Goal: Task Accomplishment & Management: Use online tool/utility

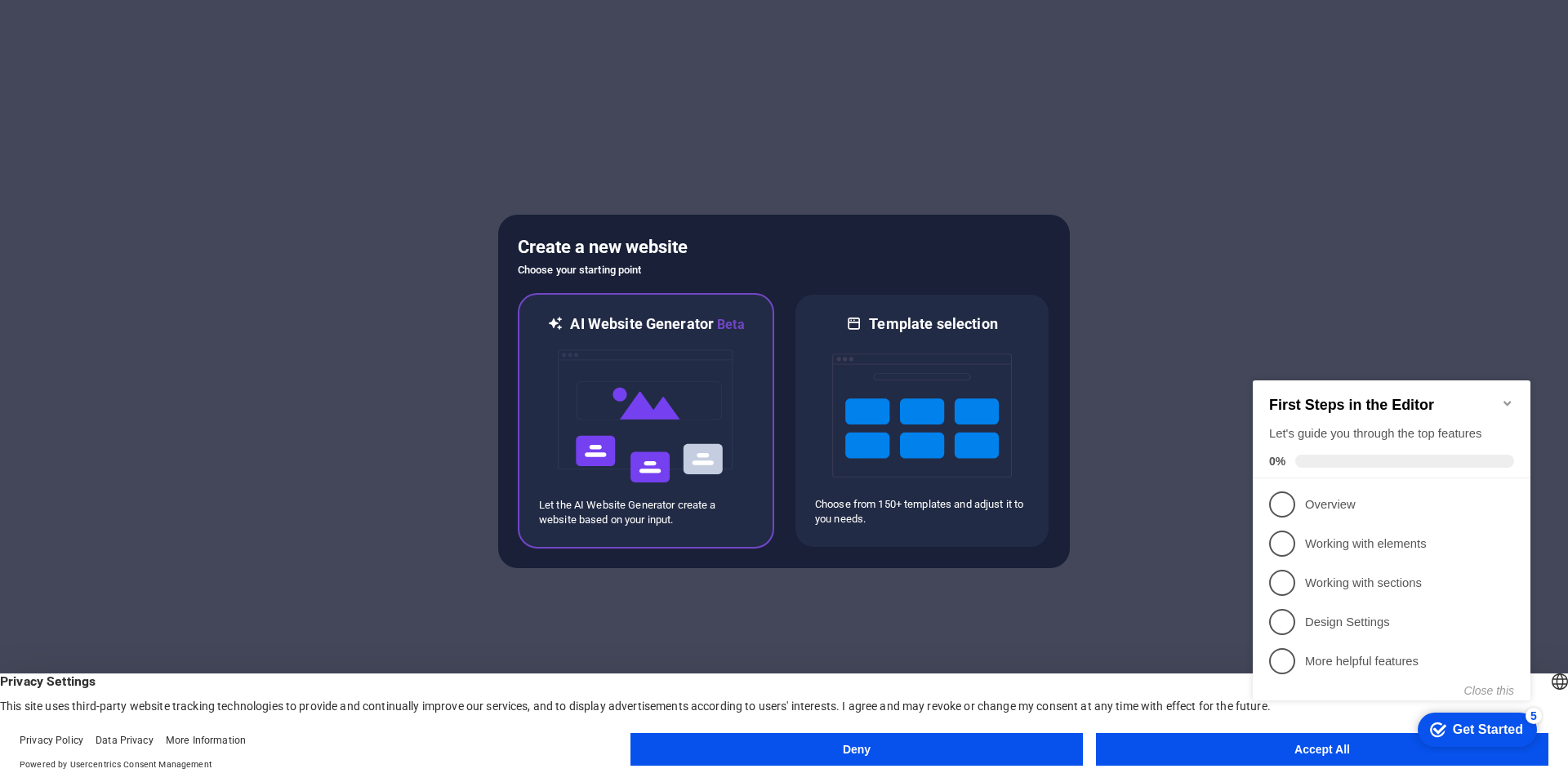
click at [733, 450] on img at bounding box center [645, 416] width 179 height 164
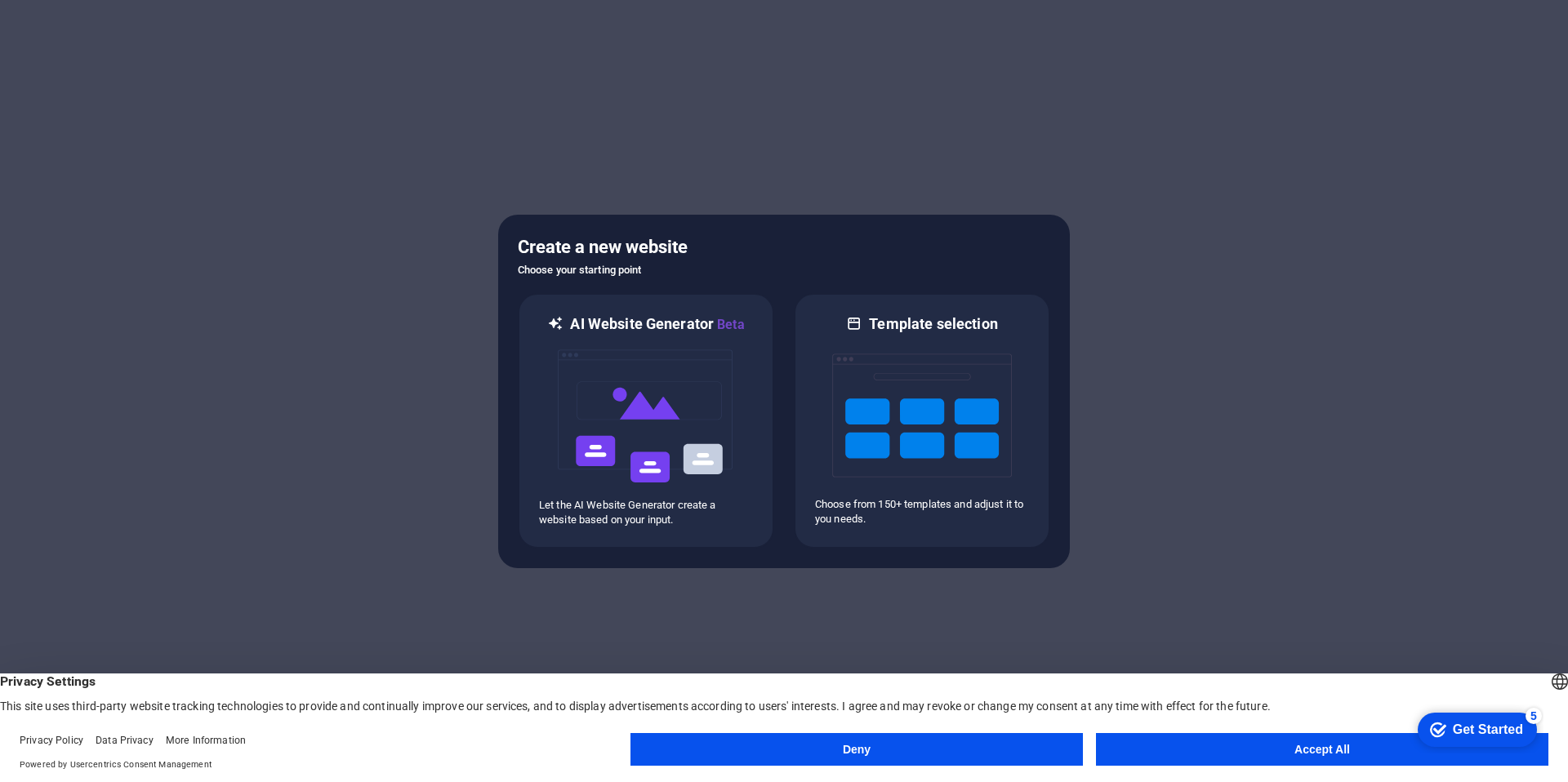
click at [1184, 753] on button "Accept All" at bounding box center [1322, 750] width 452 height 33
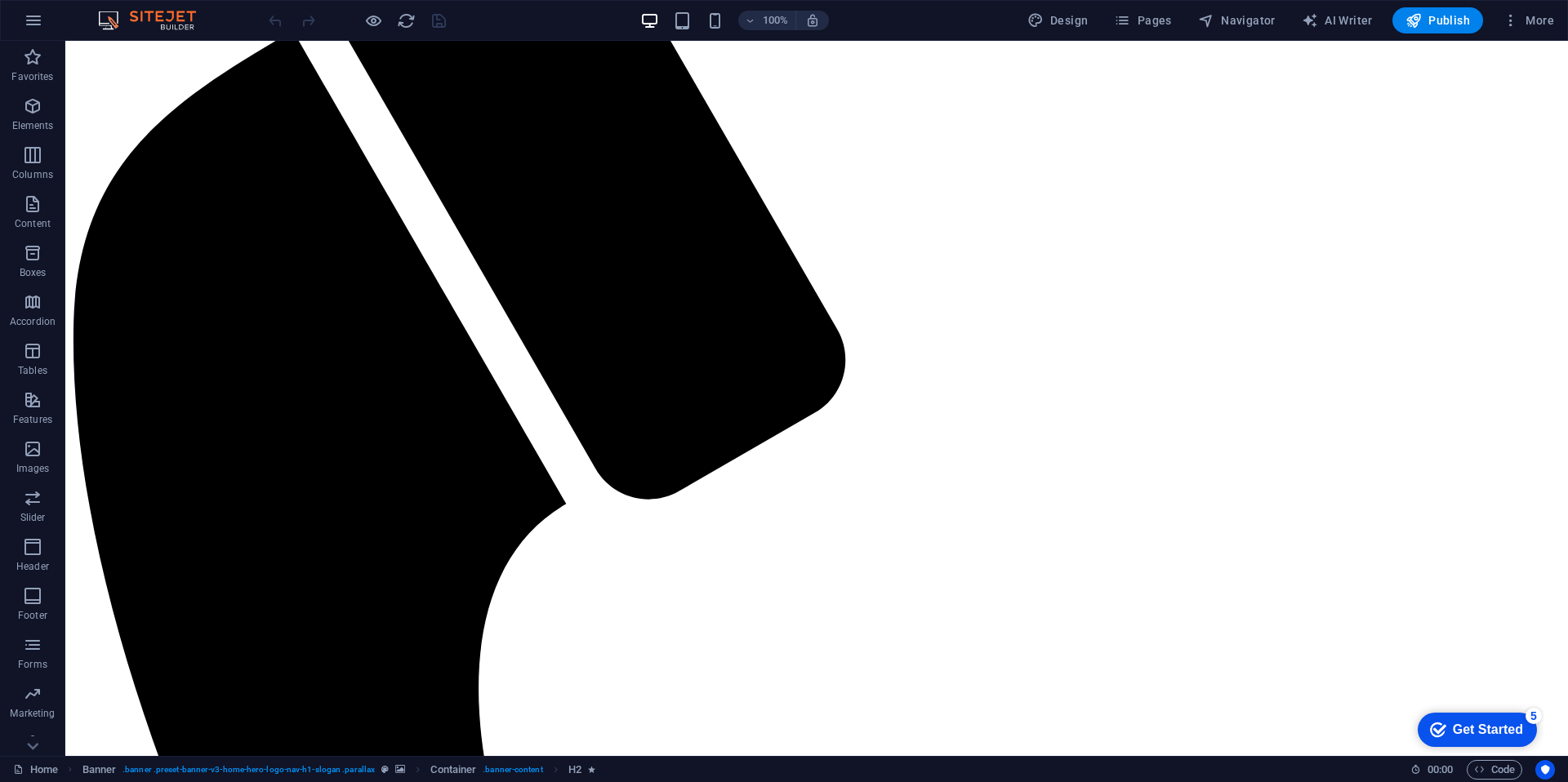
scroll to position [1141, 0]
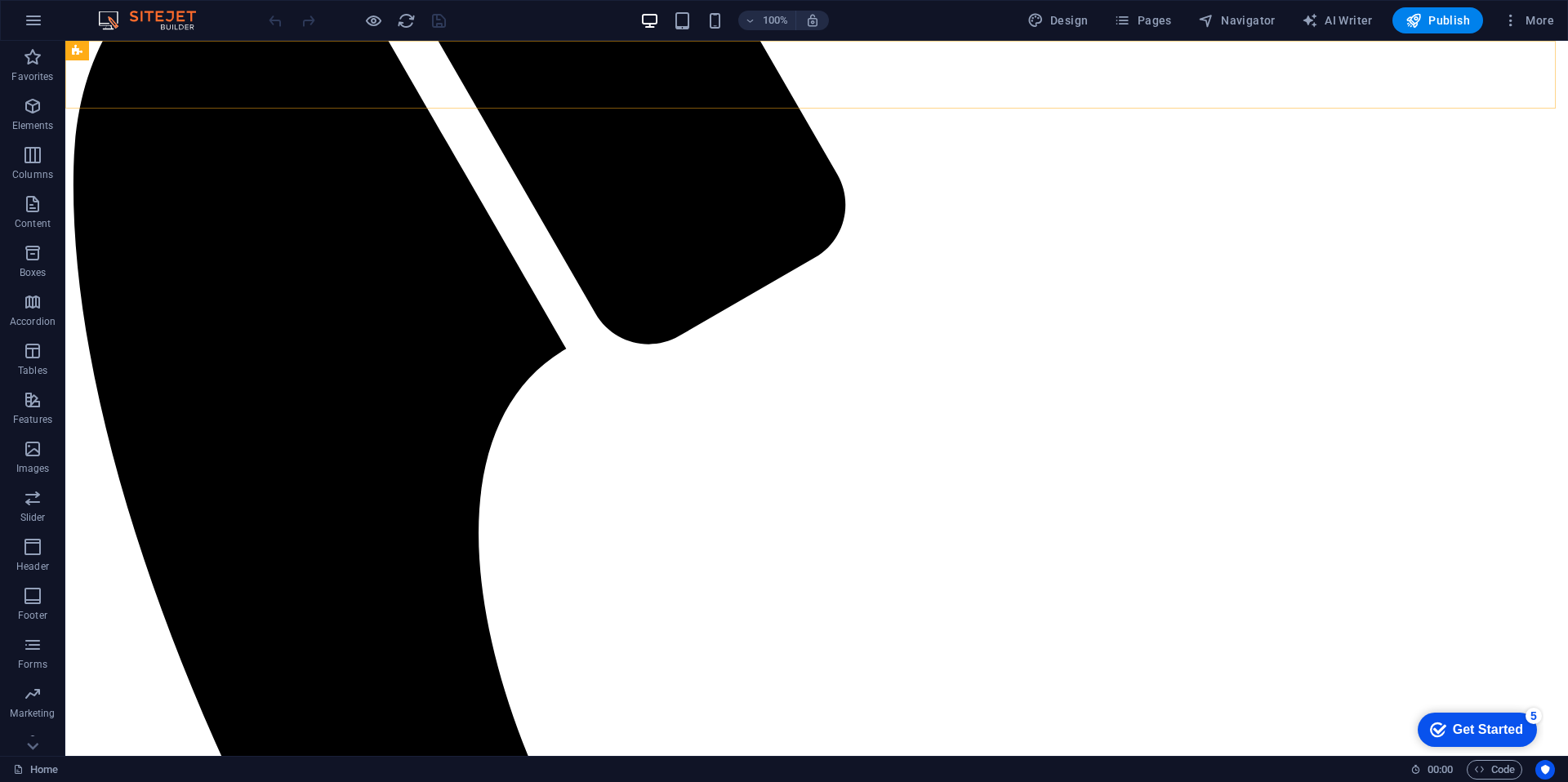
click at [1223, 66] on div "YELLOWLINE Inicio Sobre Nosotros Valores Servicios Contacto" at bounding box center [816, 613] width 1489 height 2098
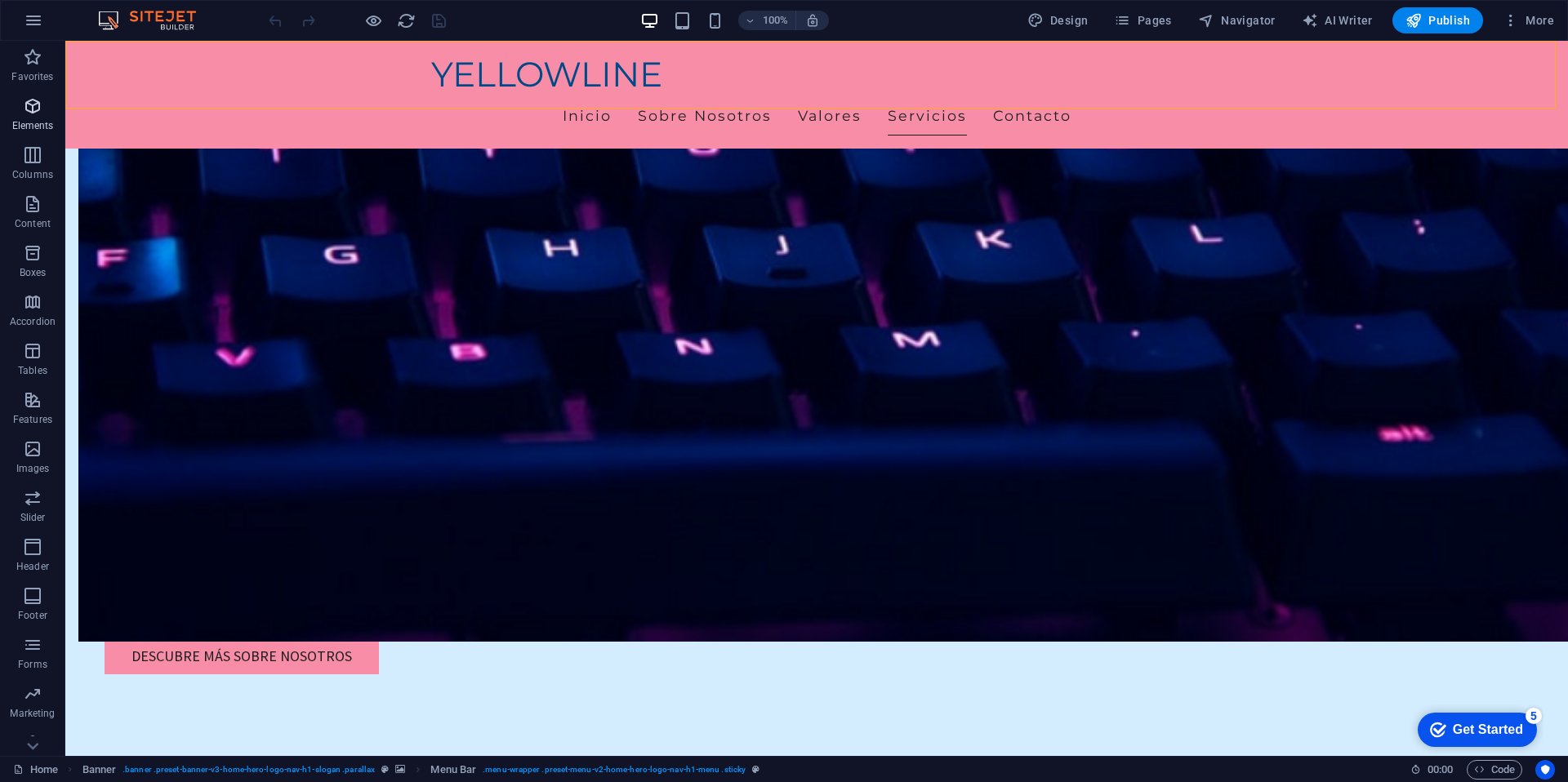
click at [36, 110] on icon "button" at bounding box center [33, 106] width 20 height 20
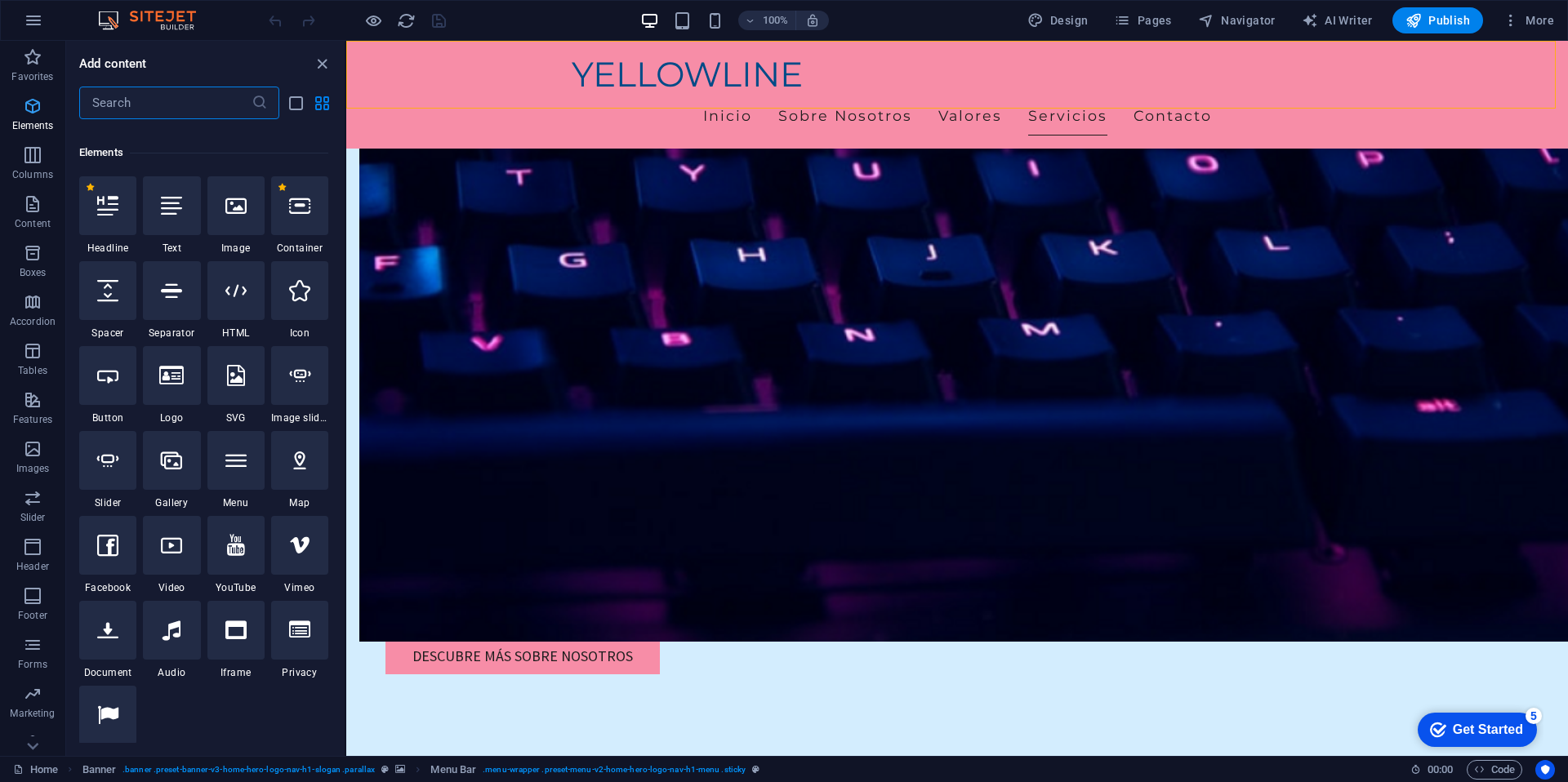
scroll to position [174, 0]
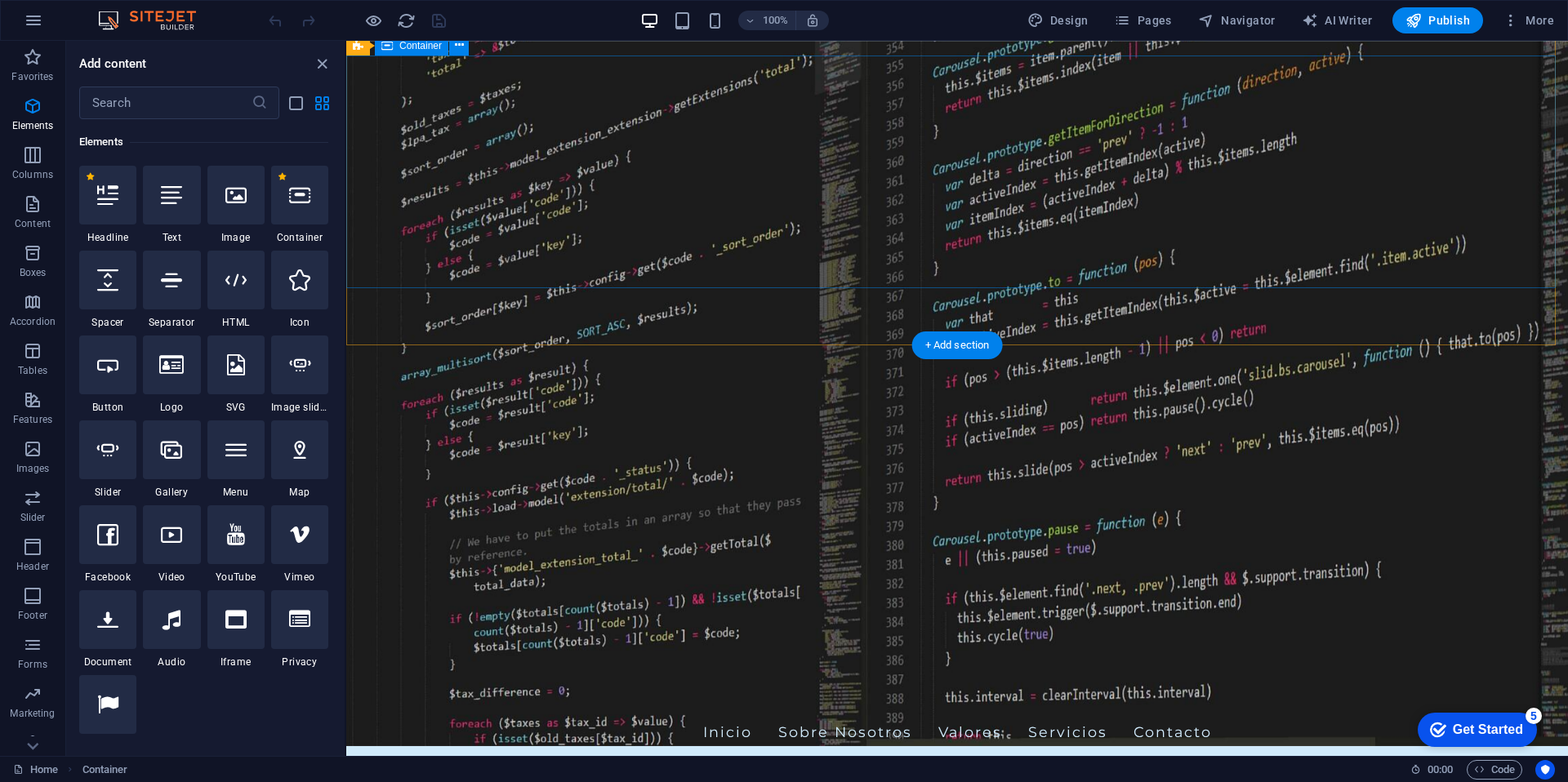
scroll to position [0, 0]
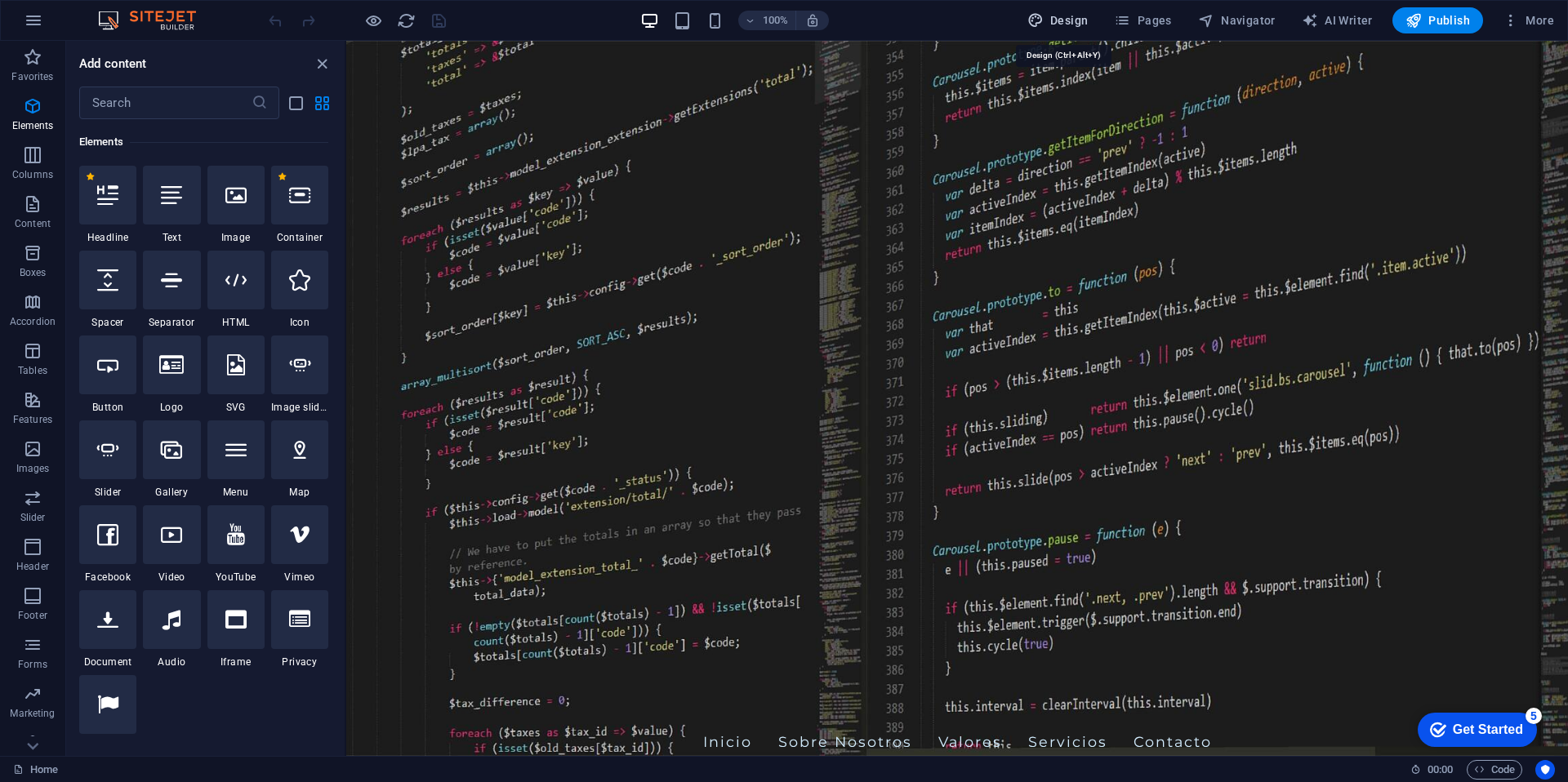
click at [1083, 24] on span "Design" at bounding box center [1057, 21] width 61 height 16
select select "px"
select select "200"
select select "px"
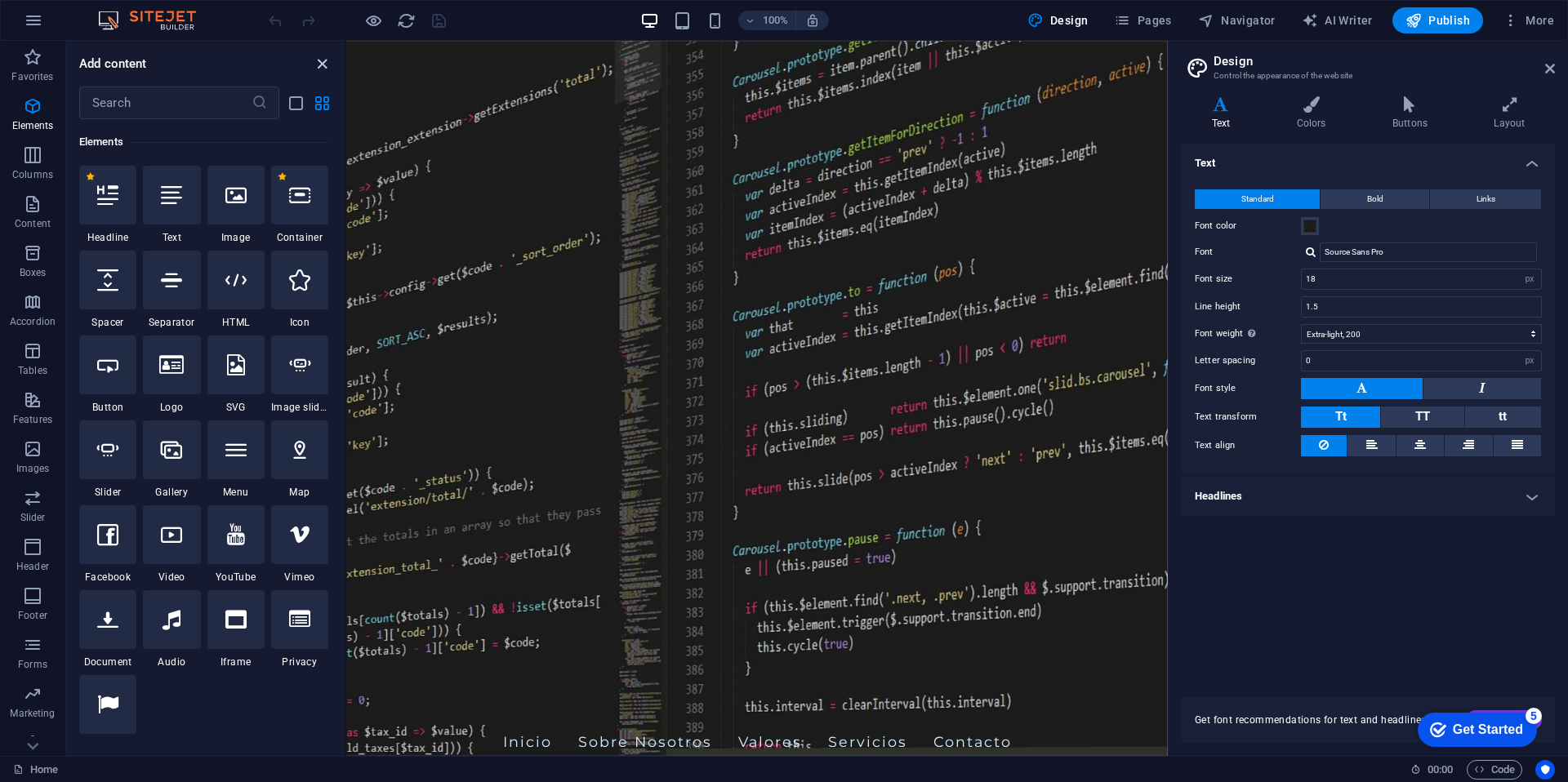
click at [326, 66] on icon "close panel" at bounding box center [321, 64] width 19 height 19
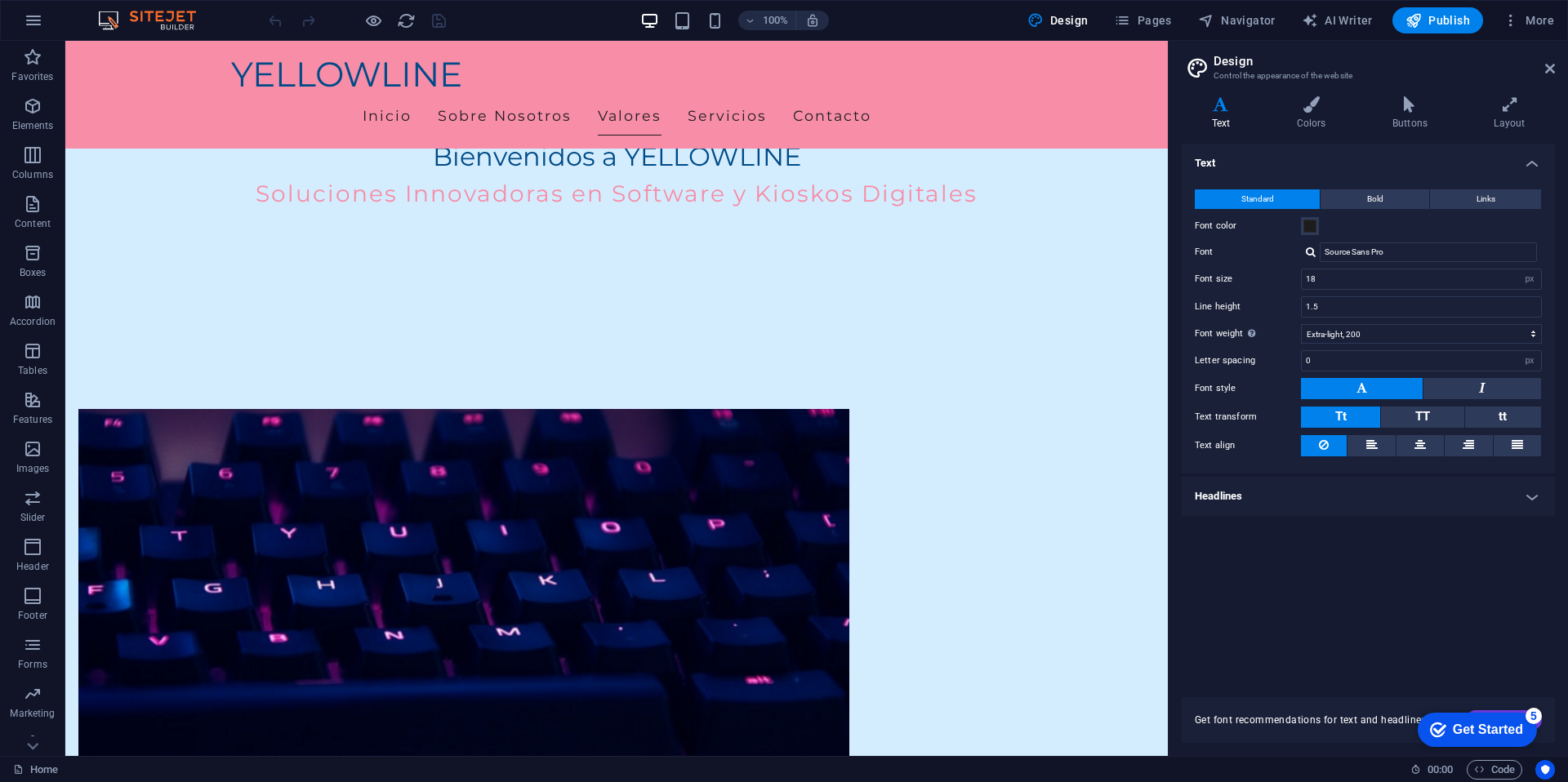
scroll to position [655, 0]
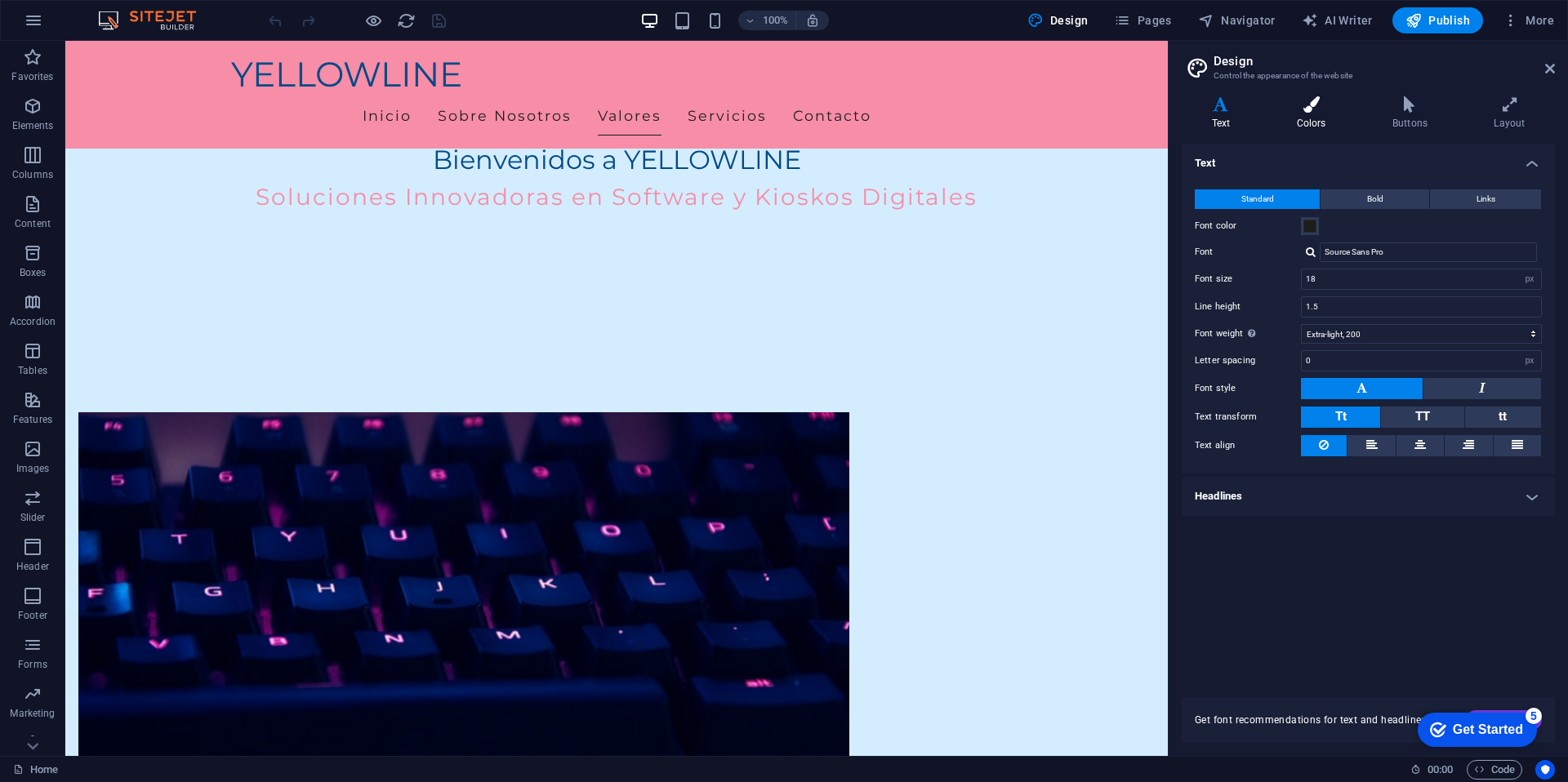
click at [1316, 113] on h4 "Colors" at bounding box center [1314, 113] width 95 height 35
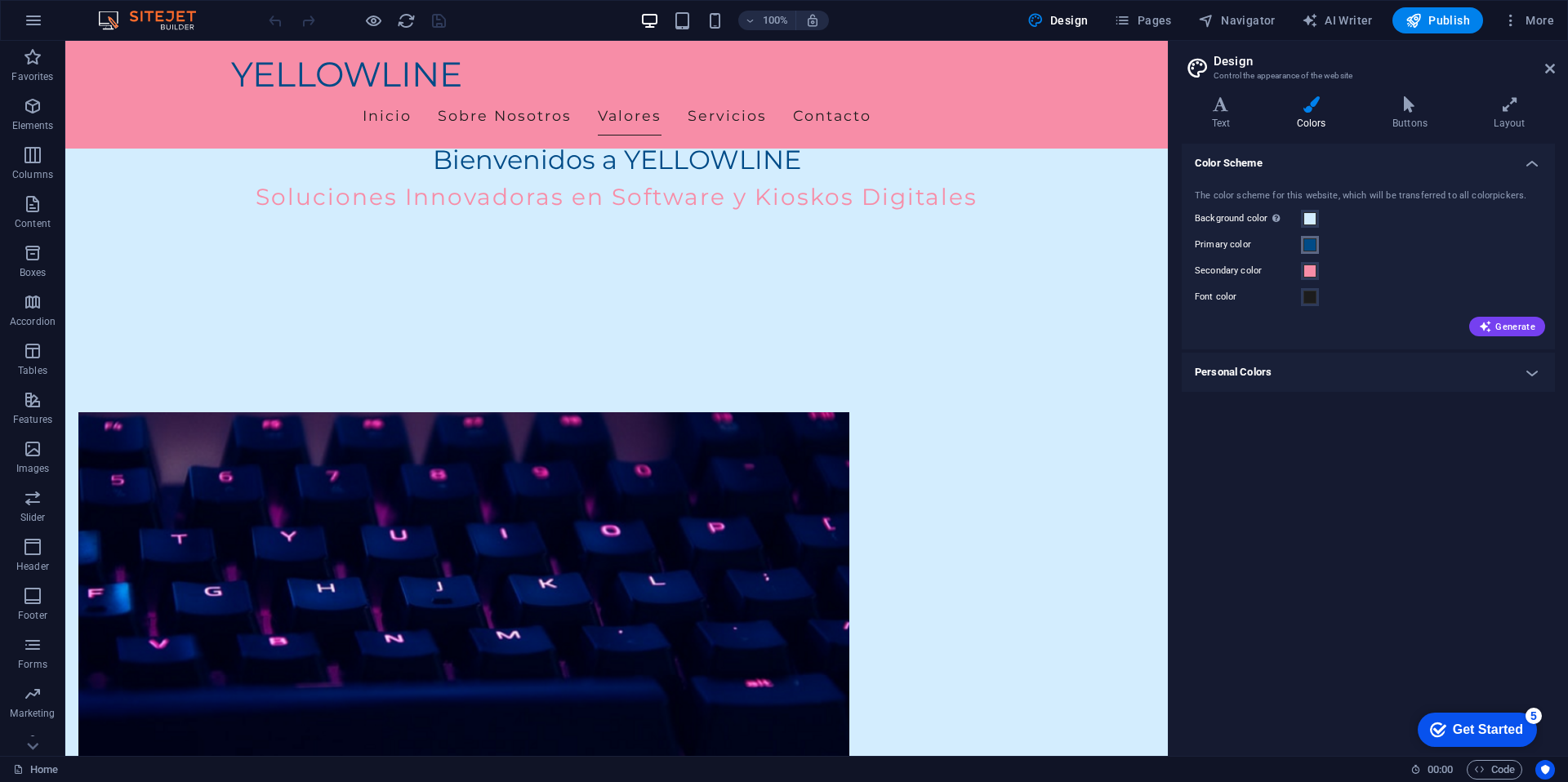
click at [1310, 249] on span at bounding box center [1310, 245] width 13 height 13
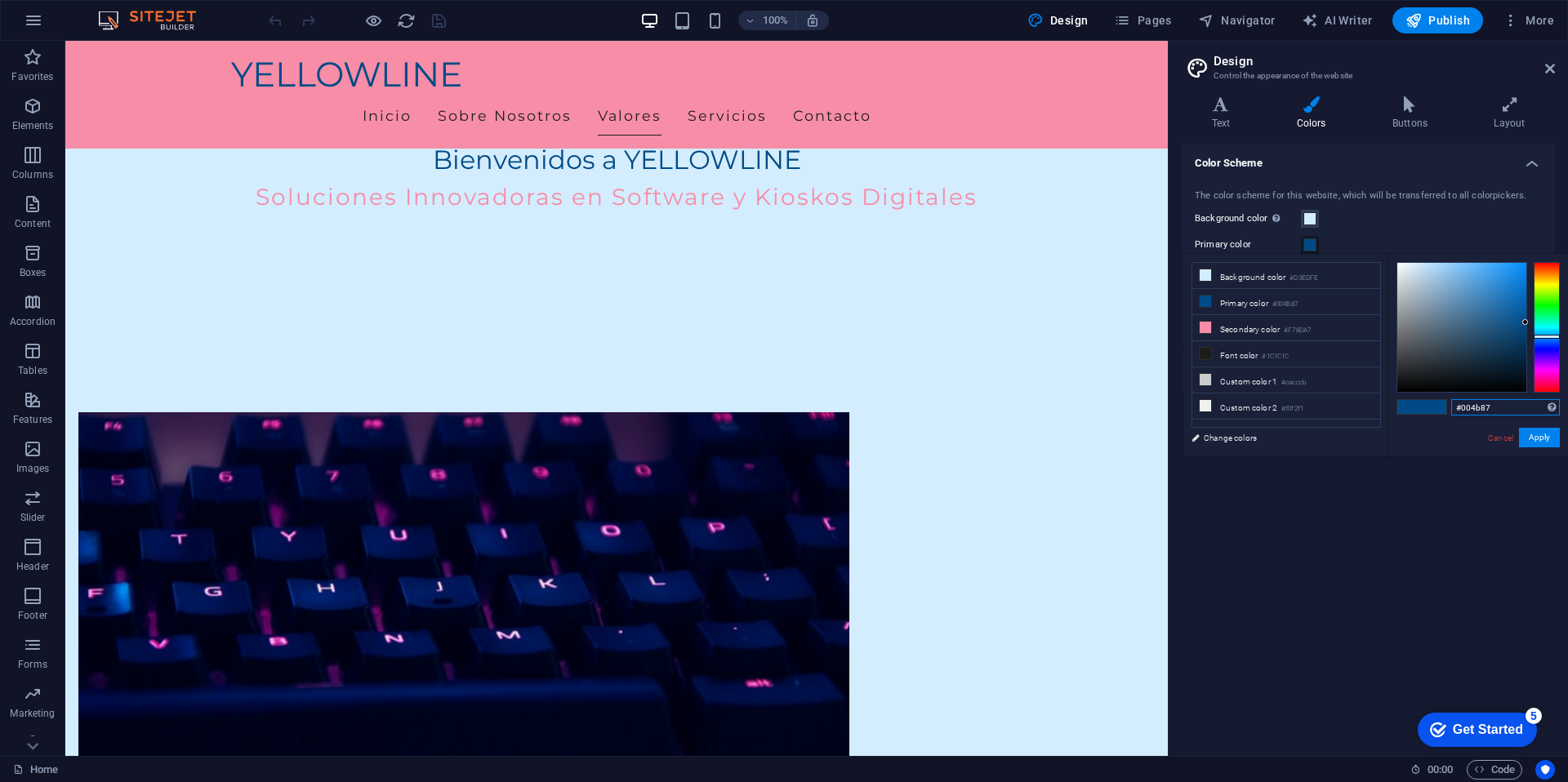
click at [1476, 407] on input "#004b87" at bounding box center [1506, 408] width 109 height 16
click at [1311, 246] on span at bounding box center [1310, 245] width 13 height 13
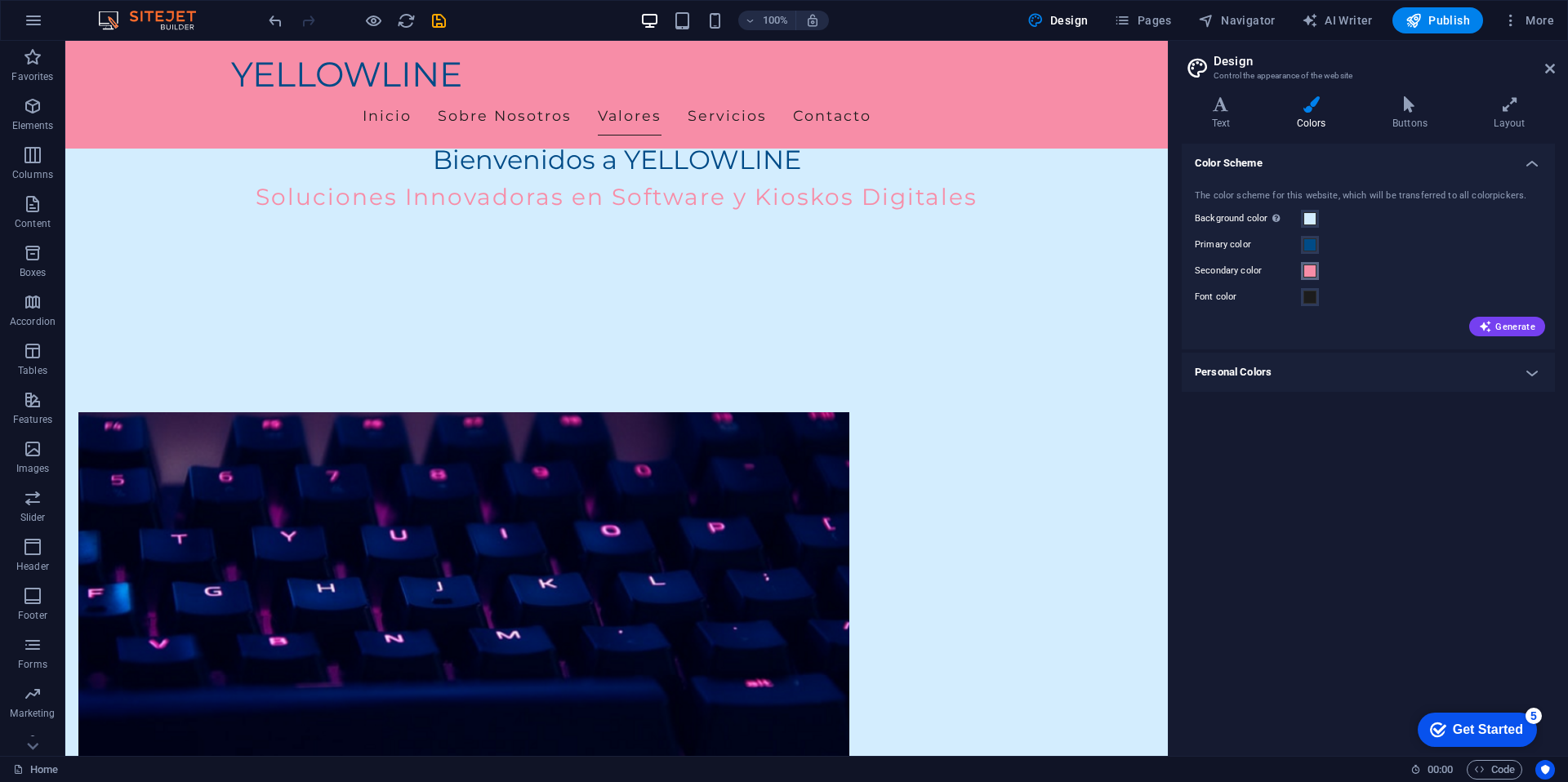
click at [1314, 270] on span at bounding box center [1310, 271] width 13 height 13
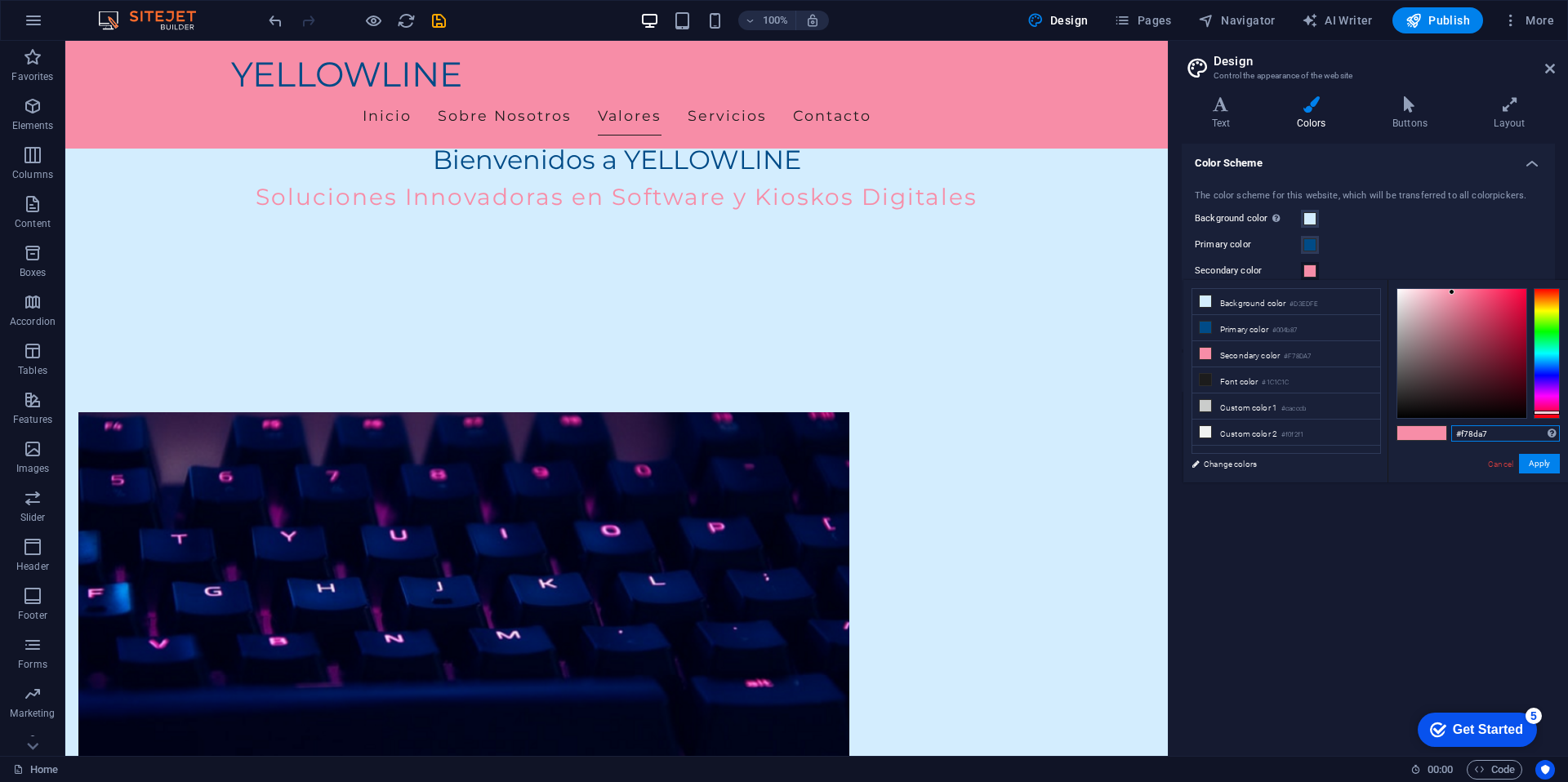
click at [1481, 433] on input "#f78da7" at bounding box center [1506, 433] width 109 height 16
paste input "004b8"
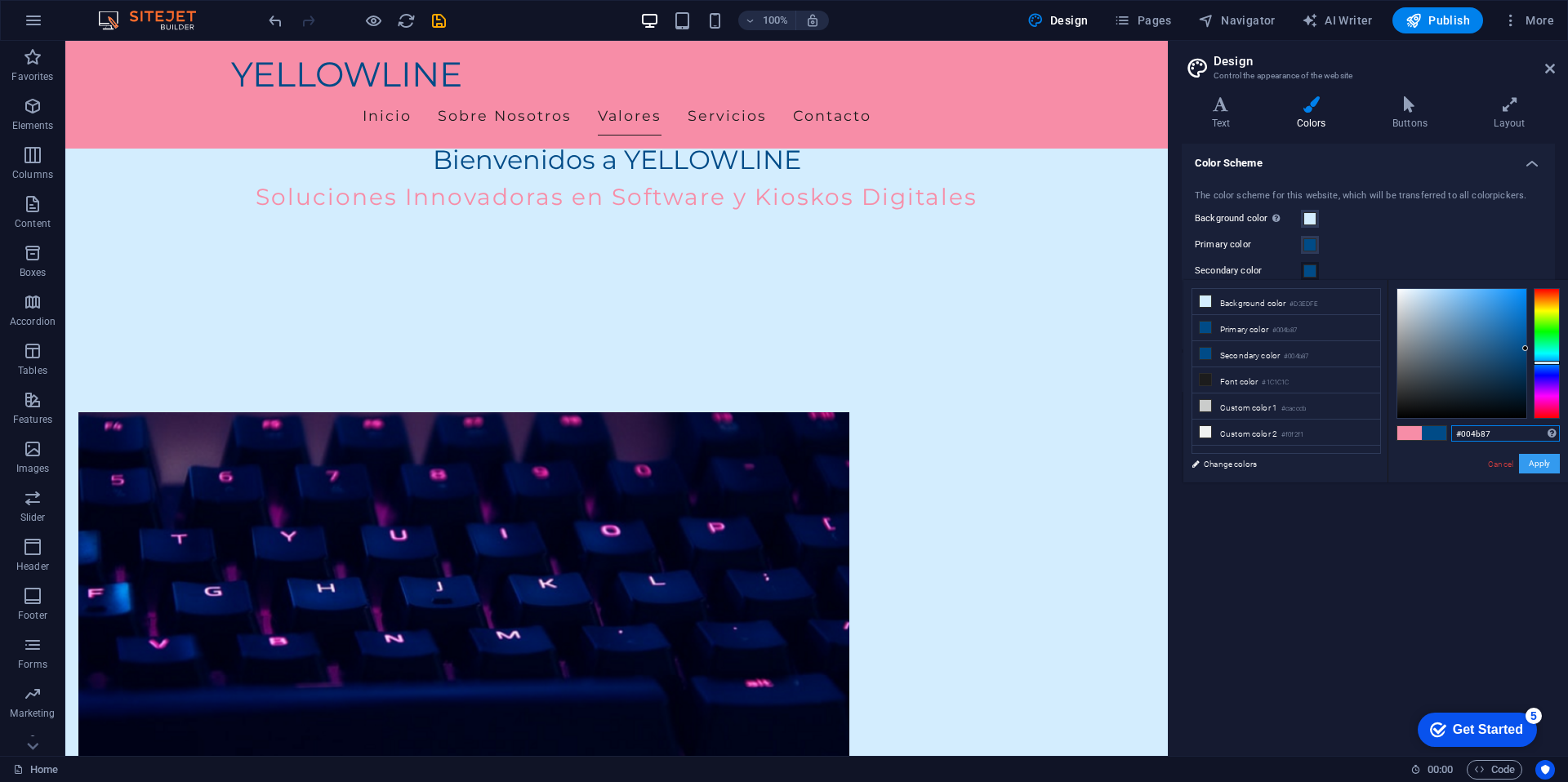
type input "#004b87"
click at [1538, 465] on button "Apply" at bounding box center [1539, 464] width 41 height 20
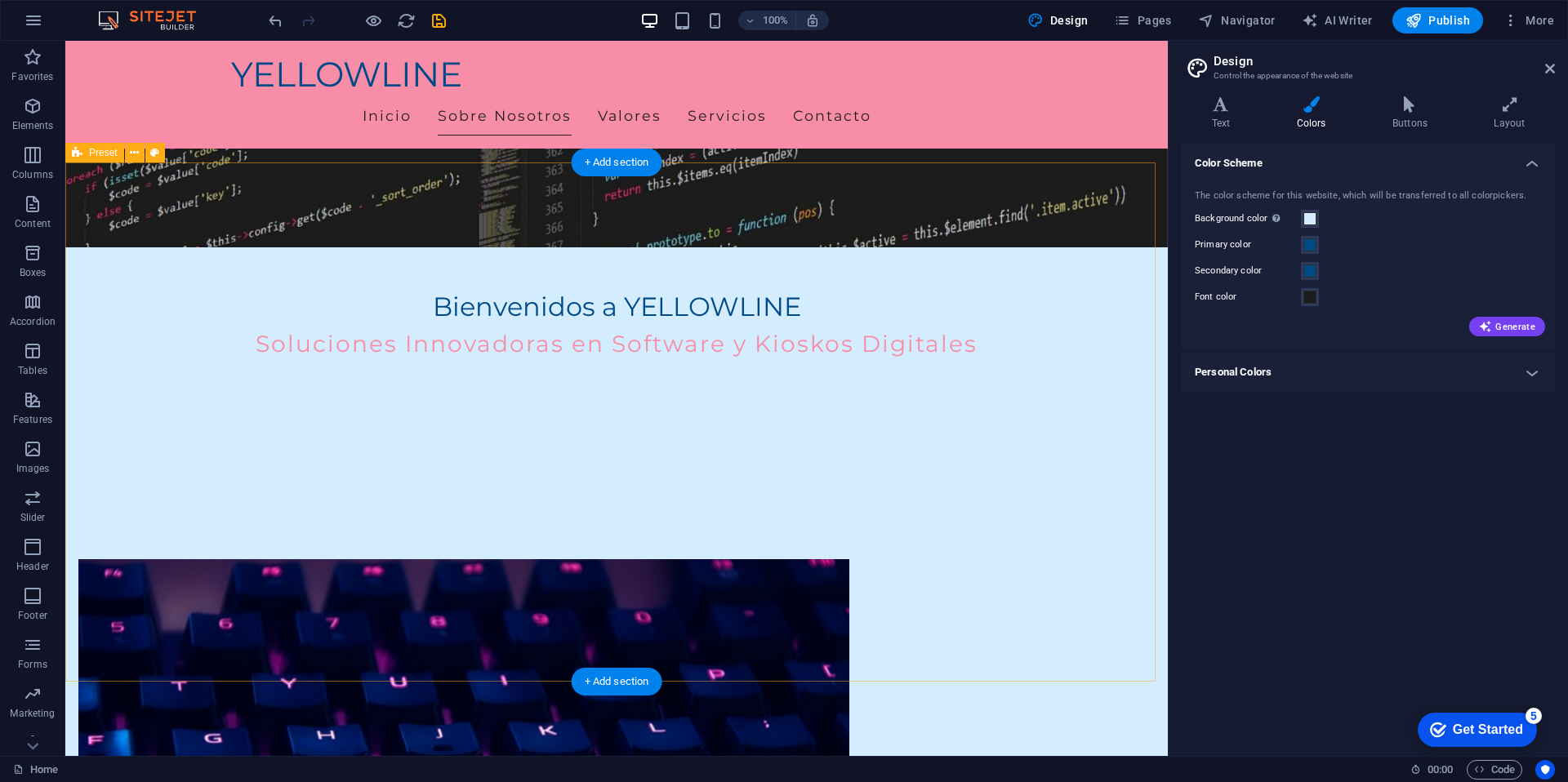
scroll to position [723, 0]
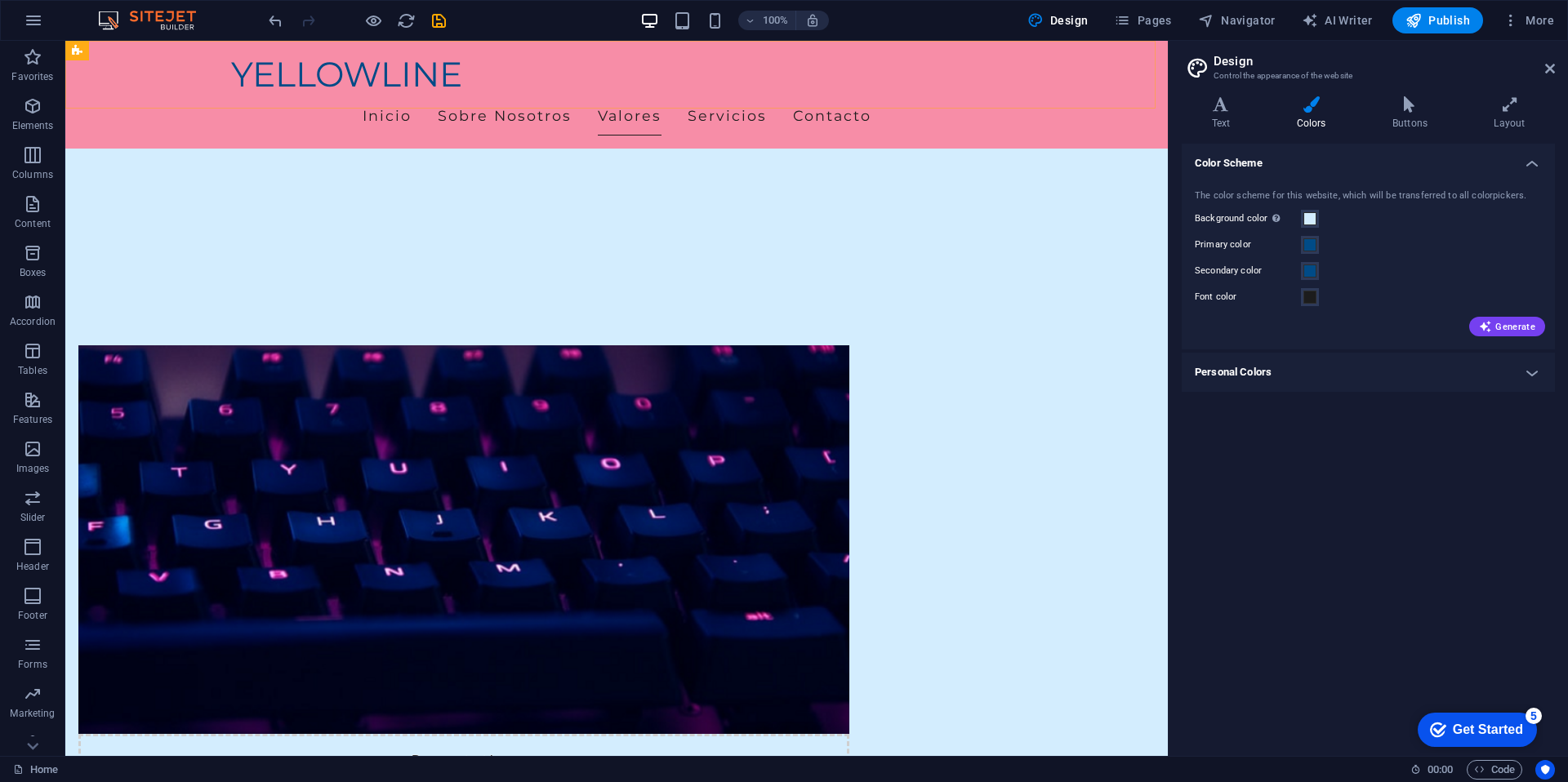
click at [1054, 71] on div "YELLOWLINE Inicio Sobre Nosotros Valores Servicios Contacto" at bounding box center [616, 95] width 1103 height 108
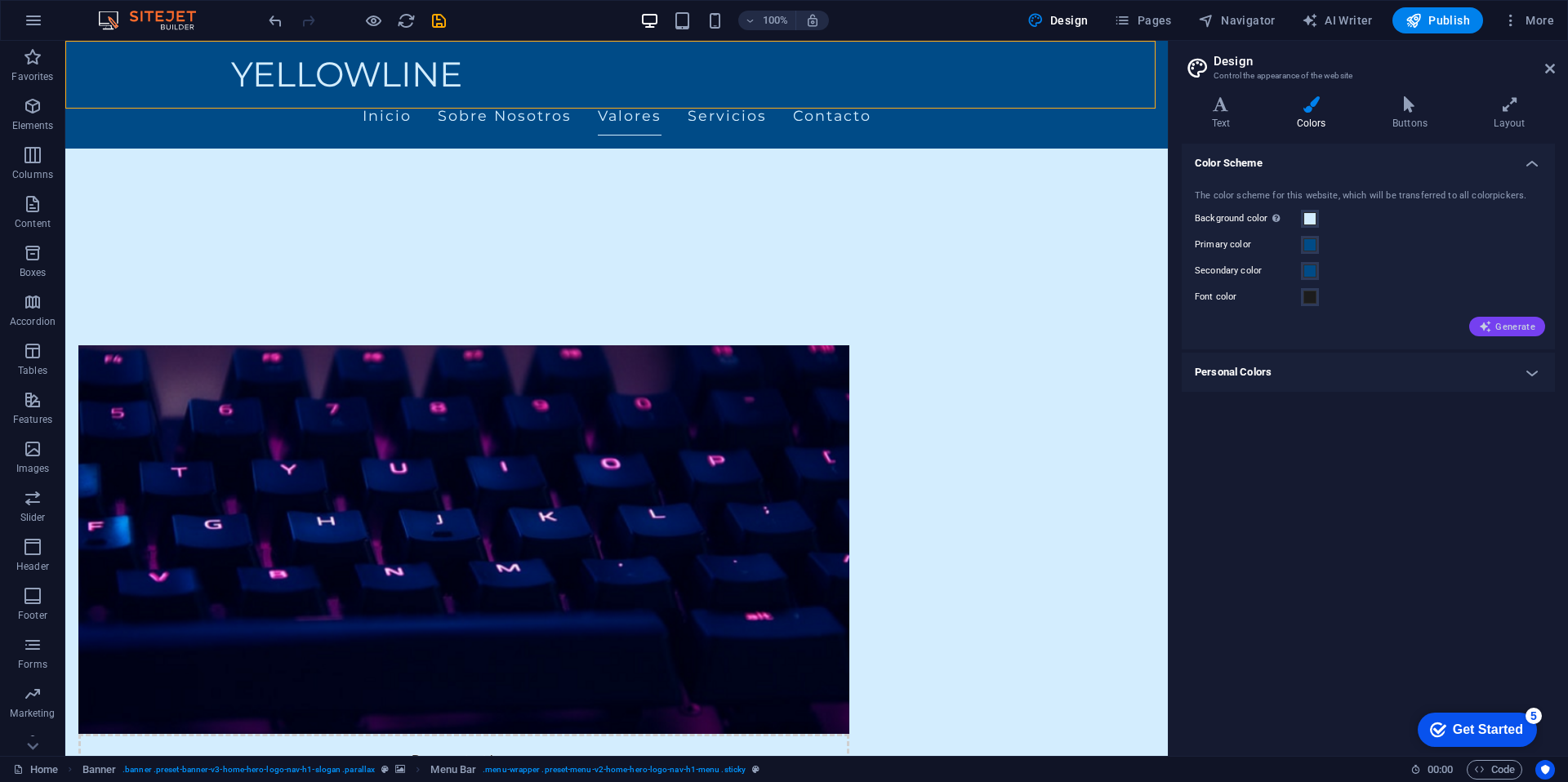
click at [1491, 329] on icon "button" at bounding box center [1485, 326] width 13 height 13
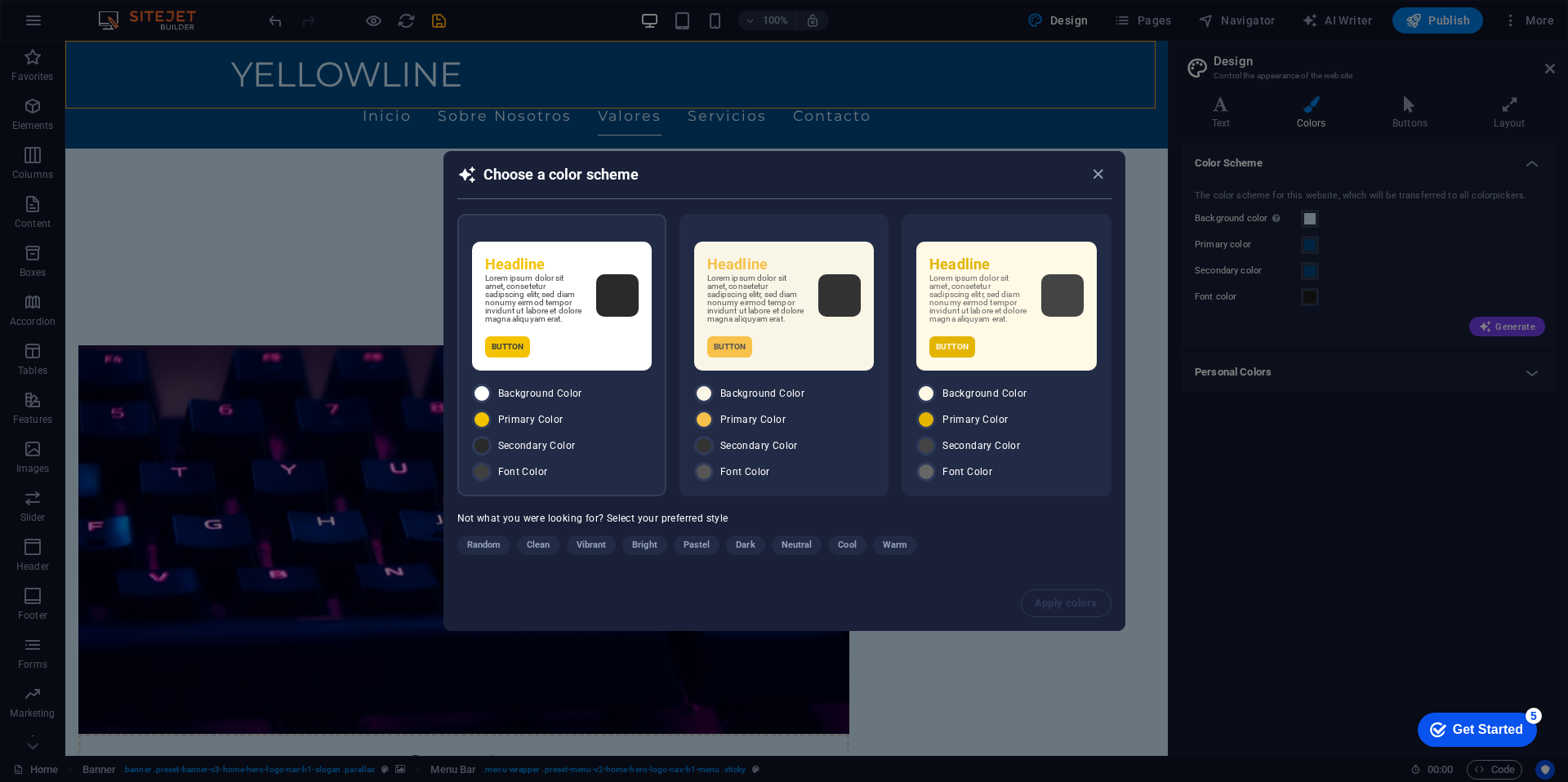
click at [590, 301] on div "Lorem ipsum dolor sit amet, consetetur sadipscing elitr, sed diam nonumy eirmod…" at bounding box center [562, 299] width 154 height 49
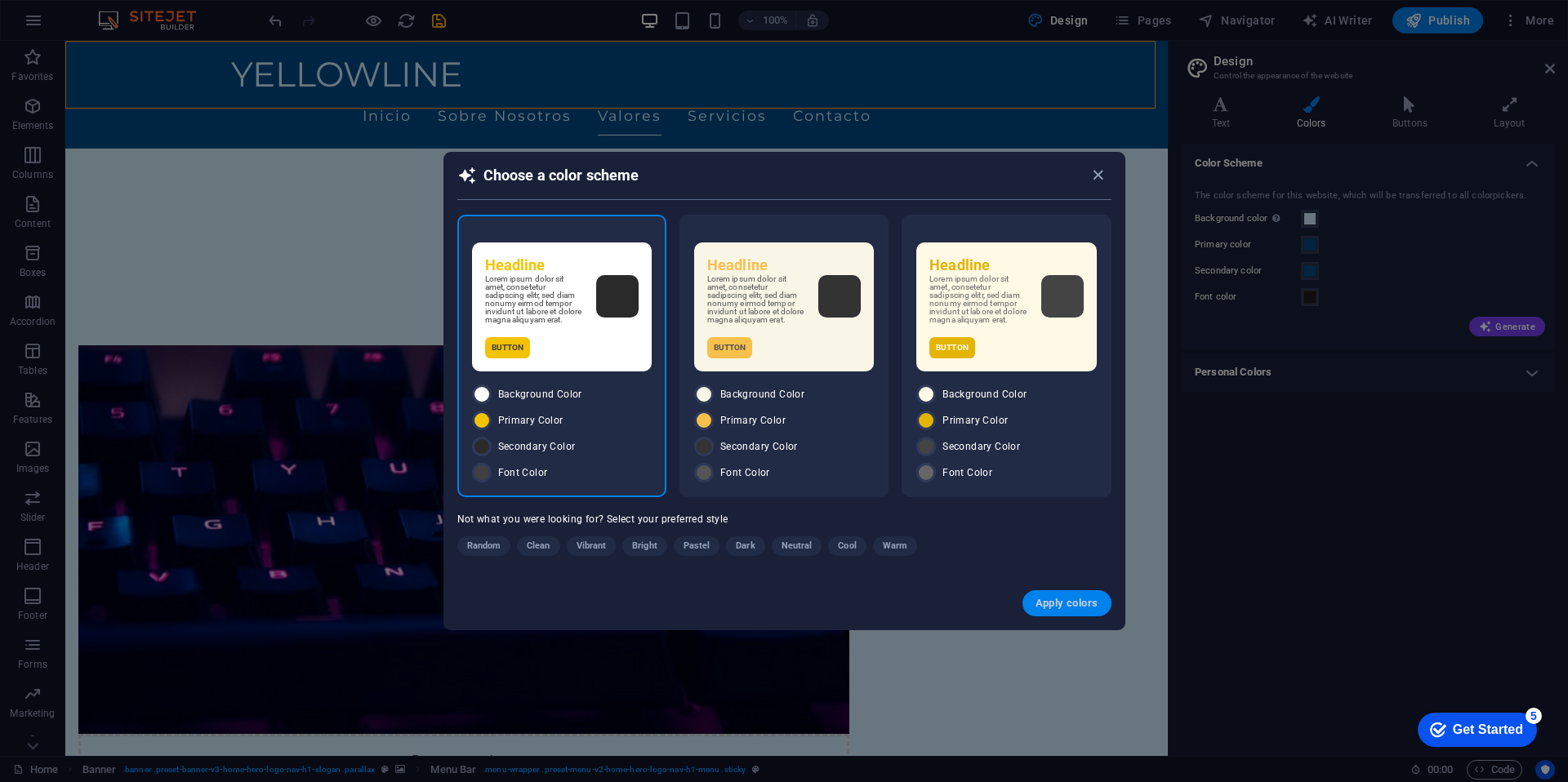
click at [1075, 606] on span "Apply colors" at bounding box center [1066, 604] width 62 height 13
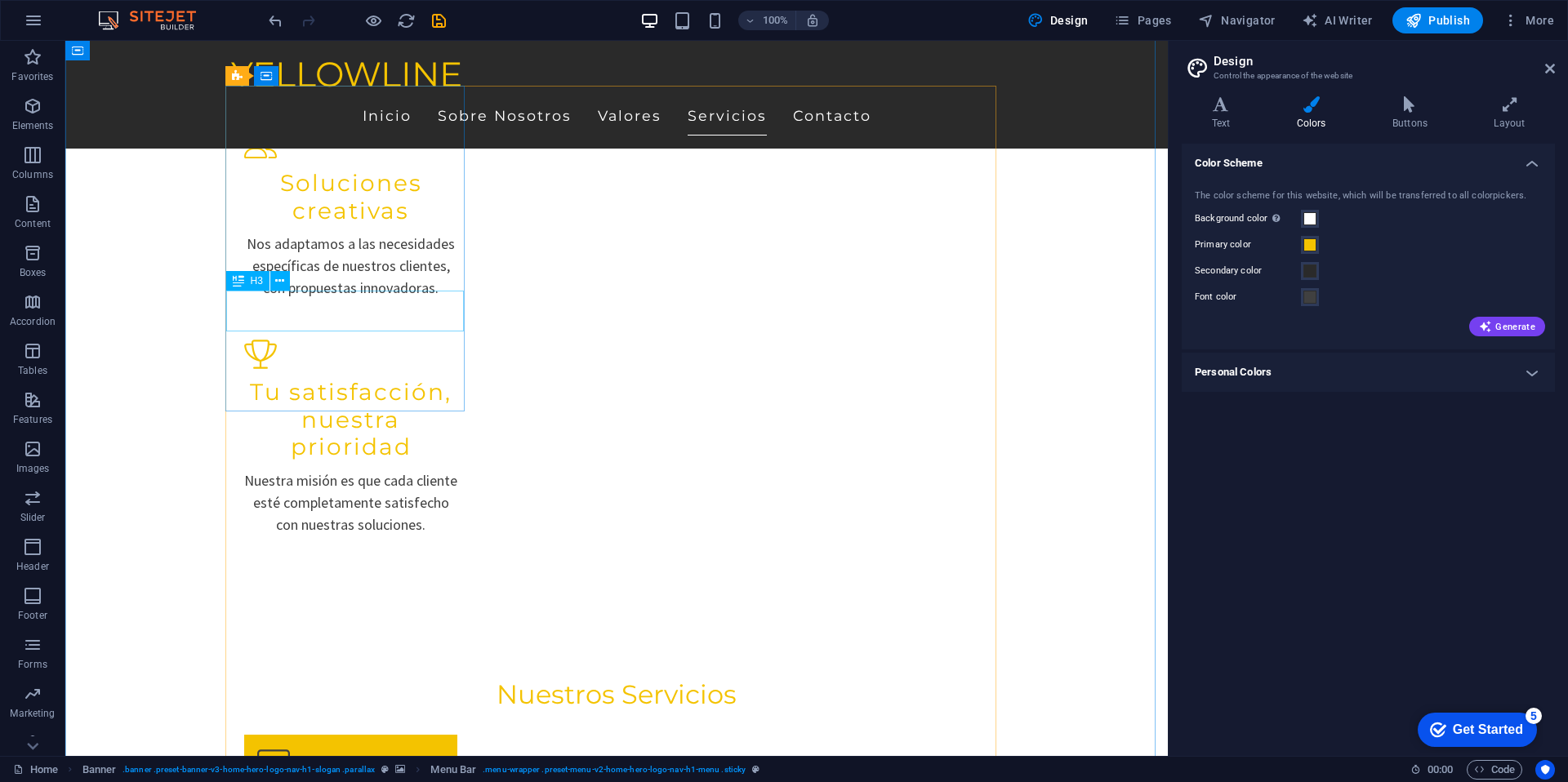
scroll to position [2118, 0]
click at [1159, 19] on span "Pages" at bounding box center [1142, 21] width 58 height 16
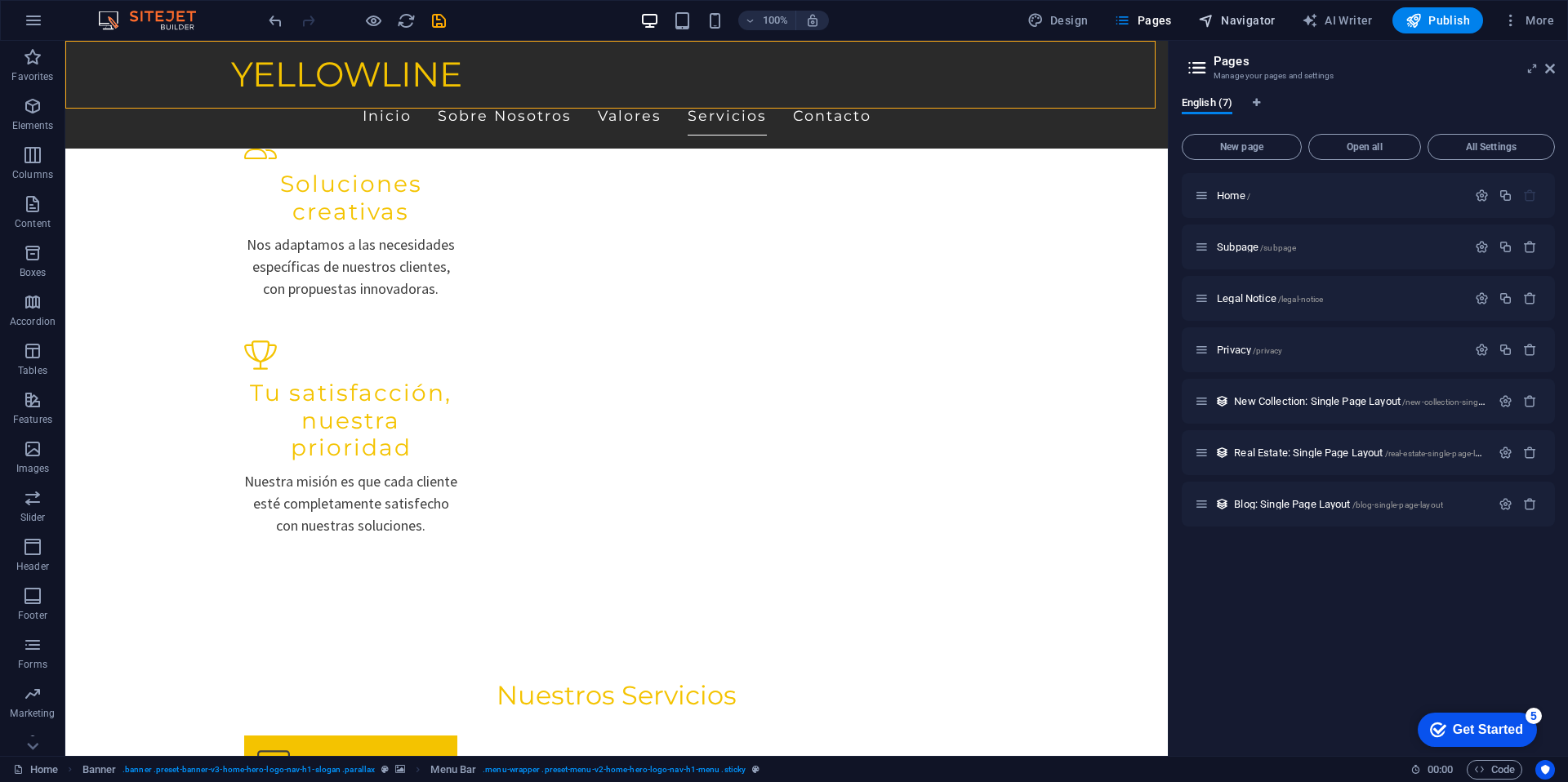
click at [1247, 23] on span "Navigator" at bounding box center [1237, 21] width 77 height 16
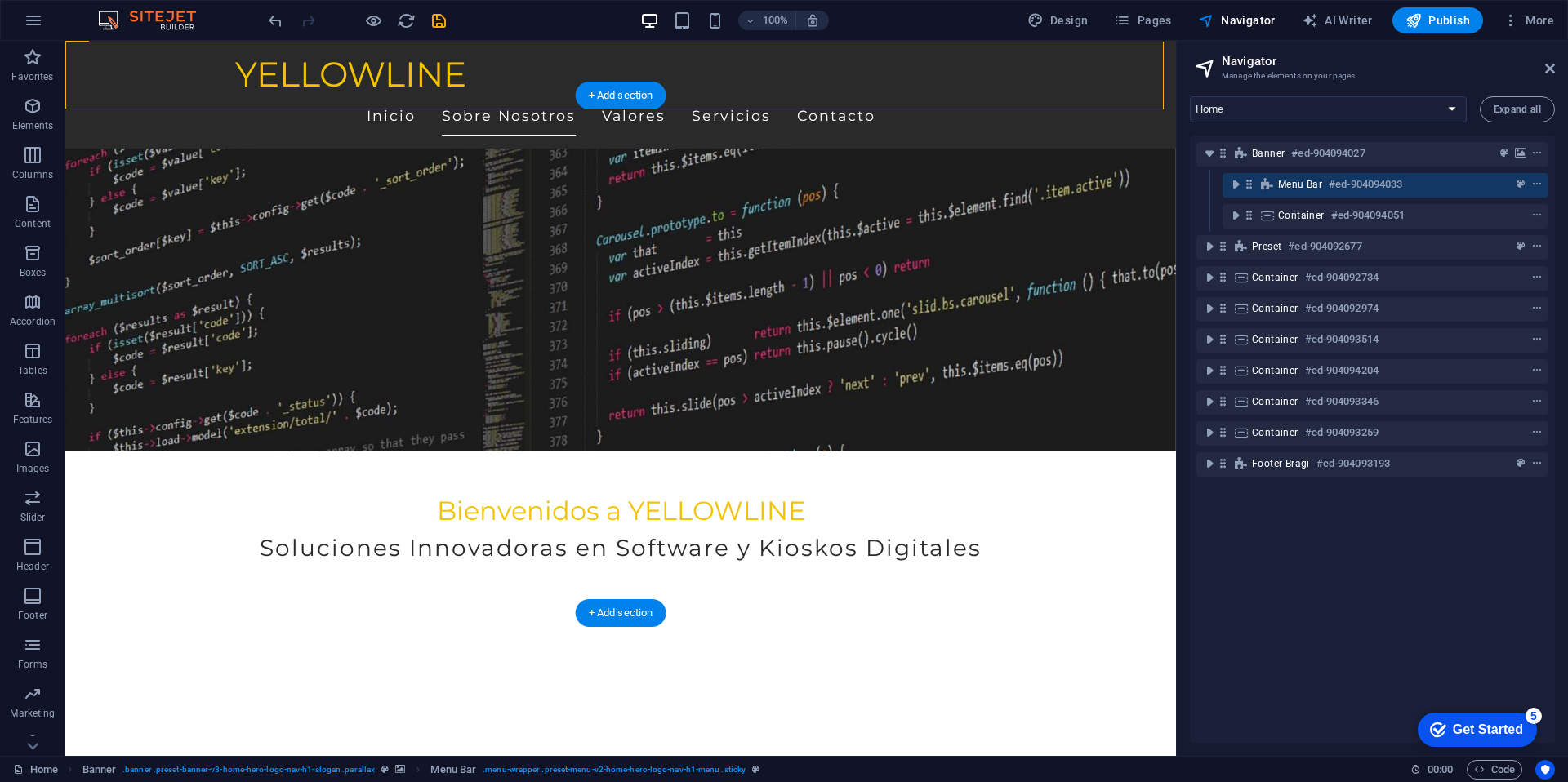
scroll to position [301, 0]
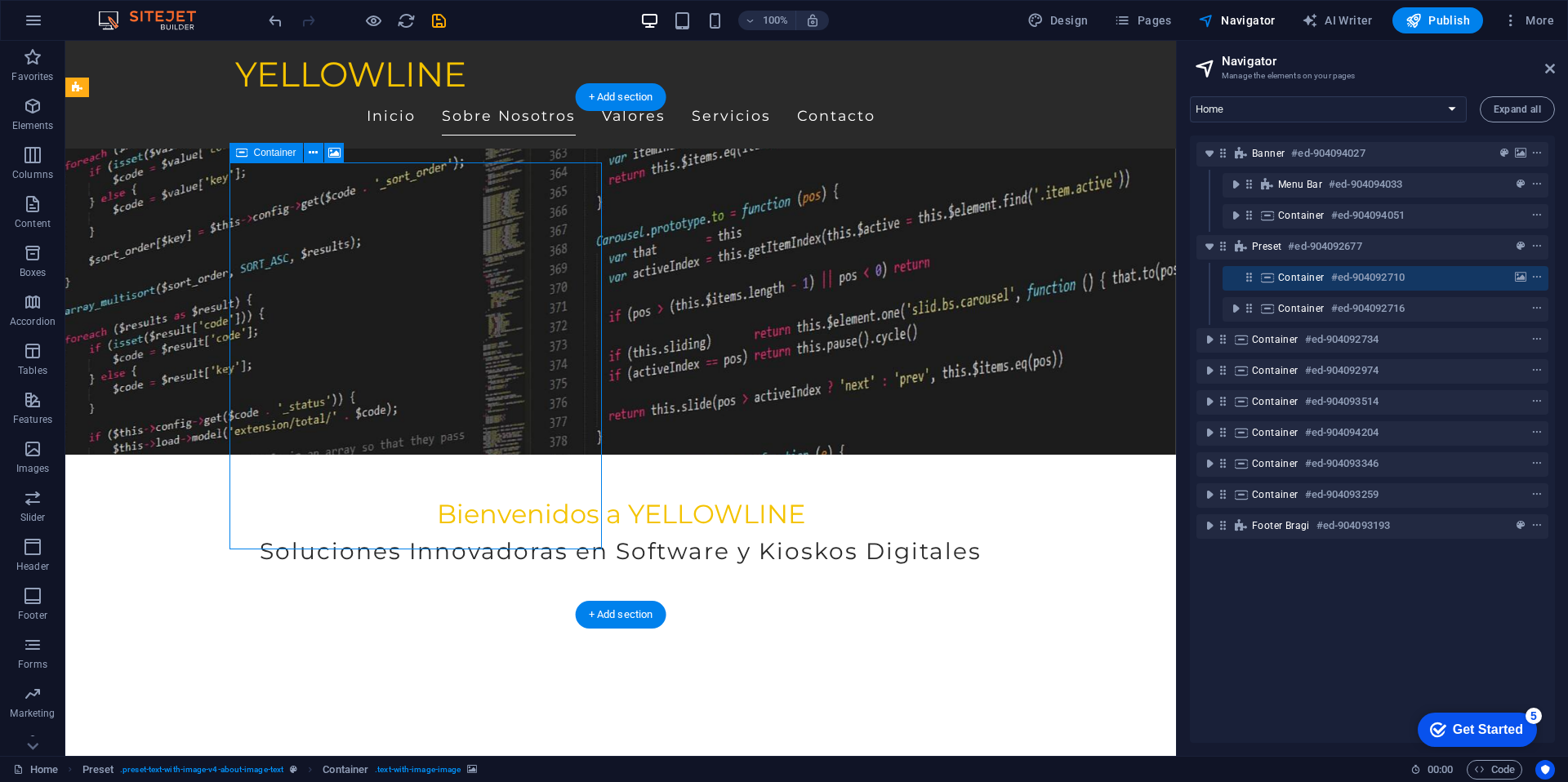
click at [37, 451] on icon "button" at bounding box center [33, 449] width 20 height 20
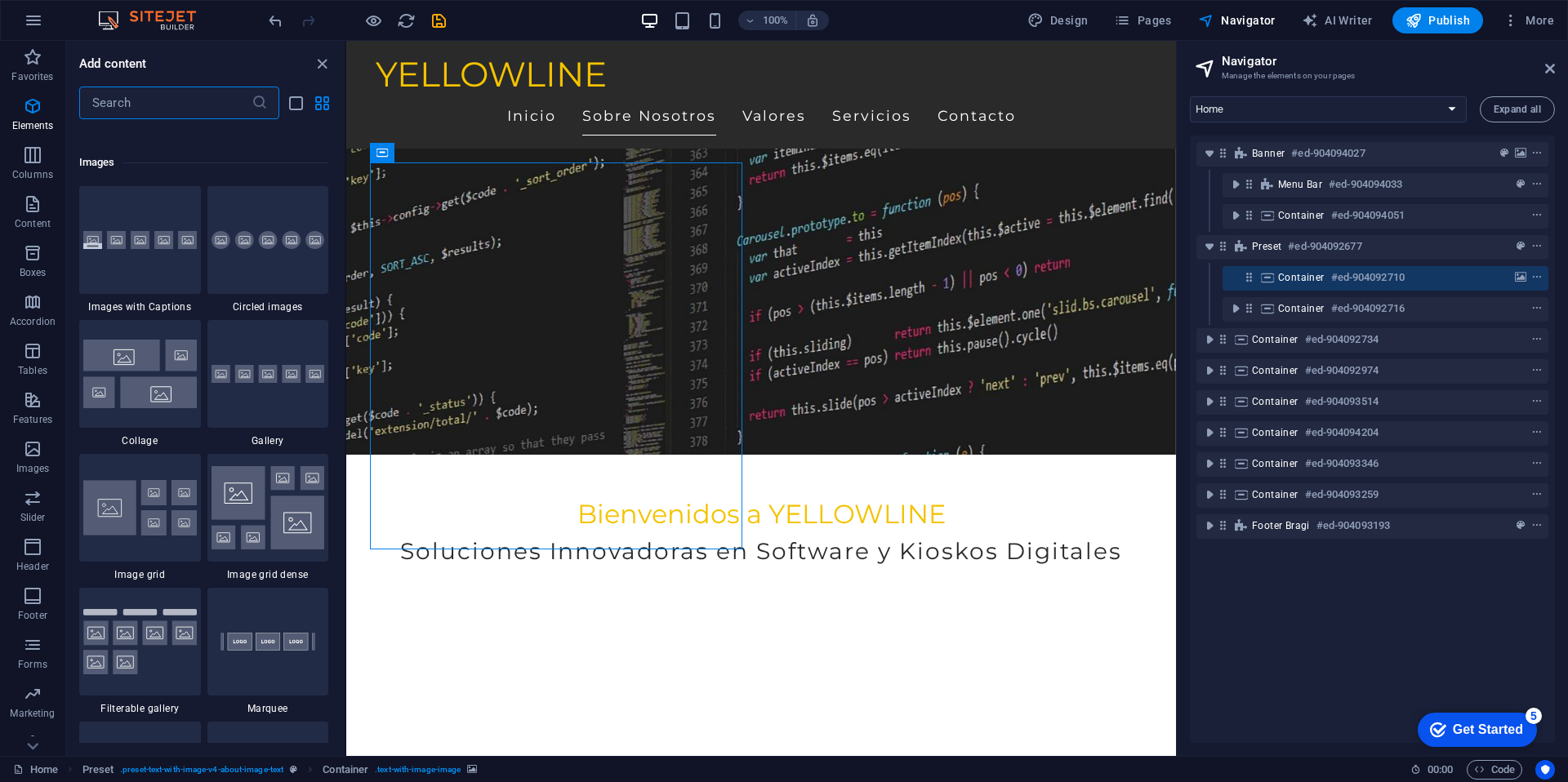
scroll to position [8280, 0]
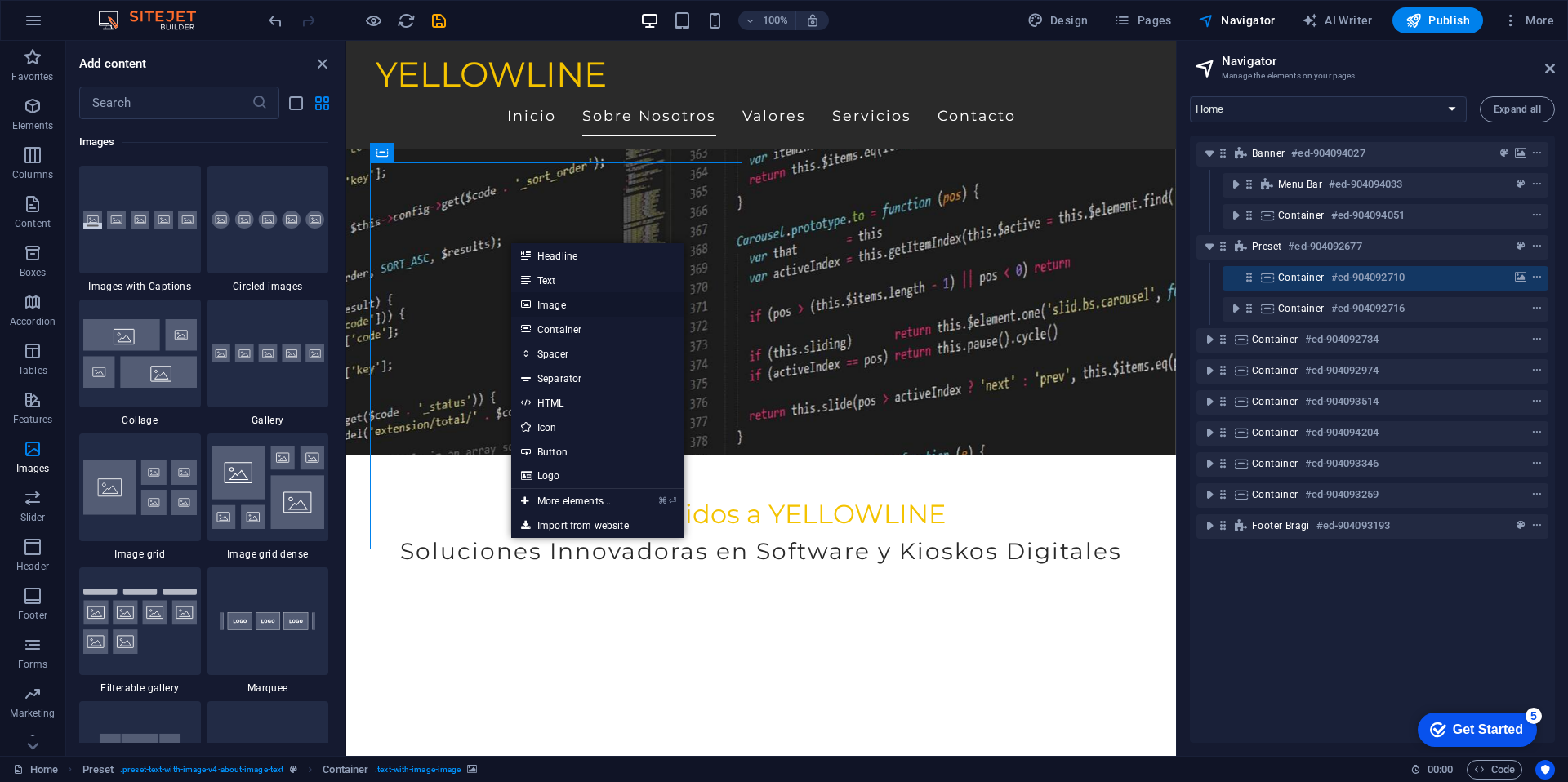
click at [595, 303] on link "Image" at bounding box center [598, 304] width 173 height 25
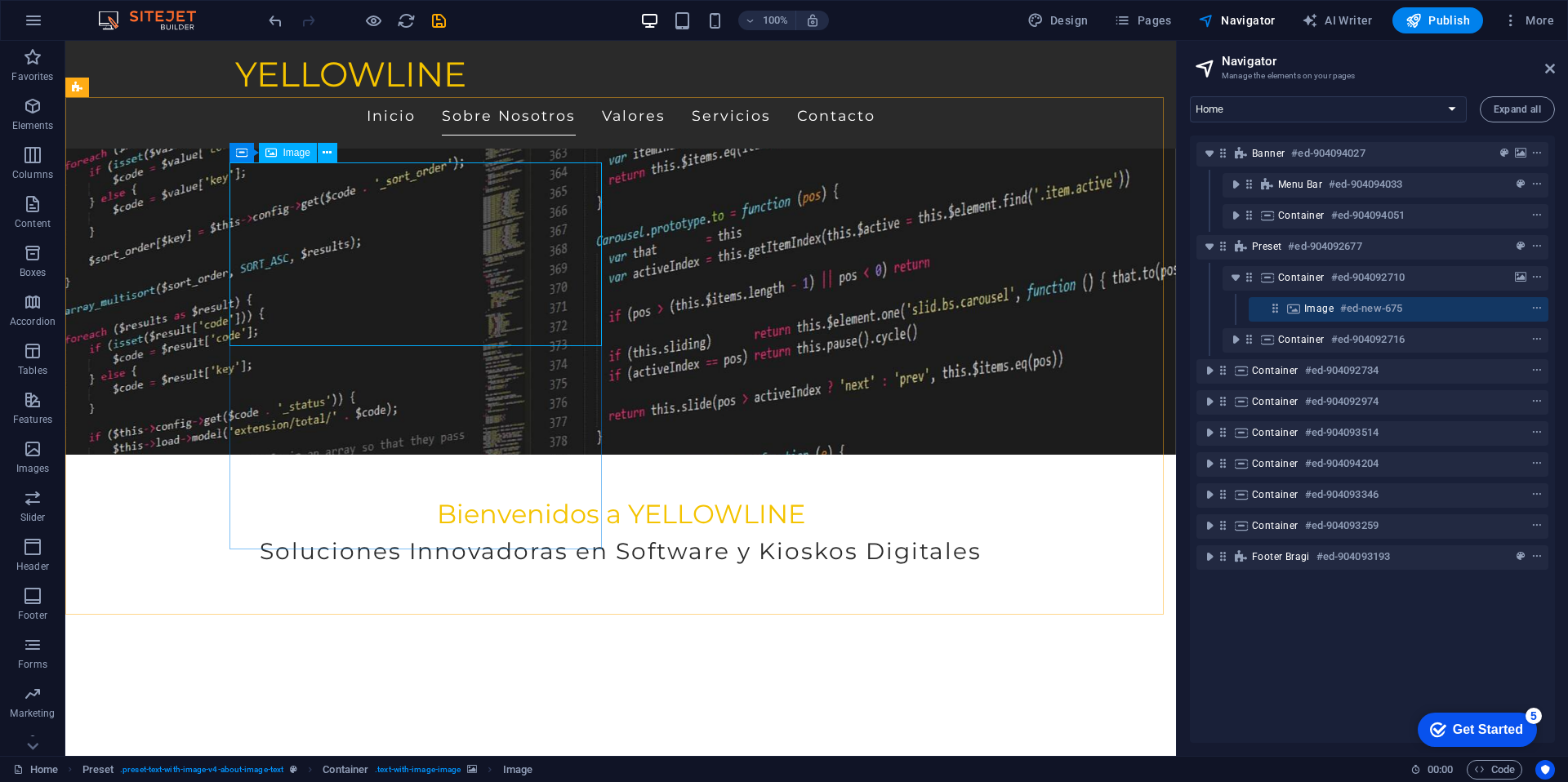
click at [284, 155] on span "Image" at bounding box center [297, 153] width 27 height 10
click at [326, 151] on icon at bounding box center [326, 153] width 9 height 17
click at [241, 152] on icon at bounding box center [242, 153] width 12 height 20
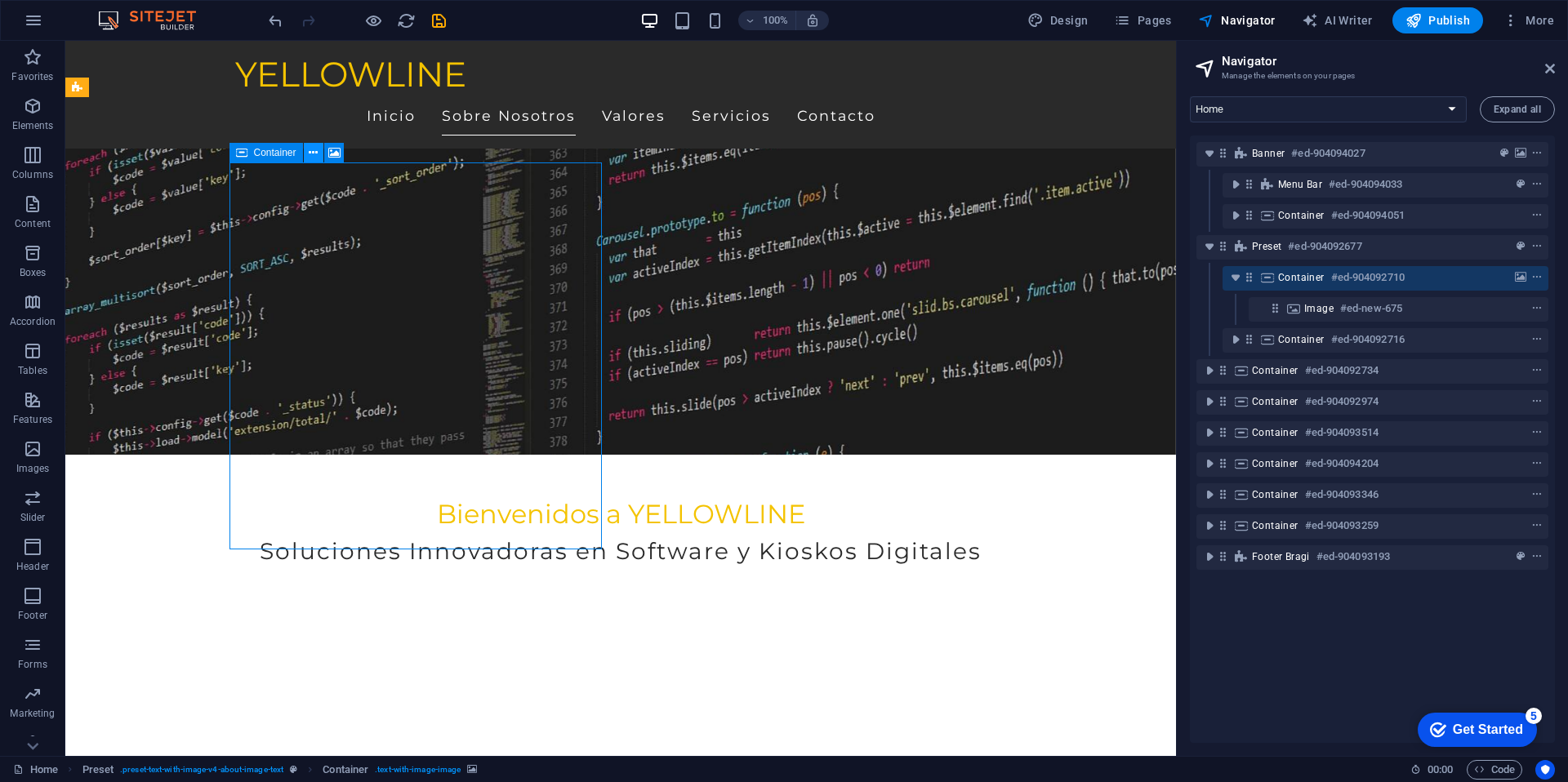
click at [318, 152] on button at bounding box center [313, 153] width 20 height 20
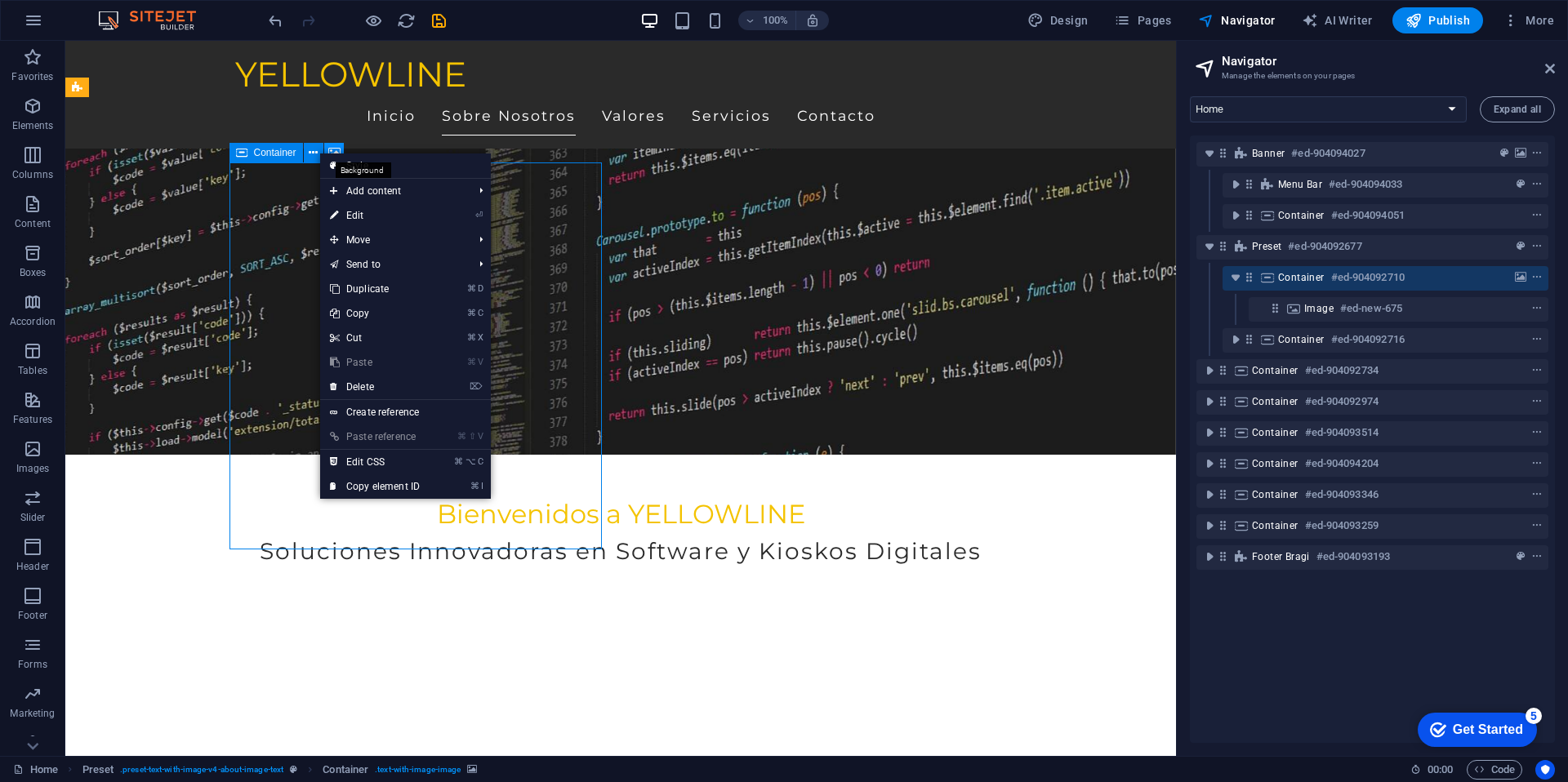
click at [332, 147] on icon at bounding box center [334, 153] width 12 height 17
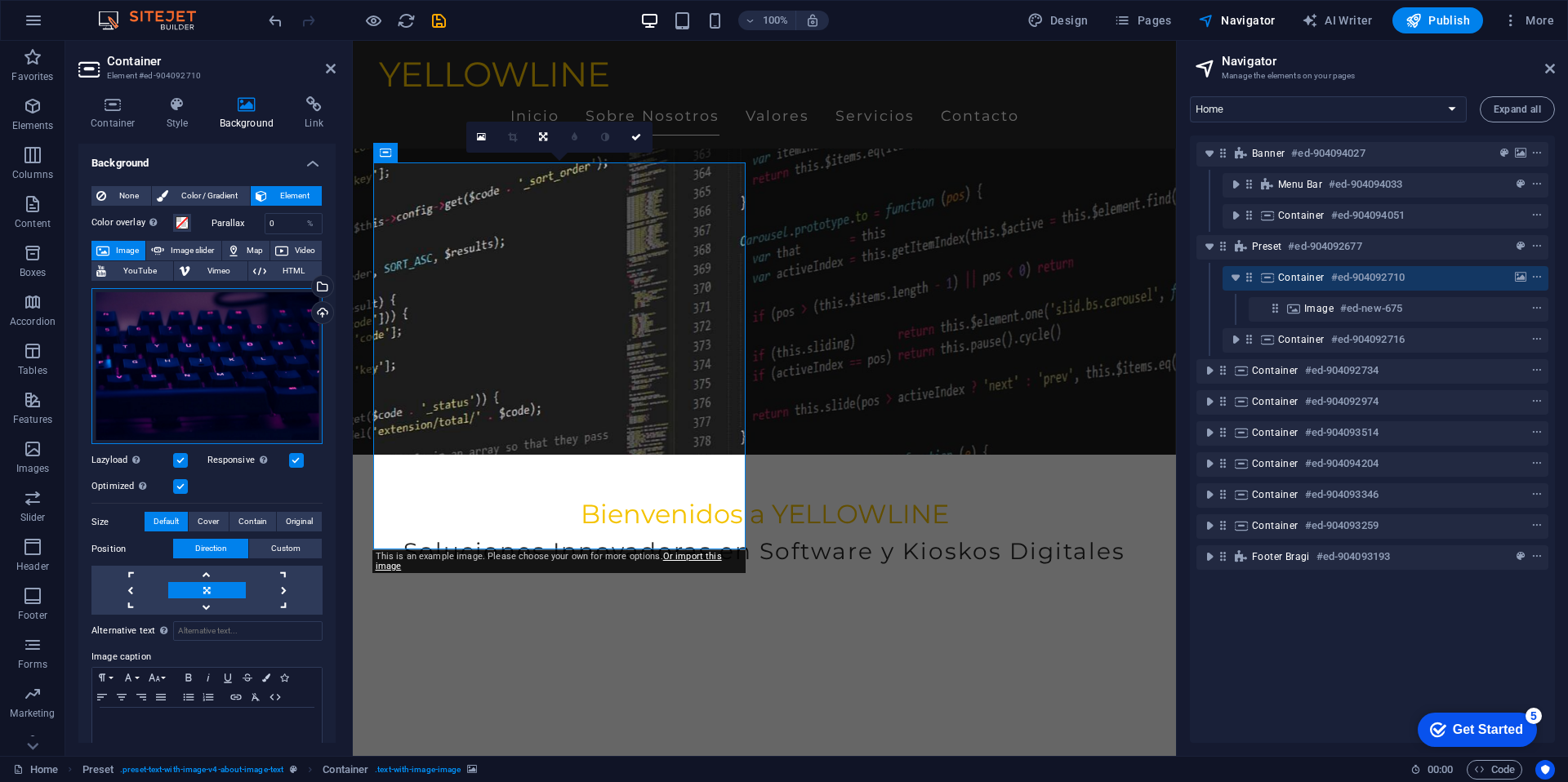
click at [236, 343] on div "Drag files here, click to choose files or select files from Files or our free s…" at bounding box center [206, 367] width 231 height 157
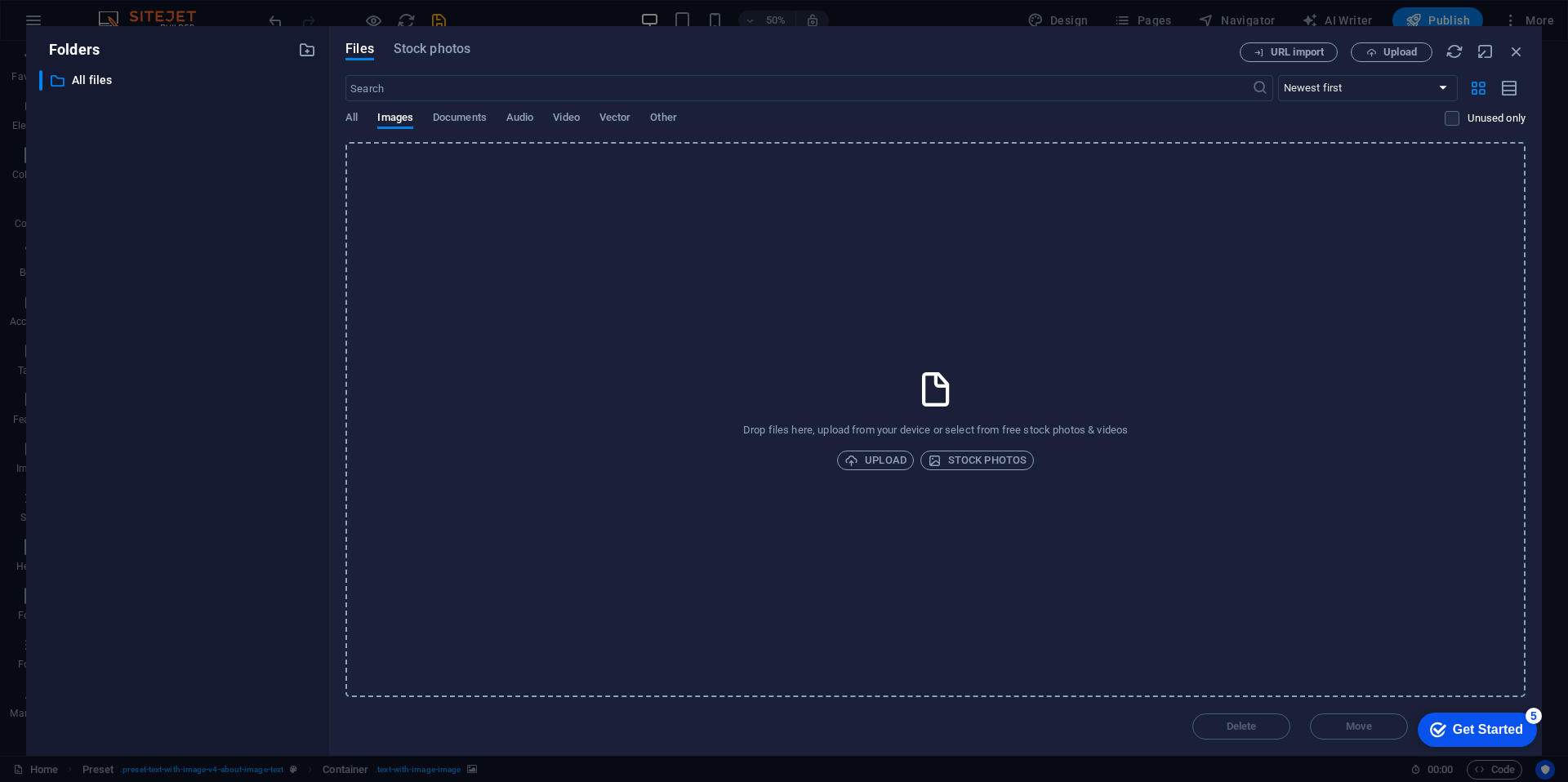
click at [362, 113] on div "All Images Documents Audio Video Vector Other" at bounding box center [895, 127] width 1099 height 31
click at [355, 114] on span "All" at bounding box center [351, 119] width 12 height 23
click at [405, 117] on span "Images" at bounding box center [395, 119] width 36 height 23
click at [407, 89] on input "text" at bounding box center [798, 88] width 905 height 26
type input "kioskos"
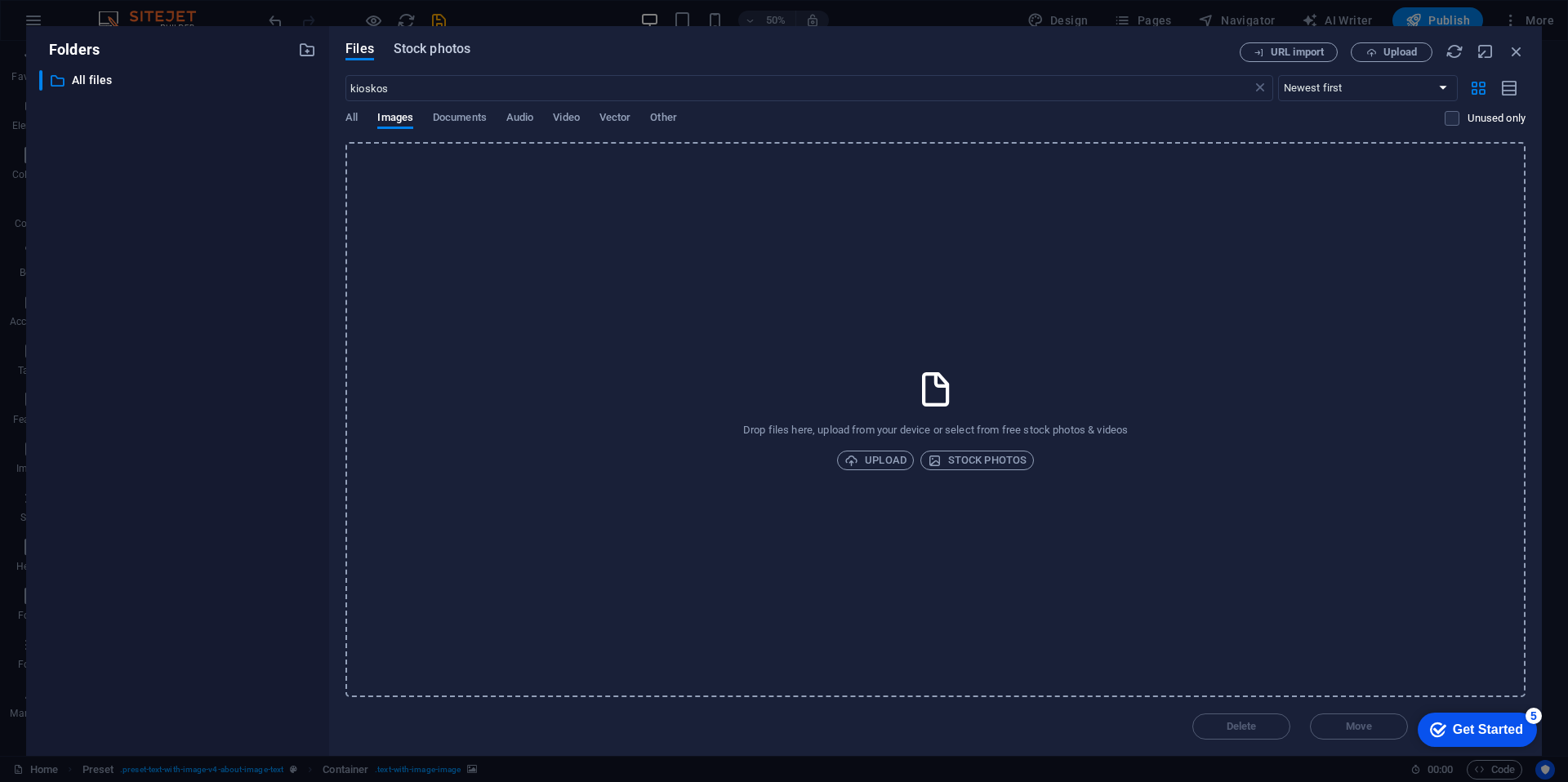
click at [430, 58] on span "Stock photos" at bounding box center [432, 49] width 76 height 20
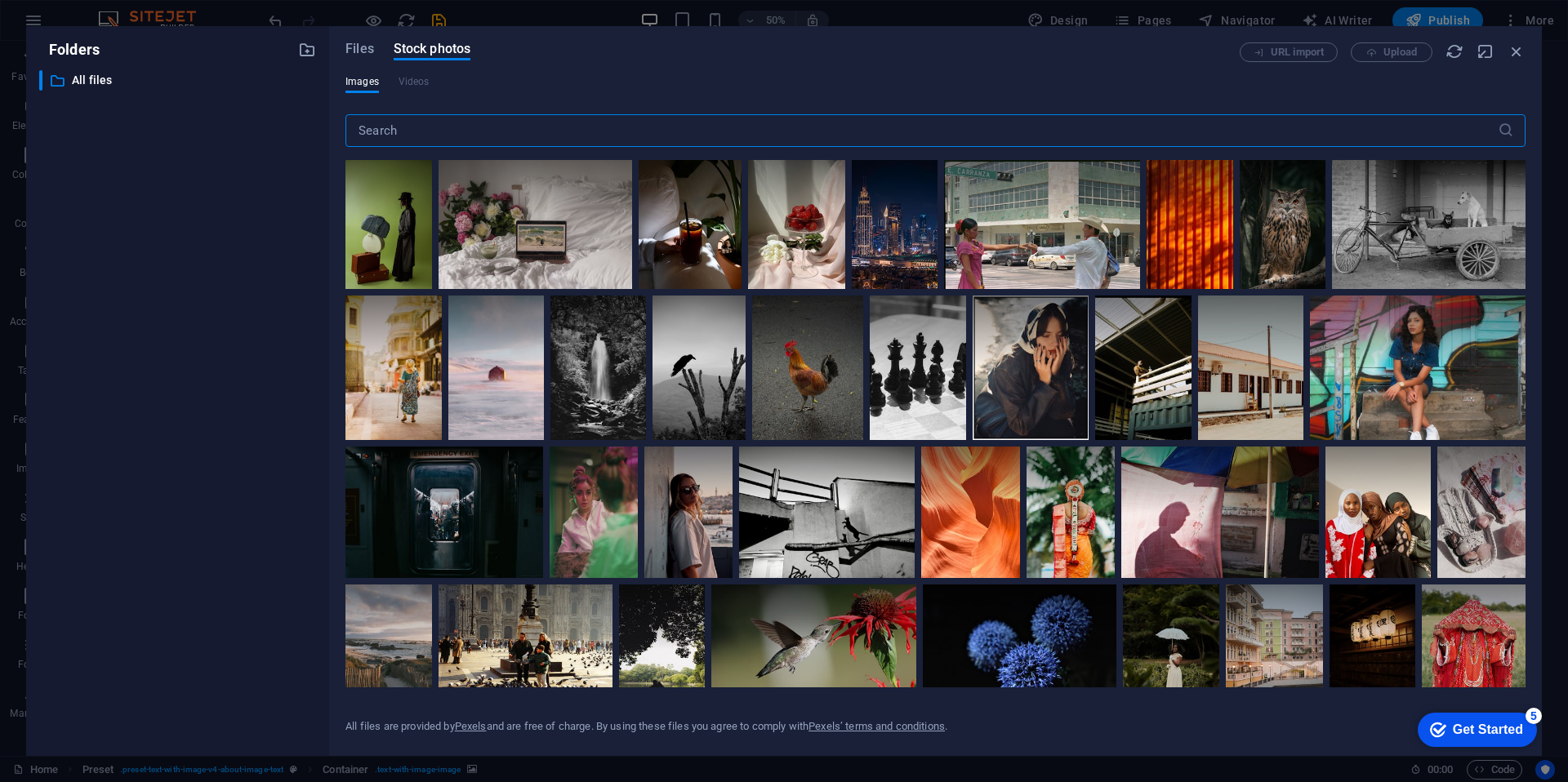
click at [481, 123] on input "text" at bounding box center [921, 131] width 1152 height 33
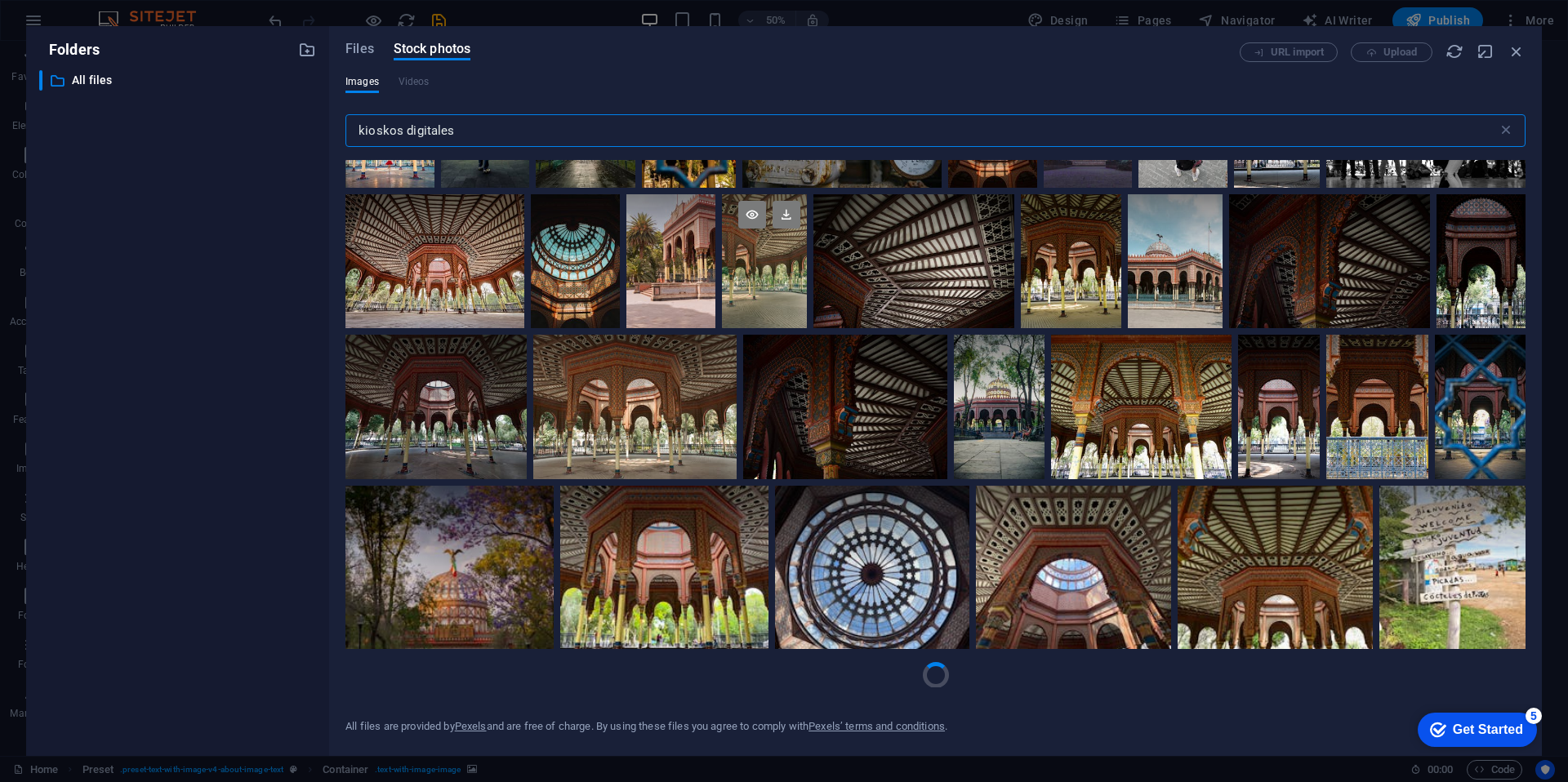
scroll to position [79, 0]
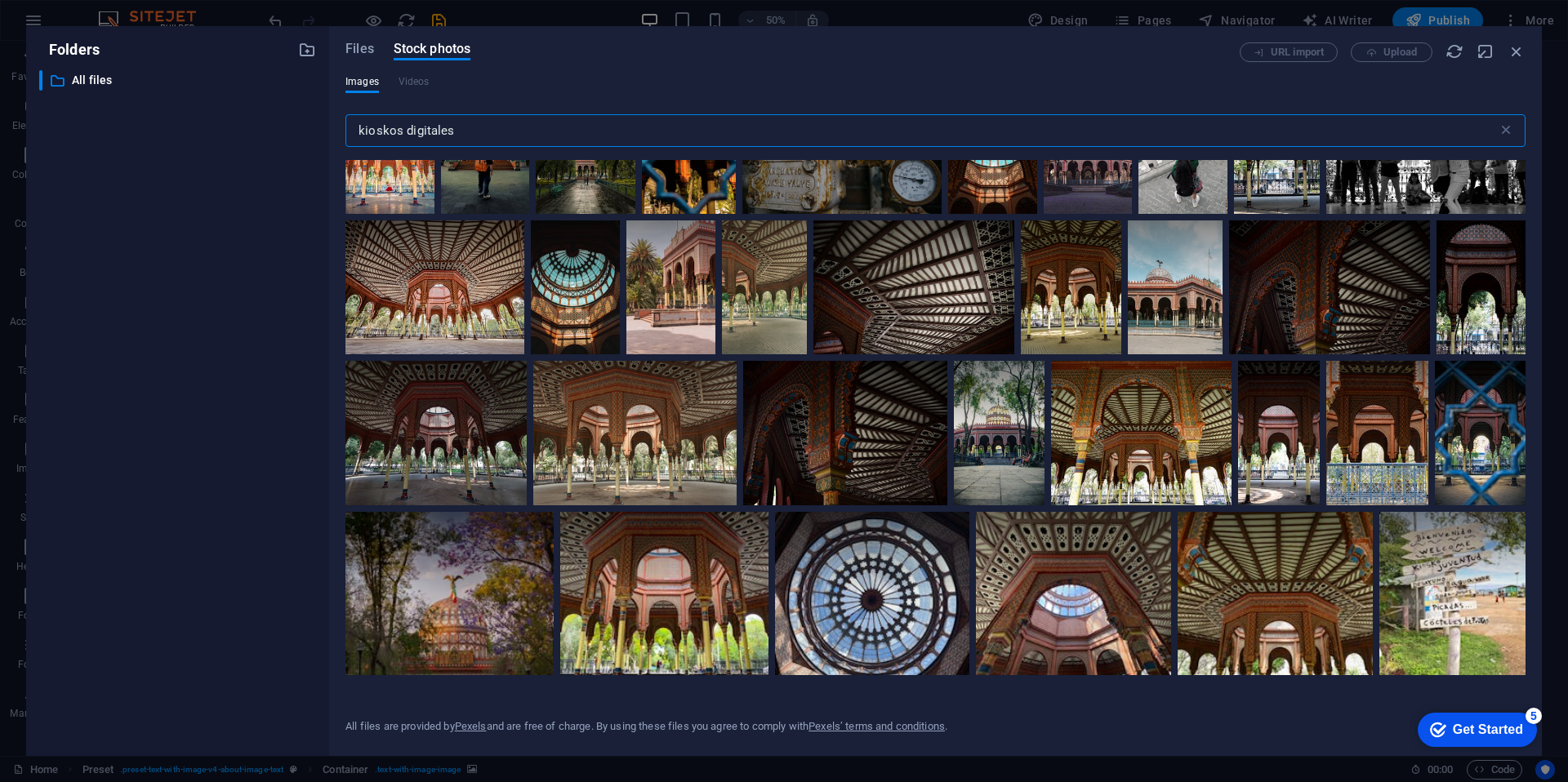
click at [502, 137] on input "kioskos digitales" at bounding box center [921, 131] width 1152 height 33
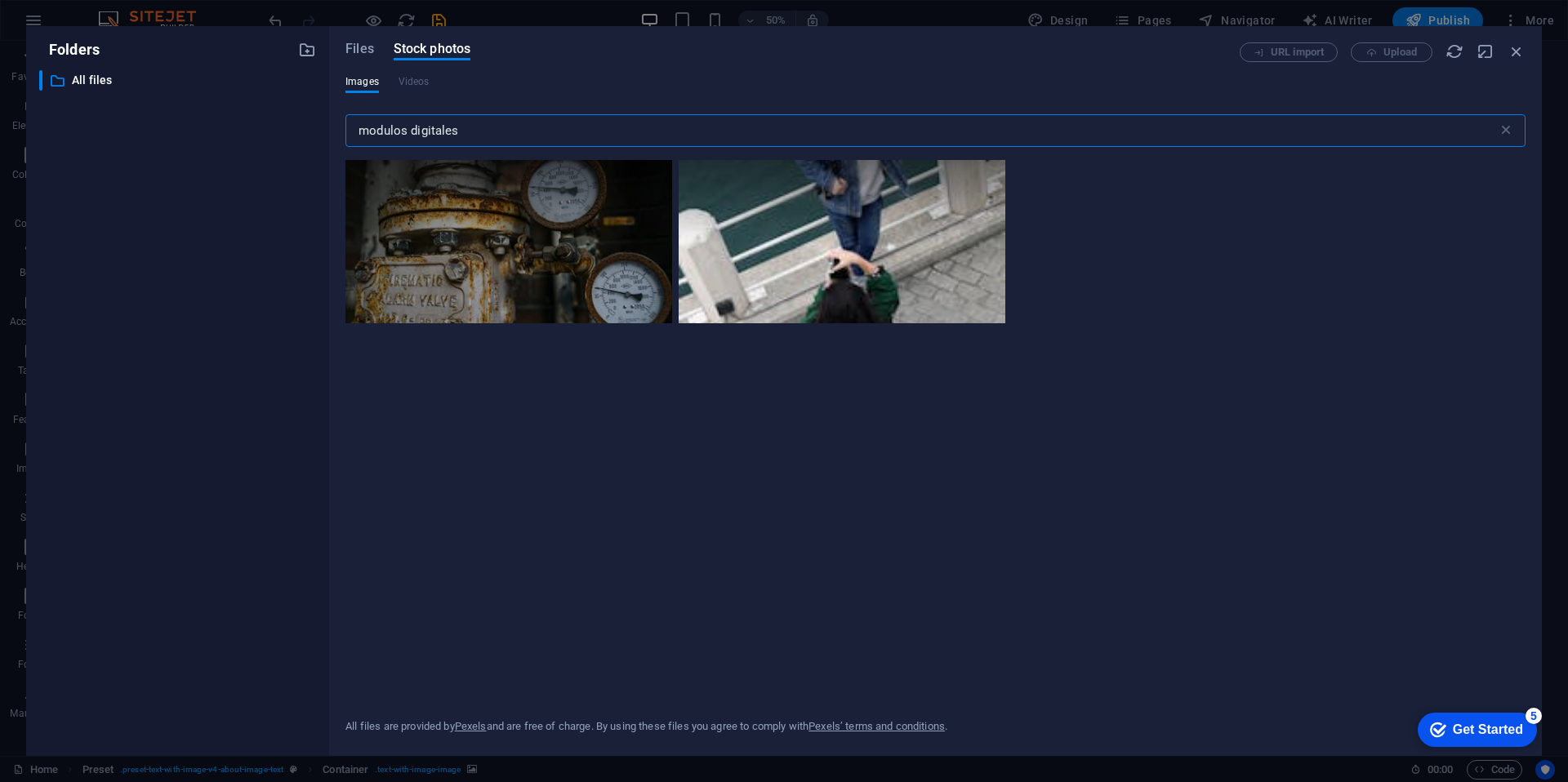
click at [609, 134] on input "modulos digitales" at bounding box center [921, 131] width 1152 height 33
type input "k"
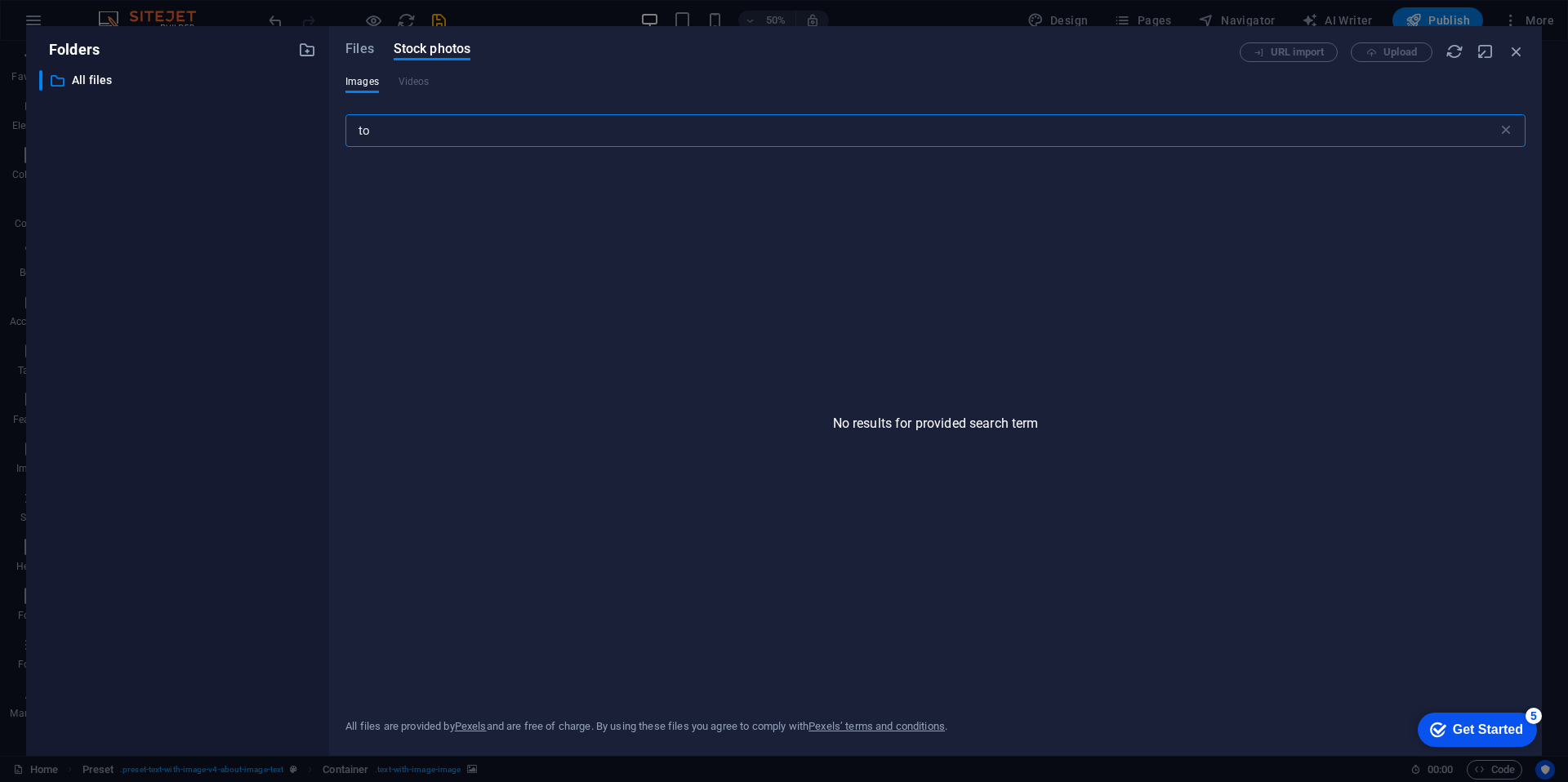
type input "t"
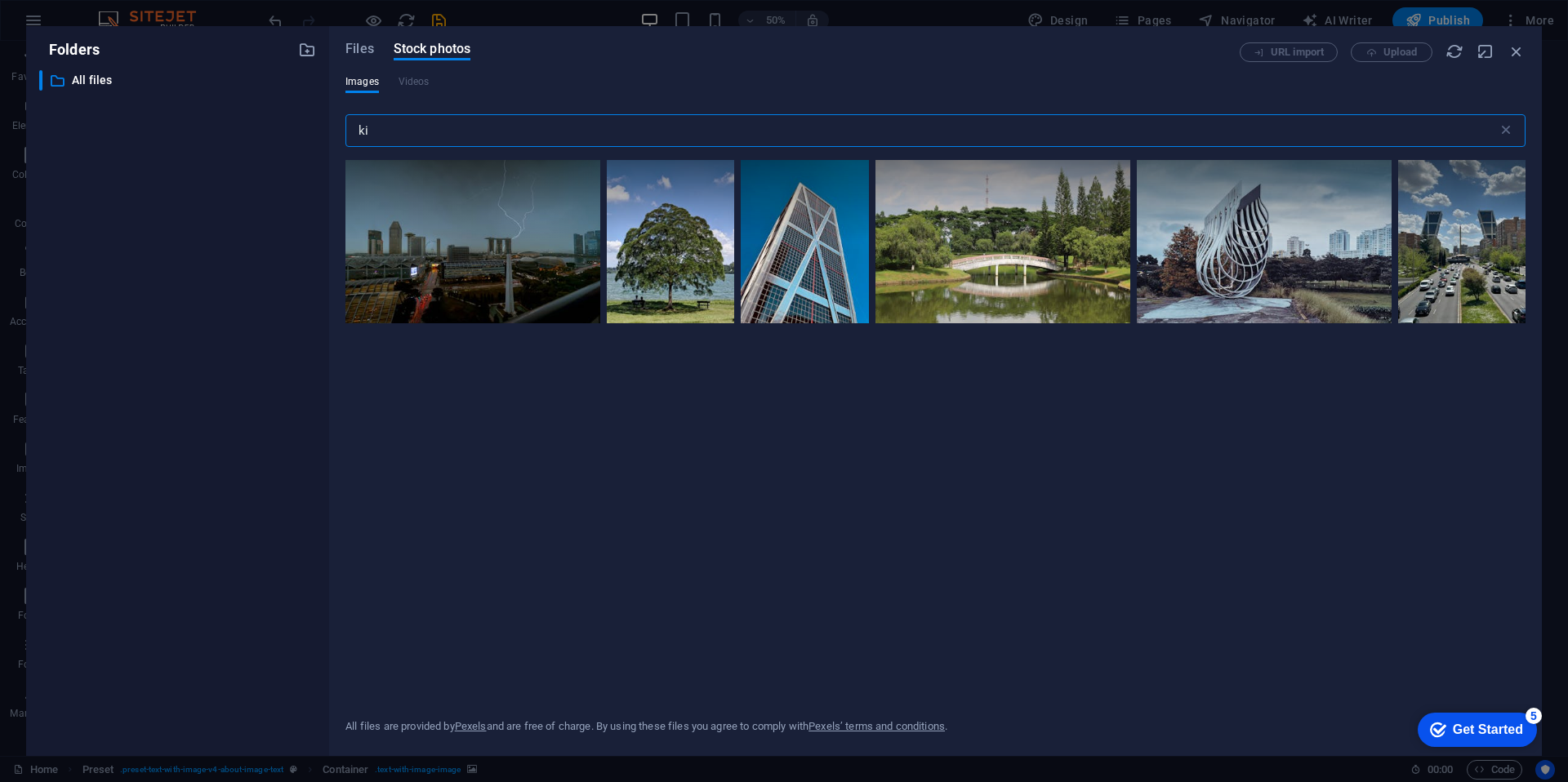
type input "k"
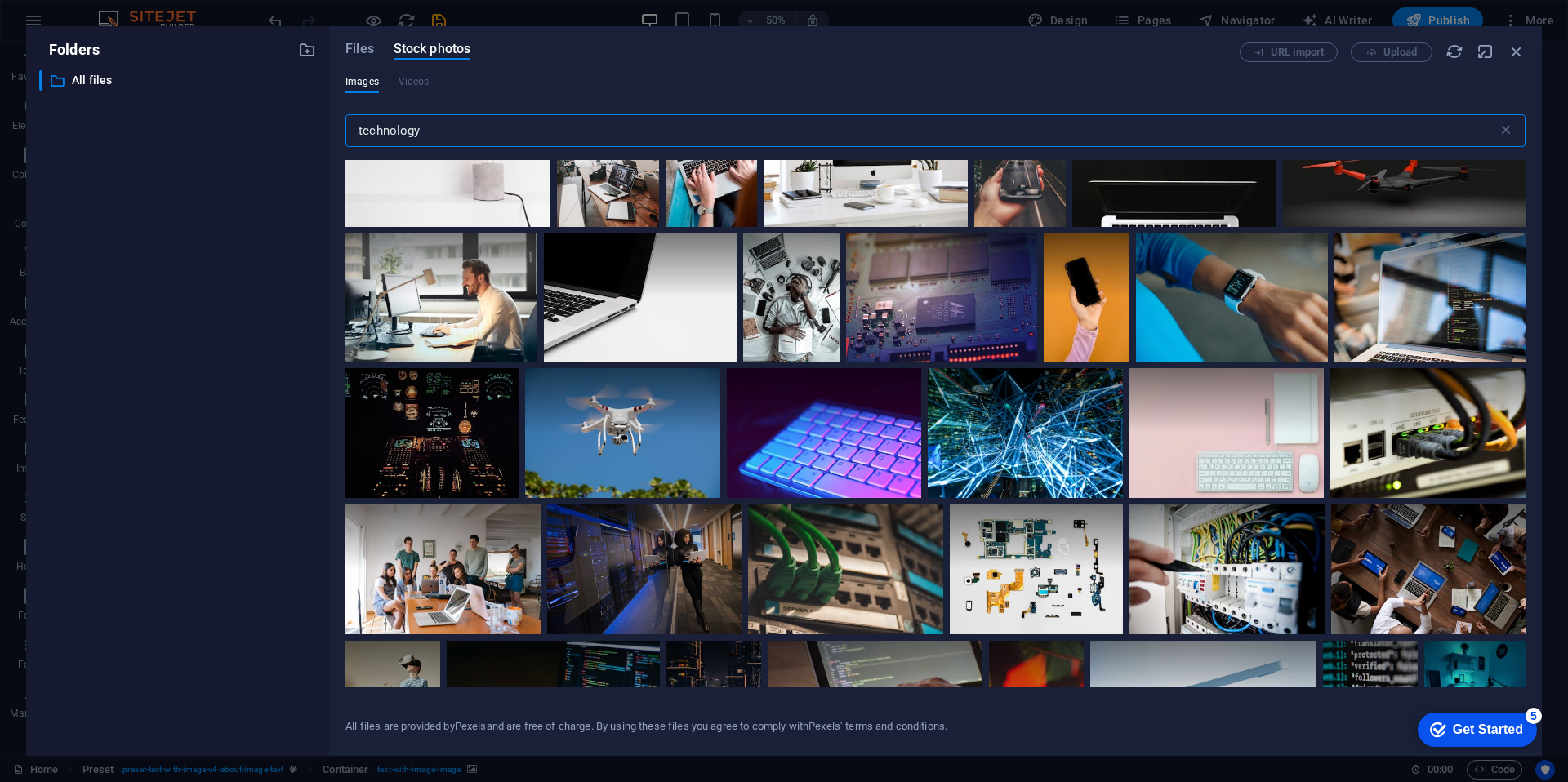
scroll to position [0, 0]
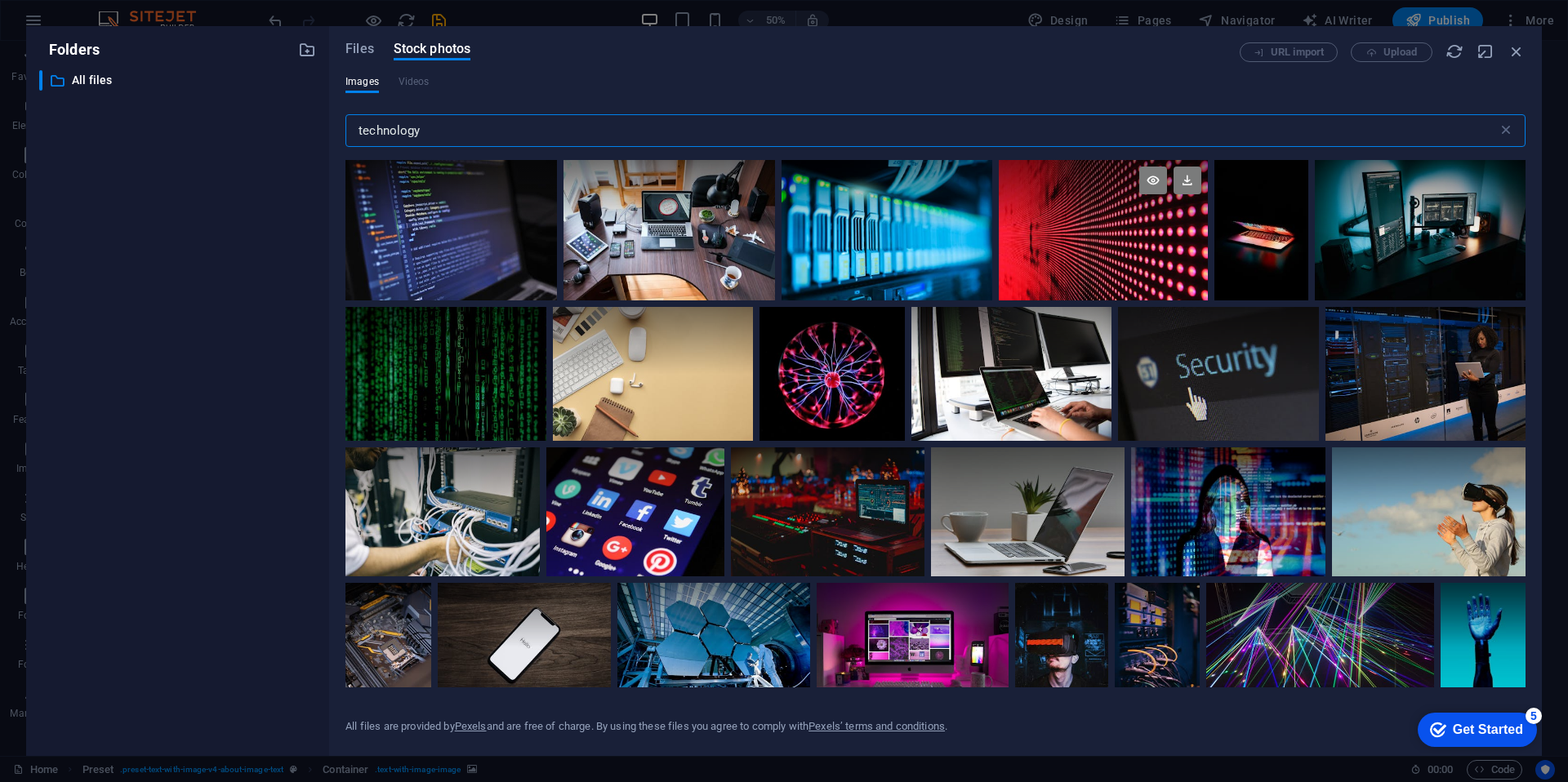
type input "technology"
click at [1103, 261] on div at bounding box center [1103, 230] width 210 height 141
click at [1182, 185] on icon at bounding box center [1187, 181] width 28 height 28
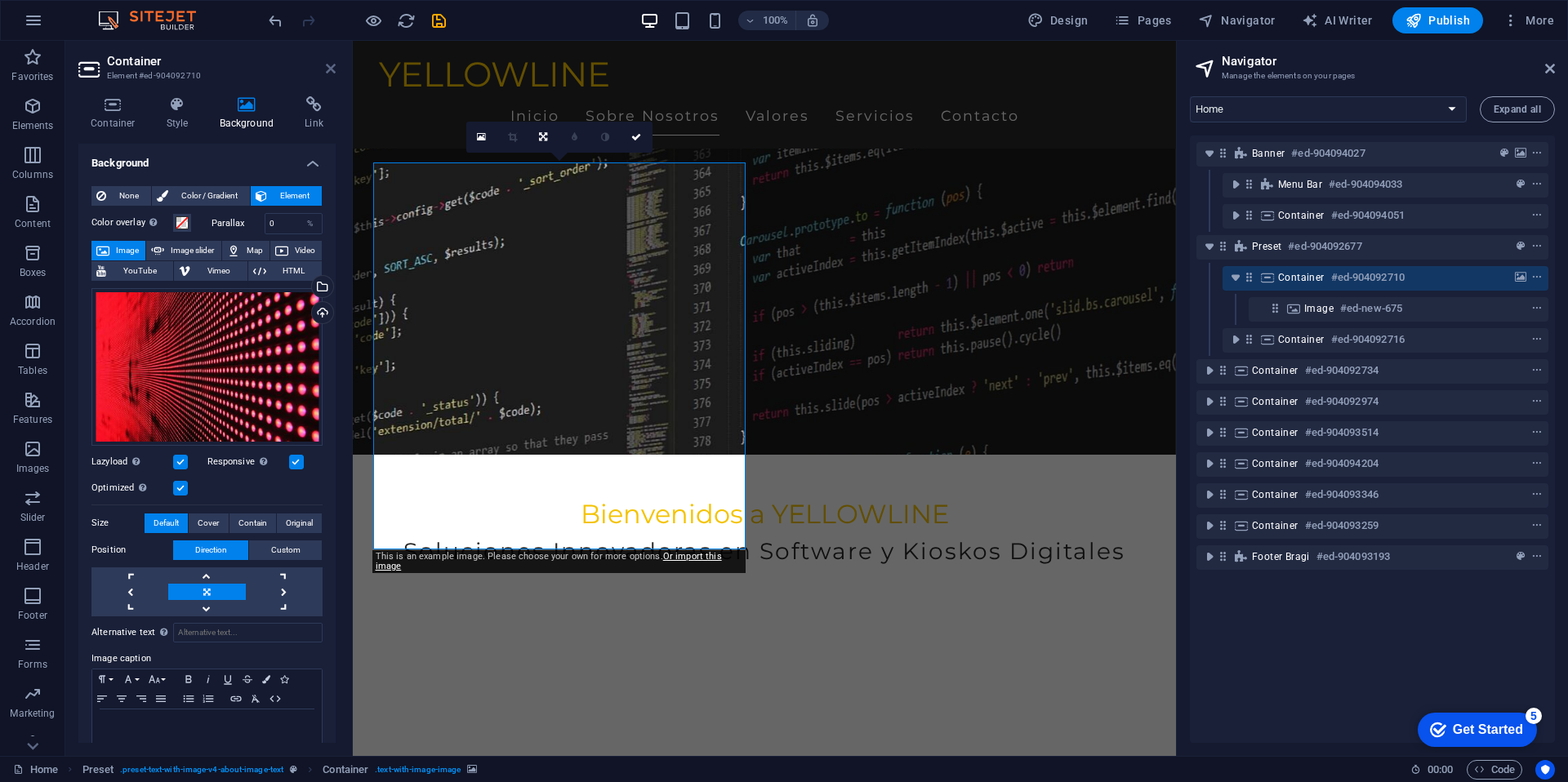
click at [328, 67] on icon at bounding box center [331, 68] width 10 height 13
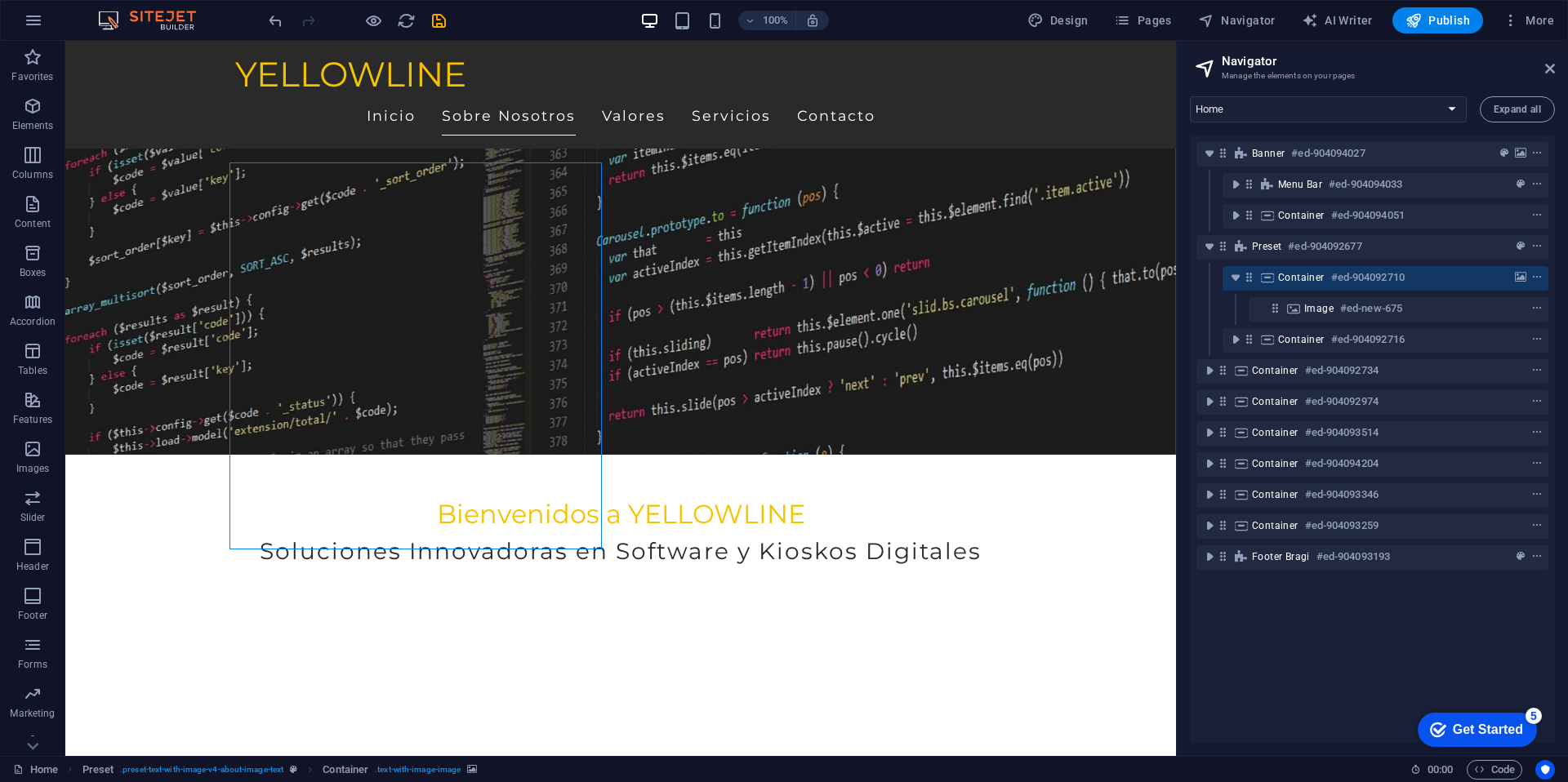
scroll to position [304, 0]
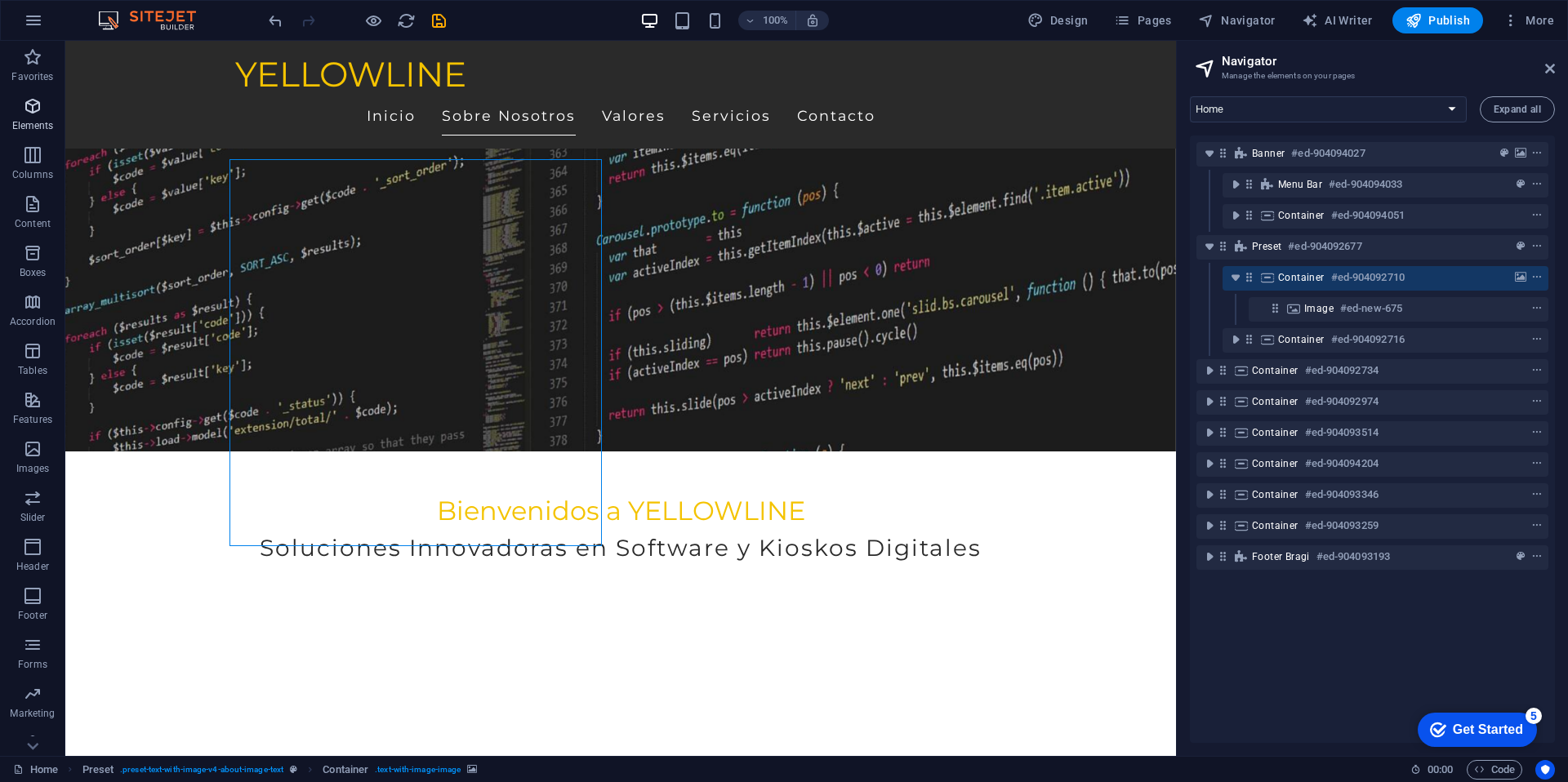
click at [25, 116] on span "Elements" at bounding box center [32, 116] width 65 height 39
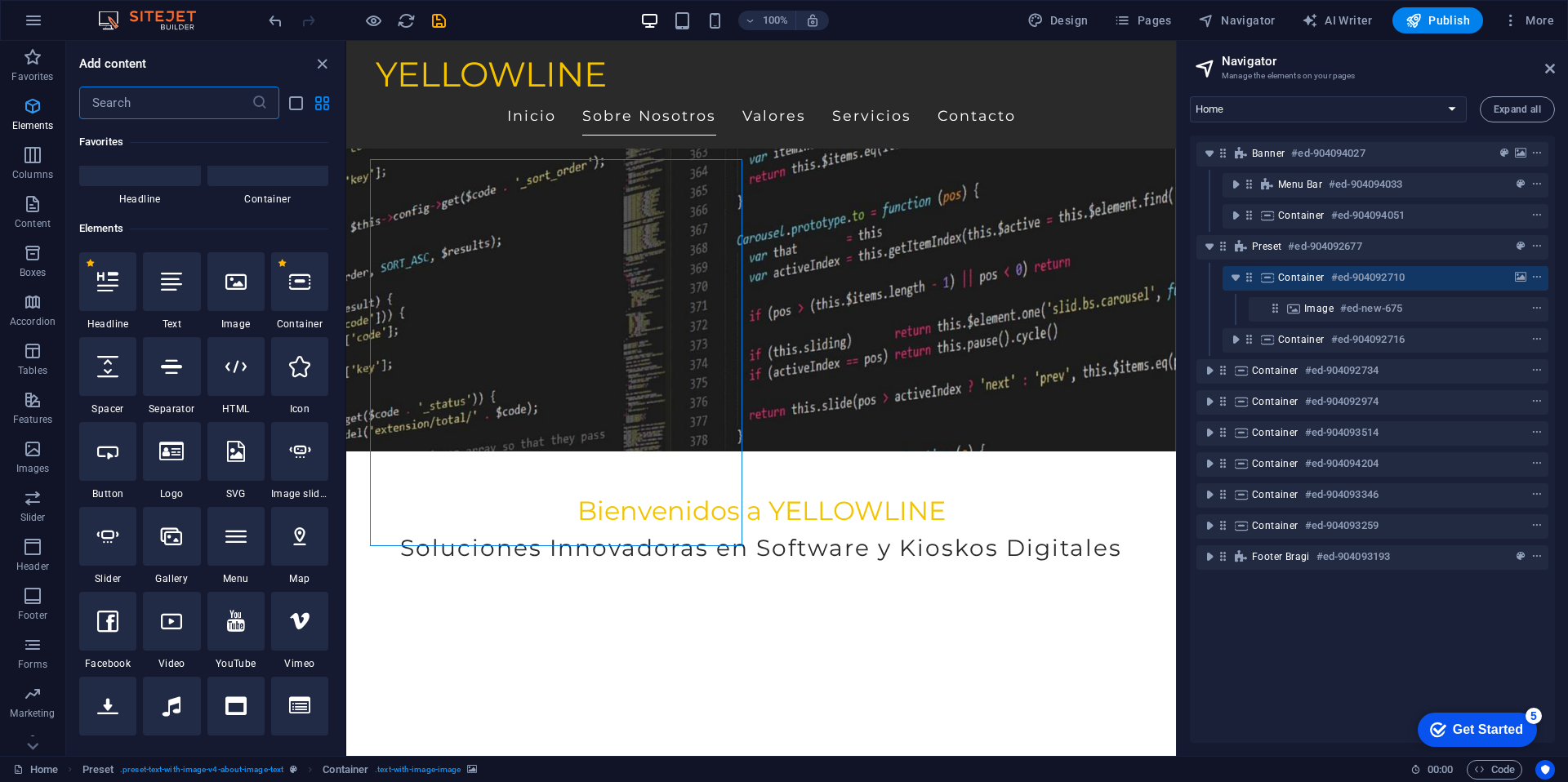
scroll to position [174, 0]
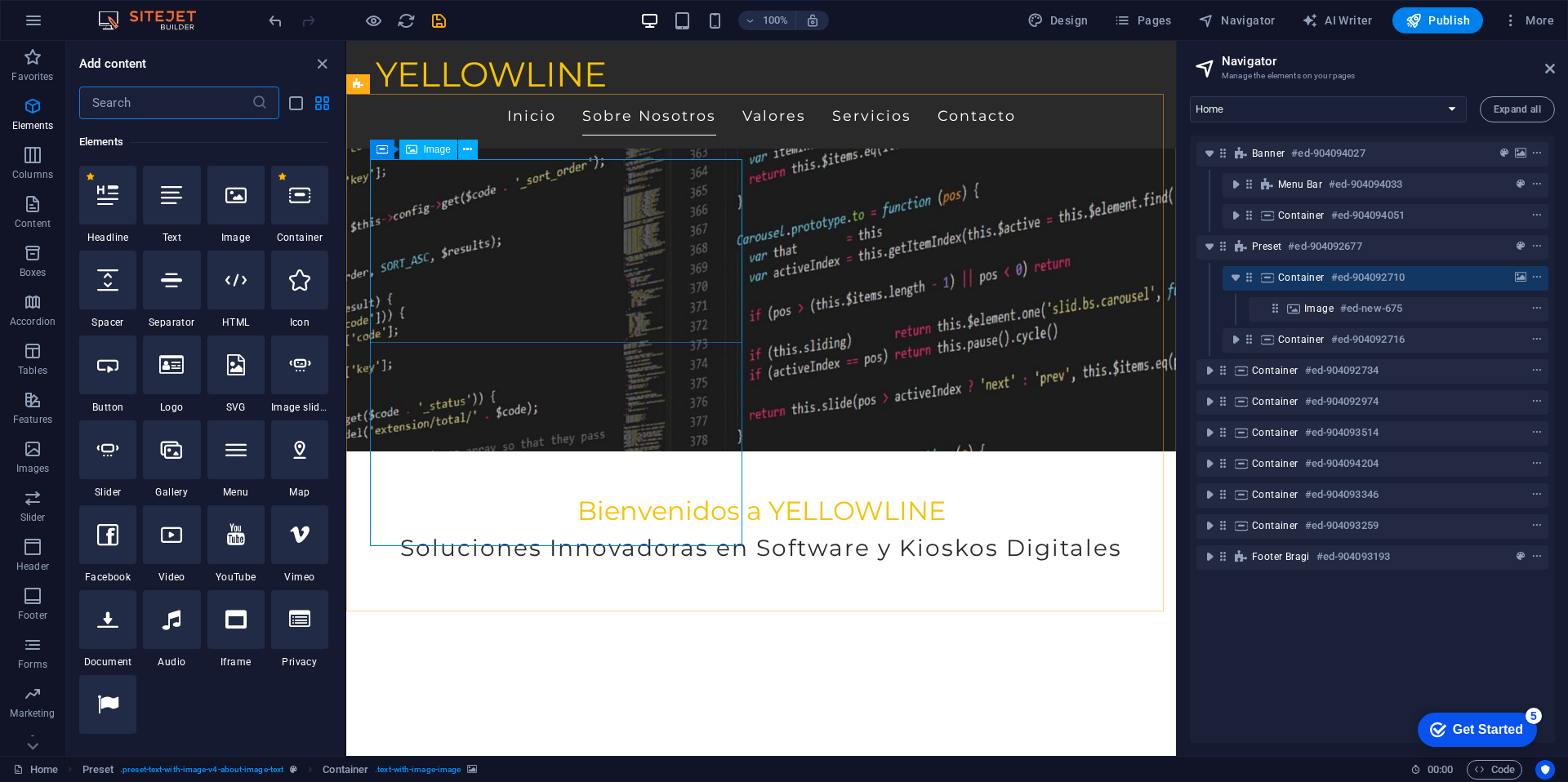
click at [428, 148] on span "Image" at bounding box center [437, 150] width 27 height 10
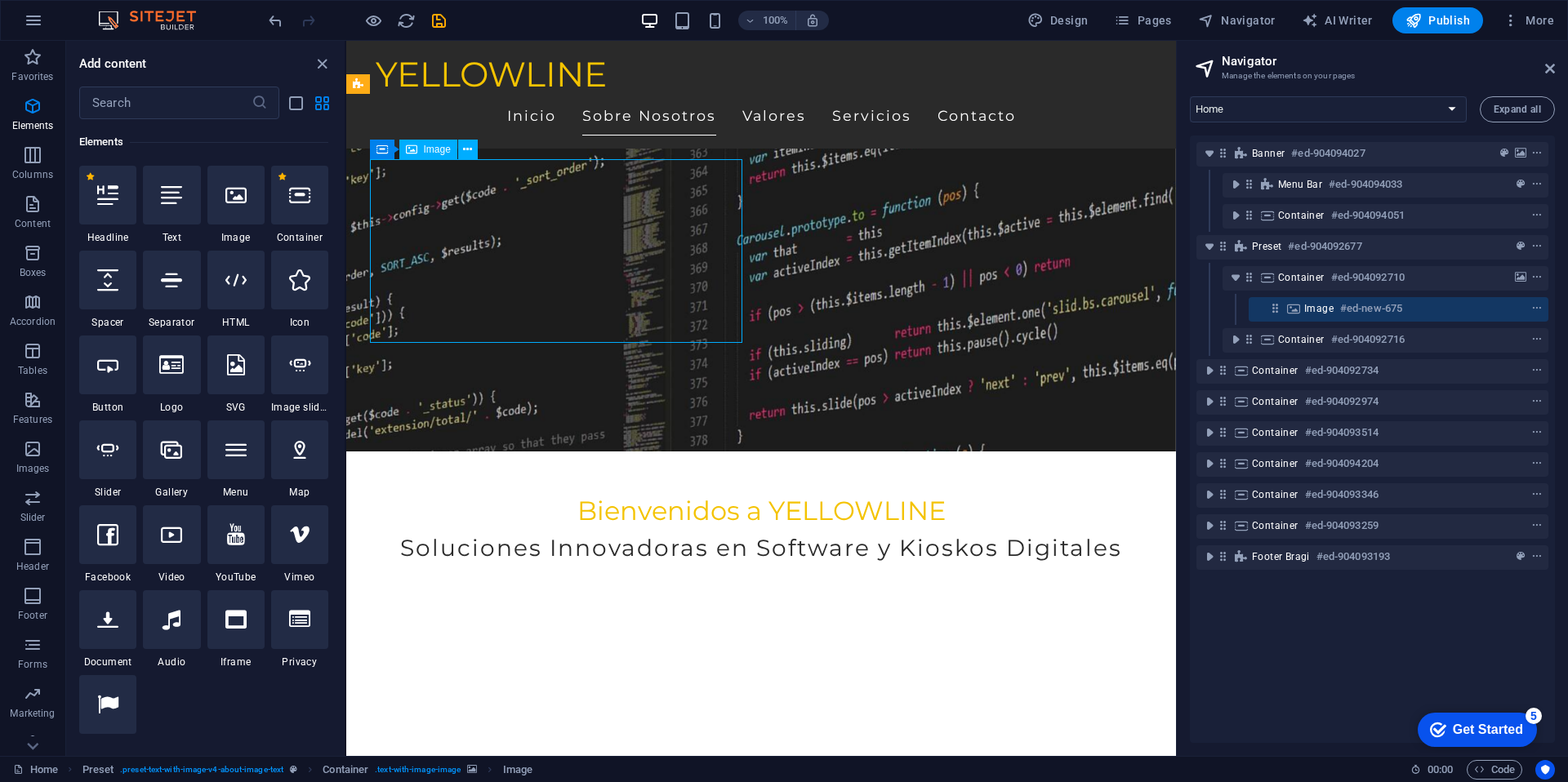
click at [437, 147] on span "Image" at bounding box center [437, 150] width 27 height 10
click at [463, 147] on icon at bounding box center [467, 150] width 9 height 17
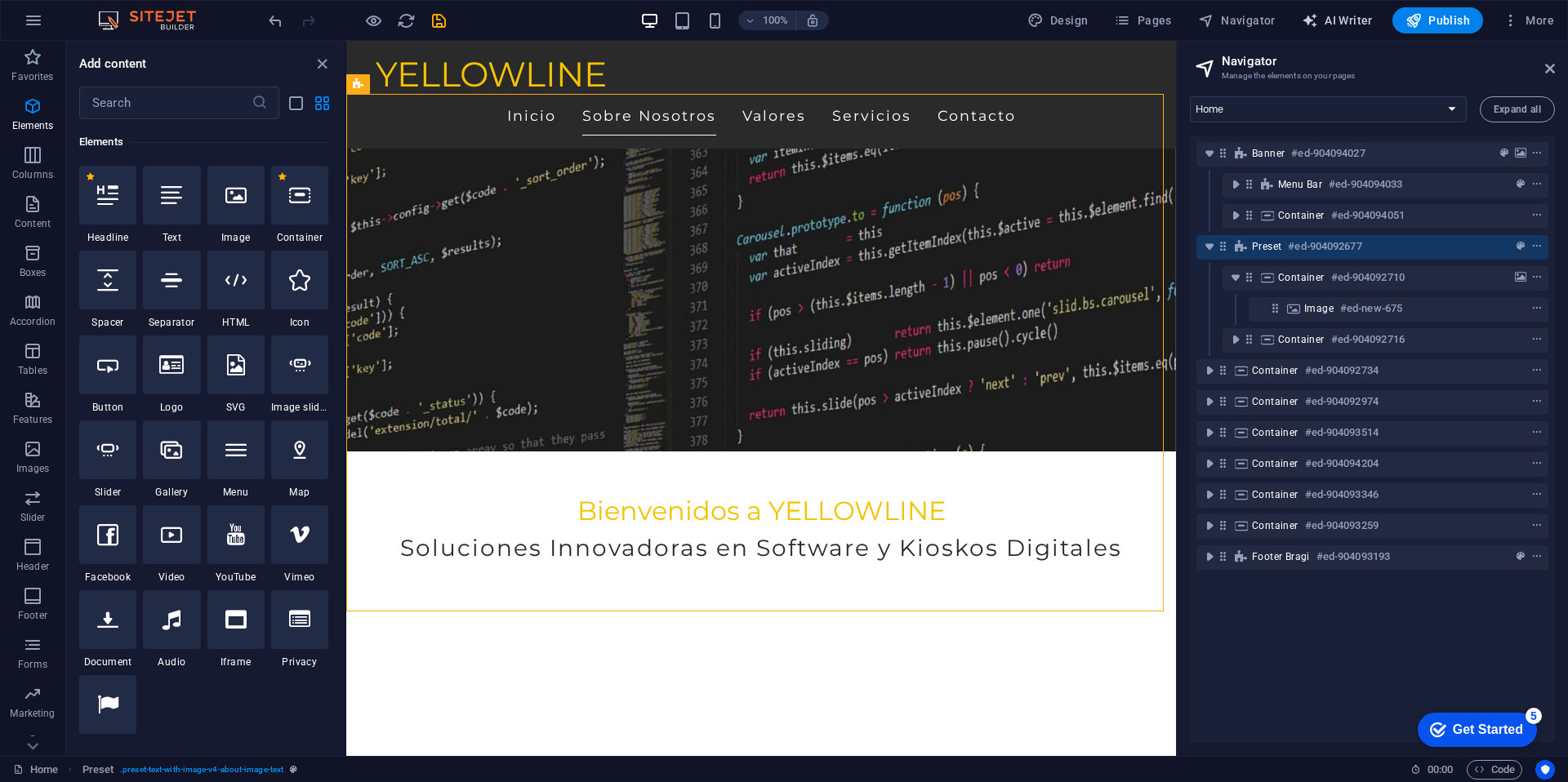
click at [1334, 20] on span "AI Writer" at bounding box center [1337, 21] width 71 height 16
select select "English"
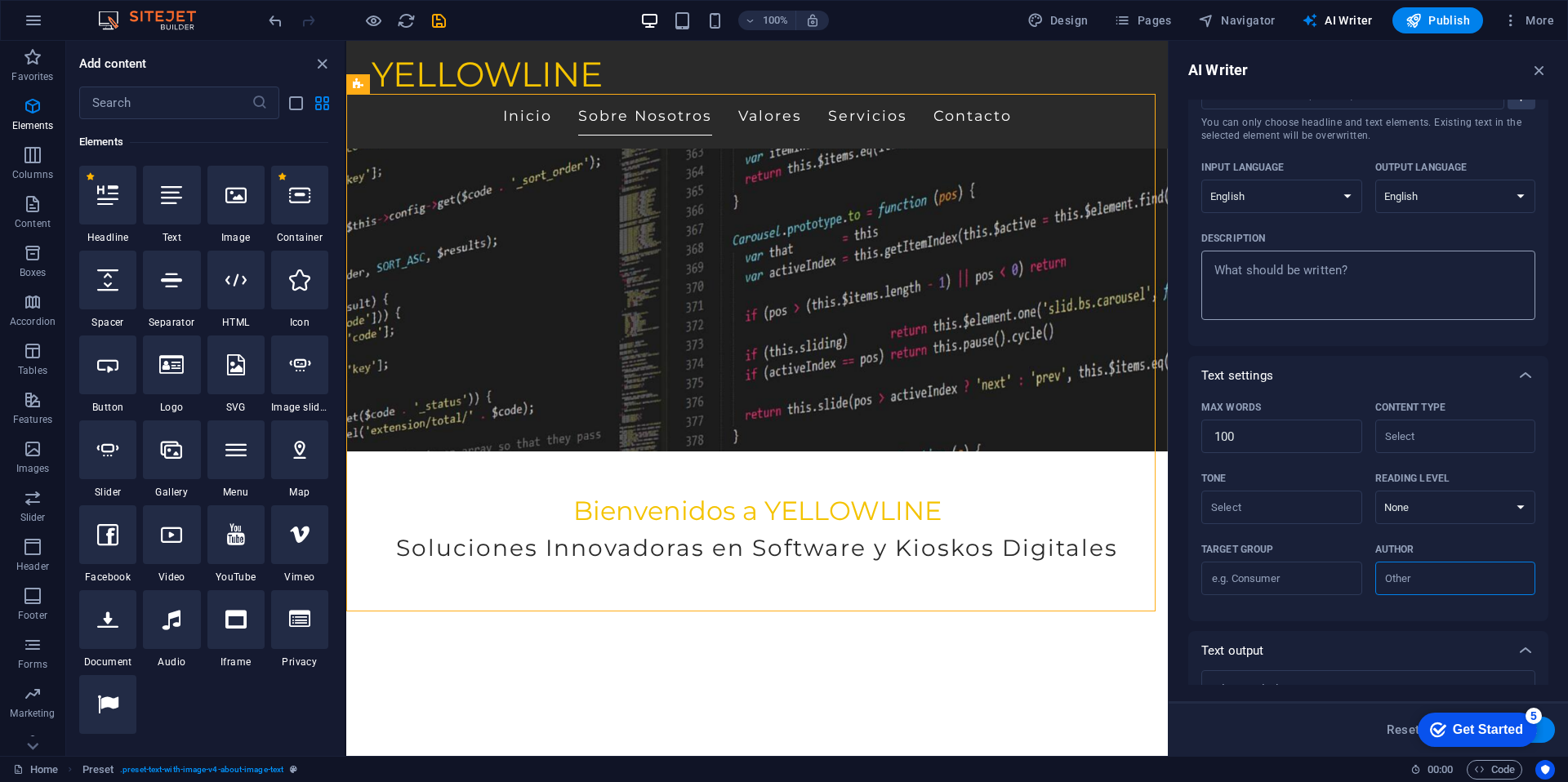
scroll to position [0, 0]
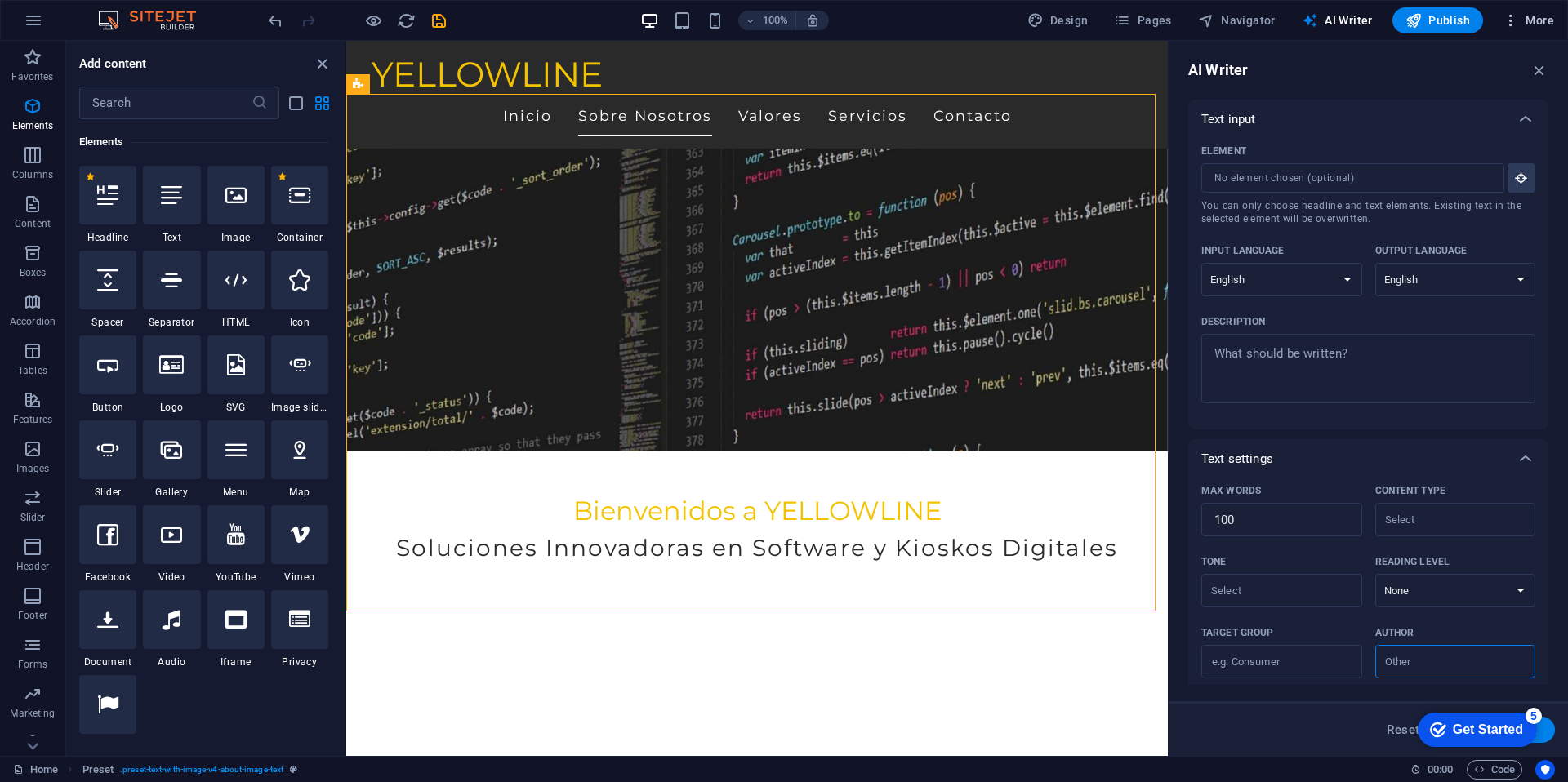
click at [1544, 26] on span "More" at bounding box center [1528, 21] width 52 height 16
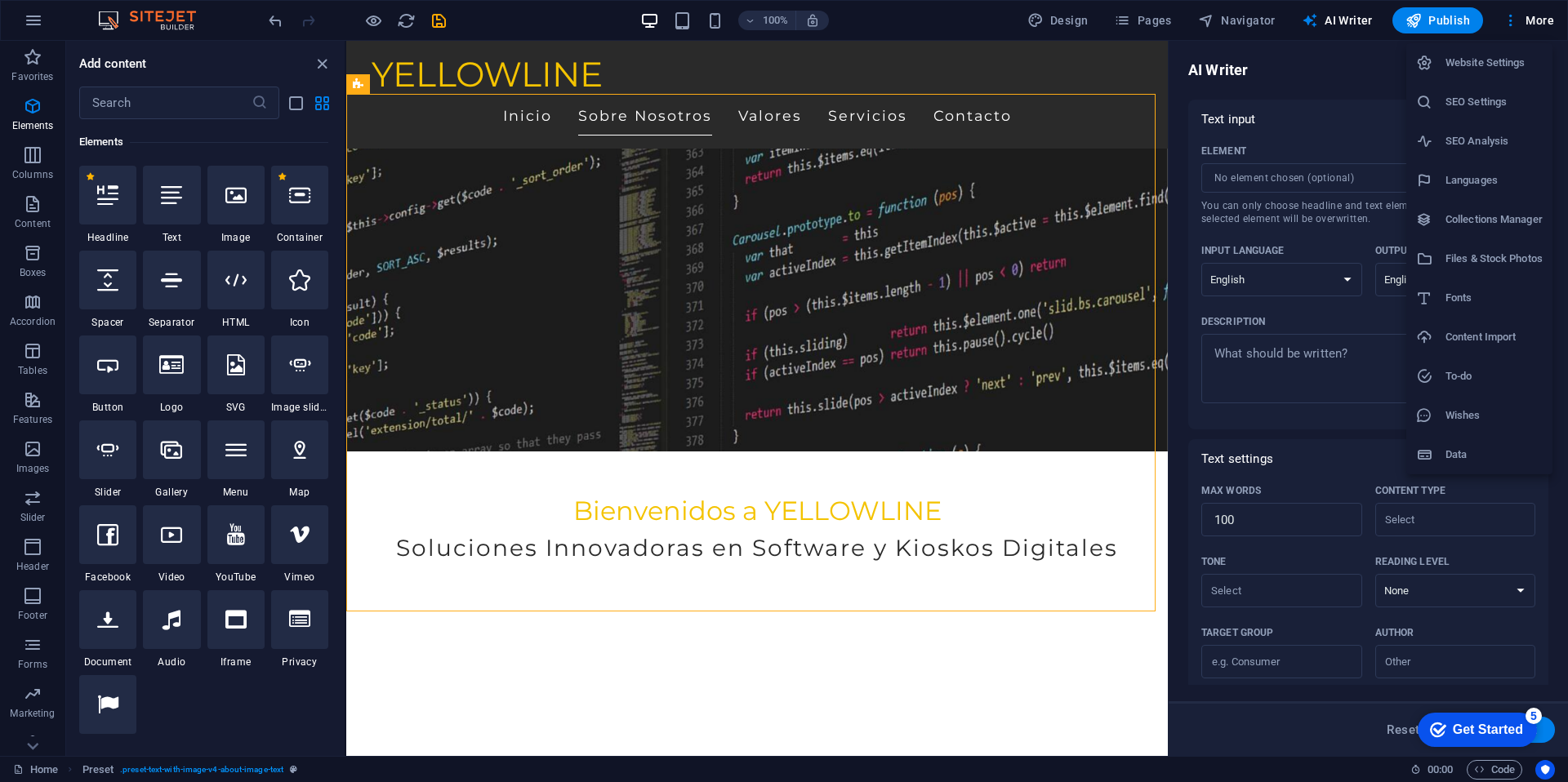
click at [1481, 457] on h6 "Data" at bounding box center [1494, 455] width 97 height 20
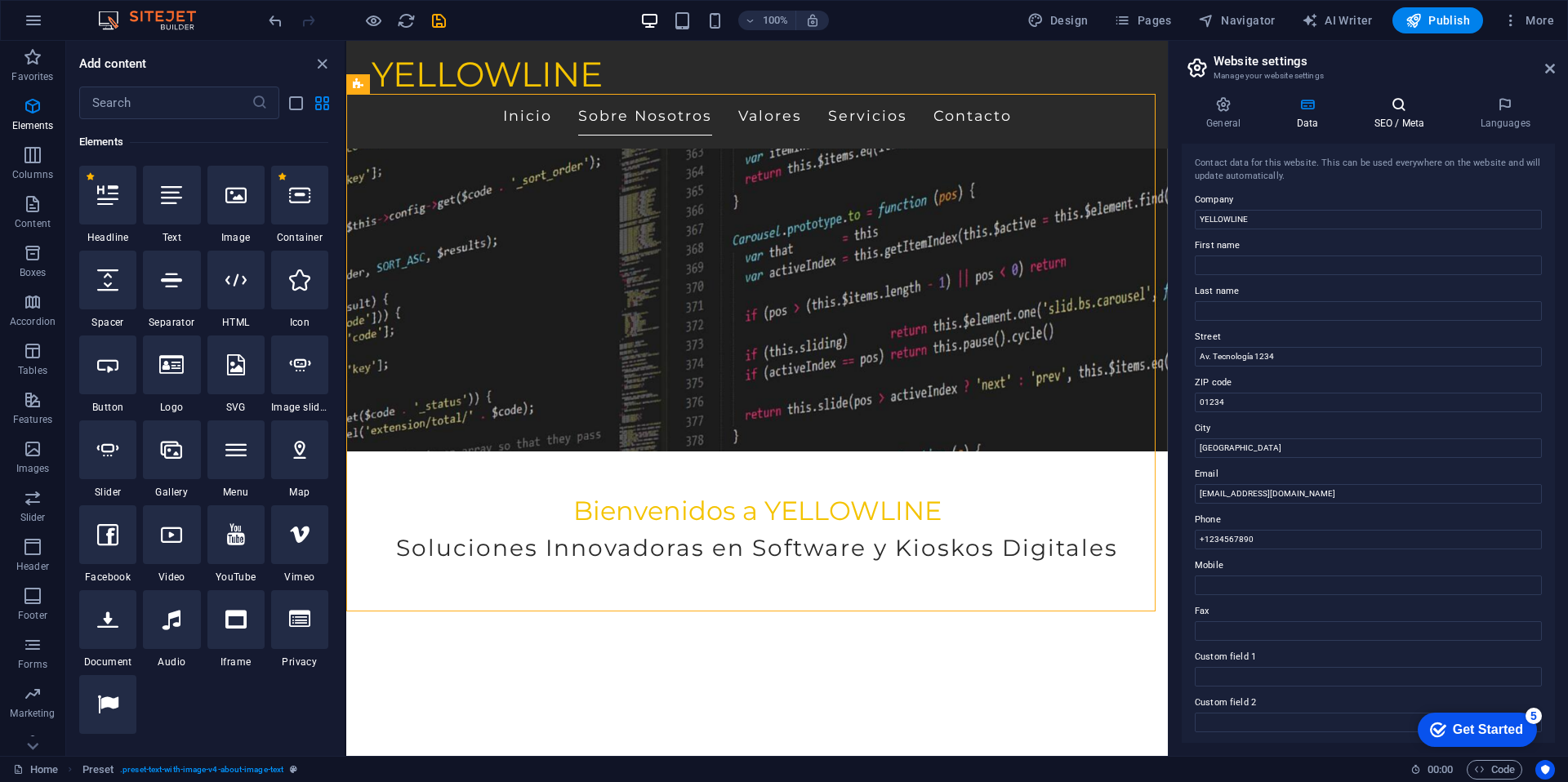
click at [1408, 118] on h4 "SEO / Meta" at bounding box center [1401, 113] width 106 height 35
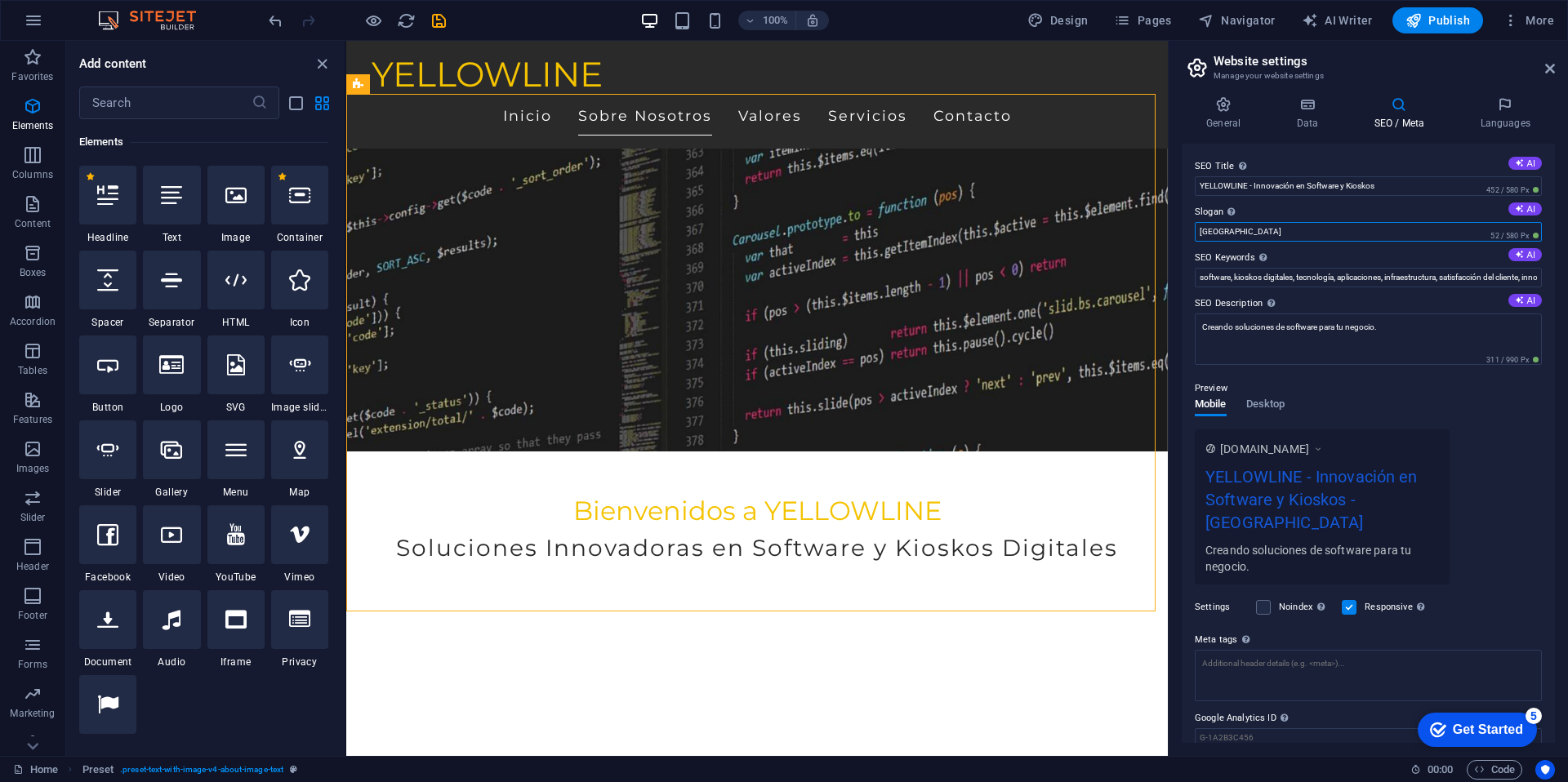
click at [1275, 230] on input "Berlin" at bounding box center [1368, 232] width 347 height 20
type input "e"
type input "d"
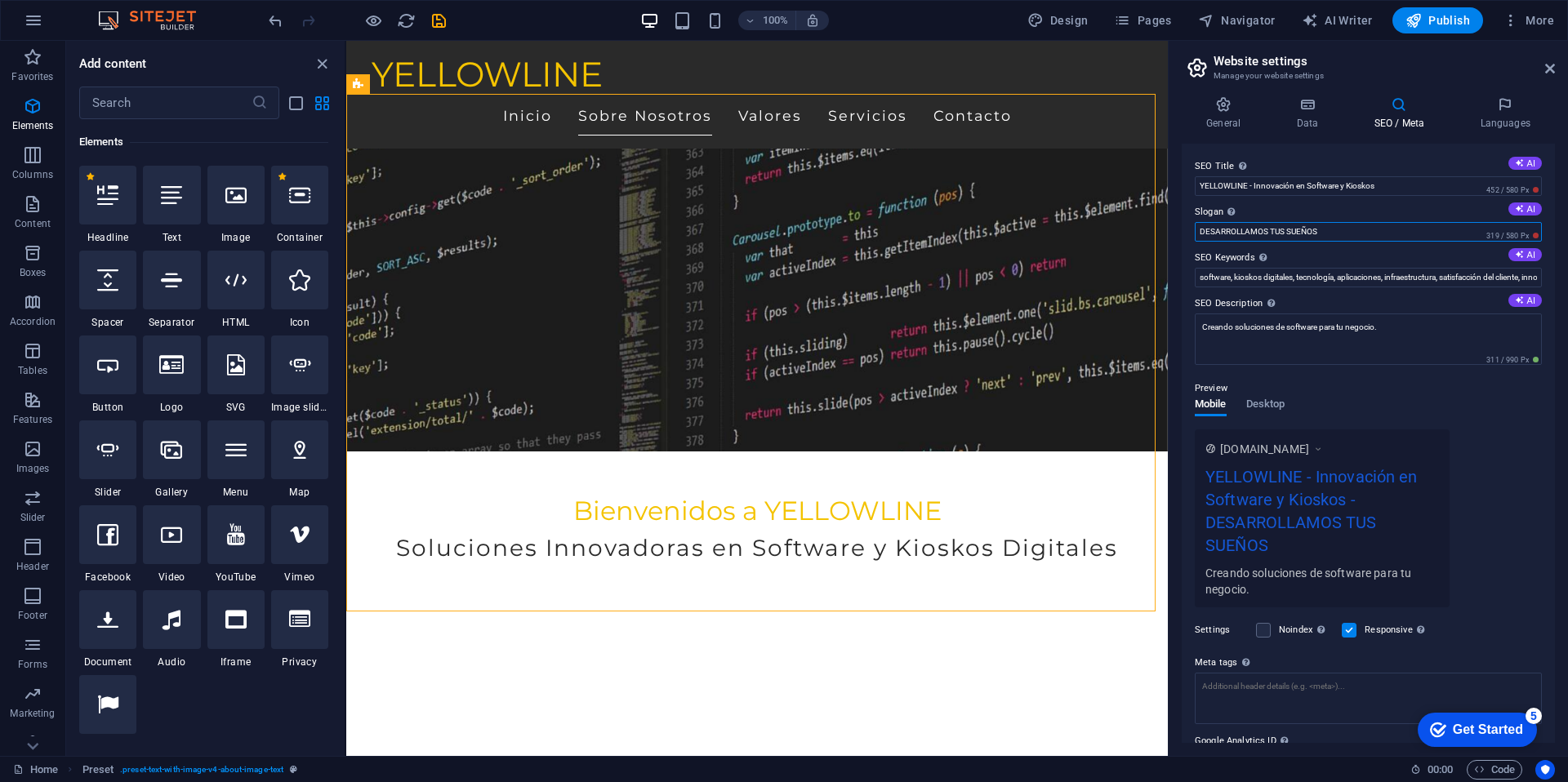
click at [1200, 233] on input "DESARROLLAMOS TUS SUEÑOS" at bounding box center [1368, 232] width 347 height 20
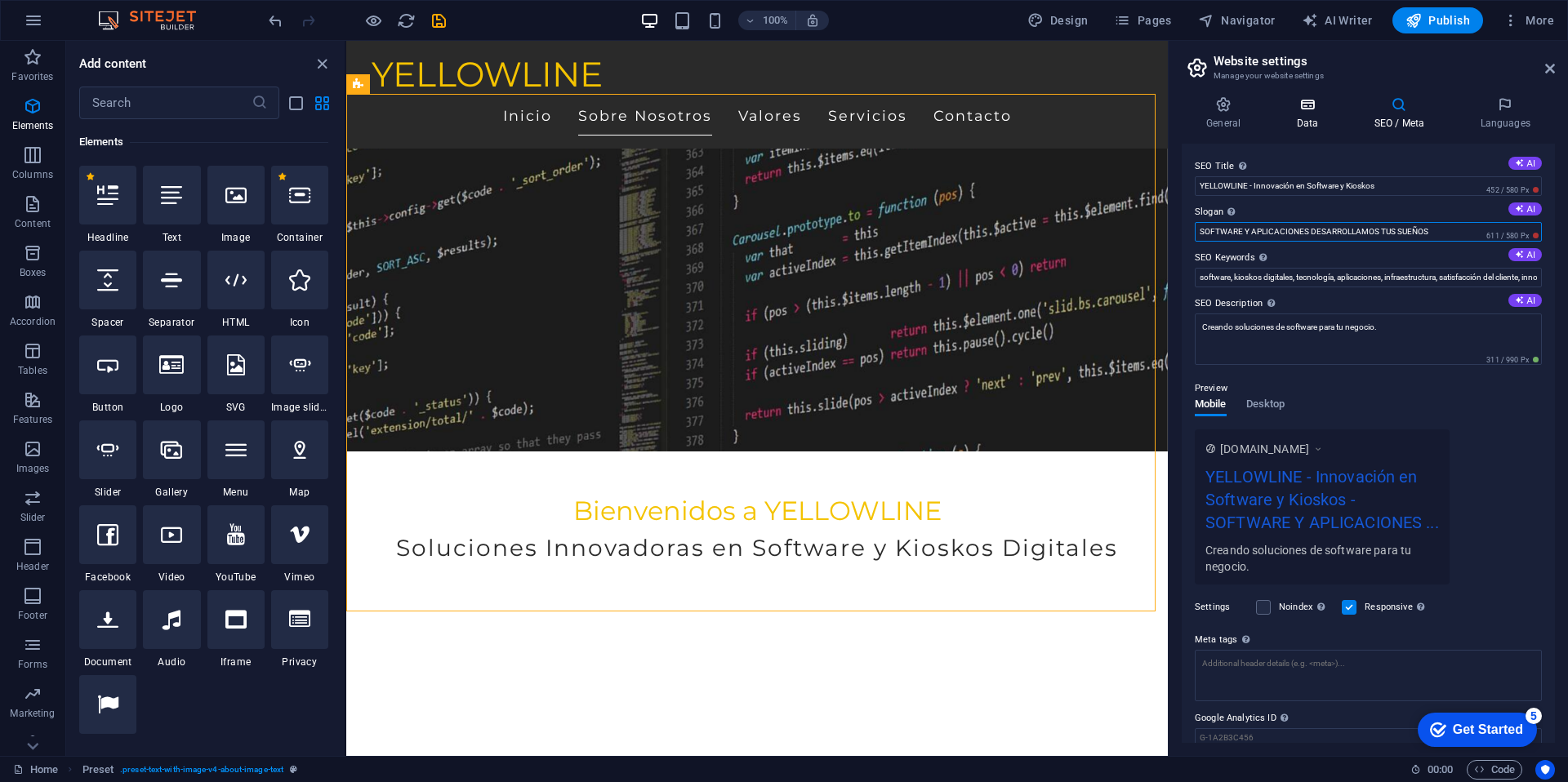
type input "SOFTWARE Y APLICACIONES DESARROLLAMOS TUS SUEÑOS"
click at [1316, 114] on h4 "Data" at bounding box center [1310, 113] width 77 height 35
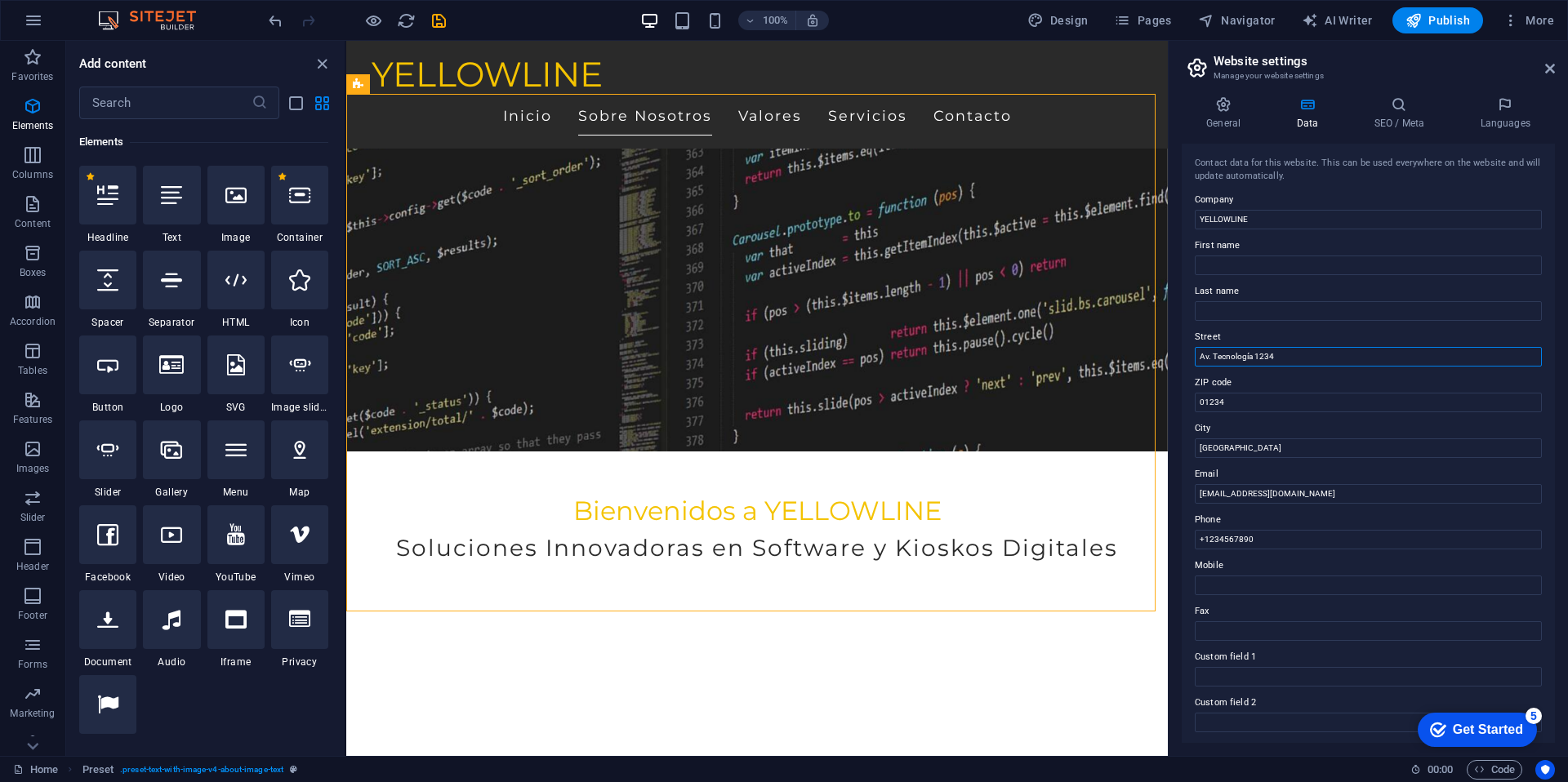
click at [1312, 353] on input "Av. Tecnología 1234" at bounding box center [1368, 357] width 347 height 20
click at [1306, 410] on input "01234" at bounding box center [1368, 403] width 347 height 20
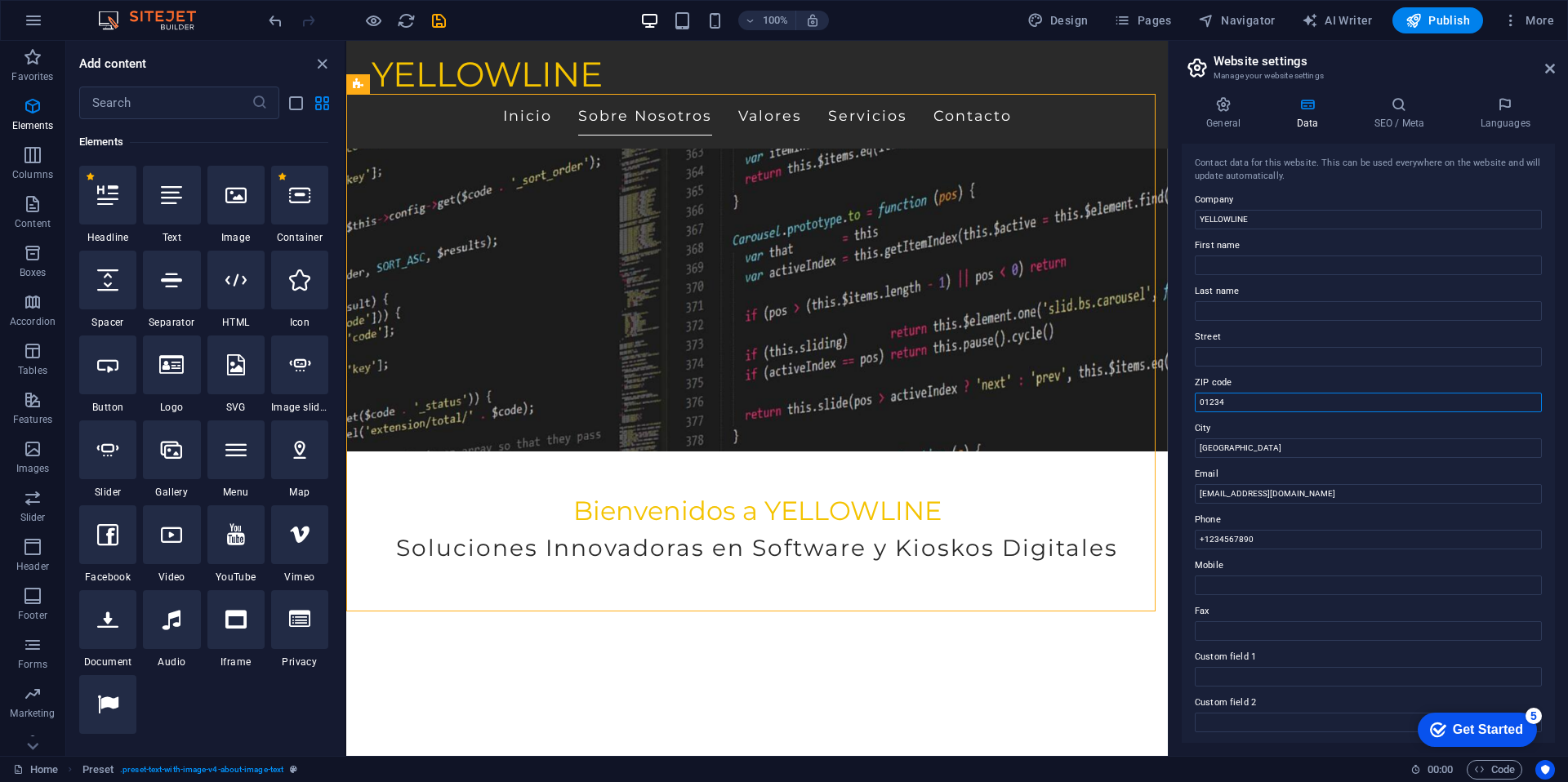
click at [1306, 410] on input "01234" at bounding box center [1368, 403] width 347 height 20
click at [1300, 452] on input "Ciudad Tech" at bounding box center [1368, 448] width 347 height 20
type input "C"
type input "CDMX, QRO"
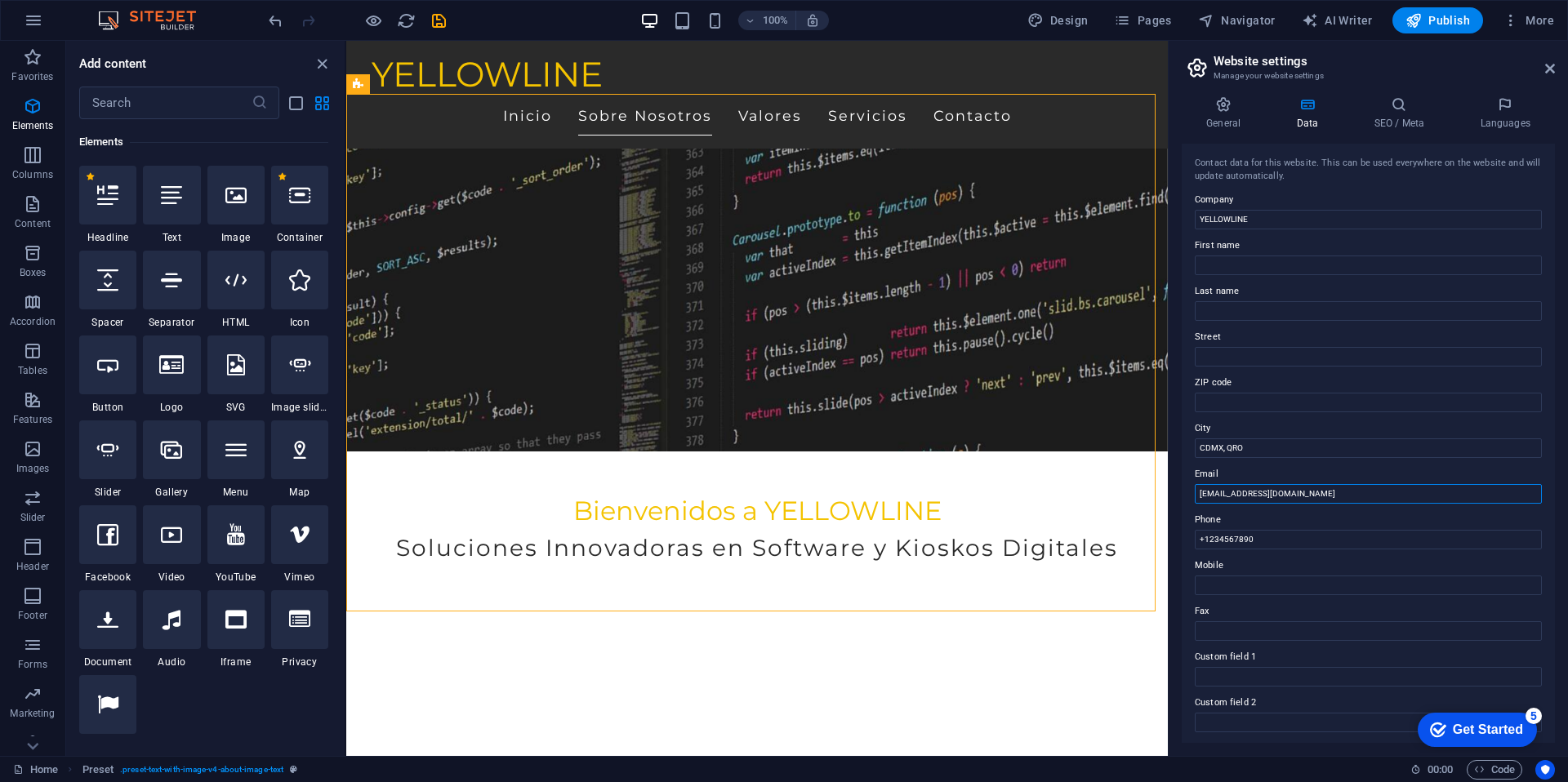
click at [1295, 491] on input "info@yellowline.com" at bounding box center [1368, 494] width 347 height 20
type input "contacto@yellowline.com.mx"
click at [1312, 537] on input "+1234567890" at bounding box center [1368, 539] width 347 height 20
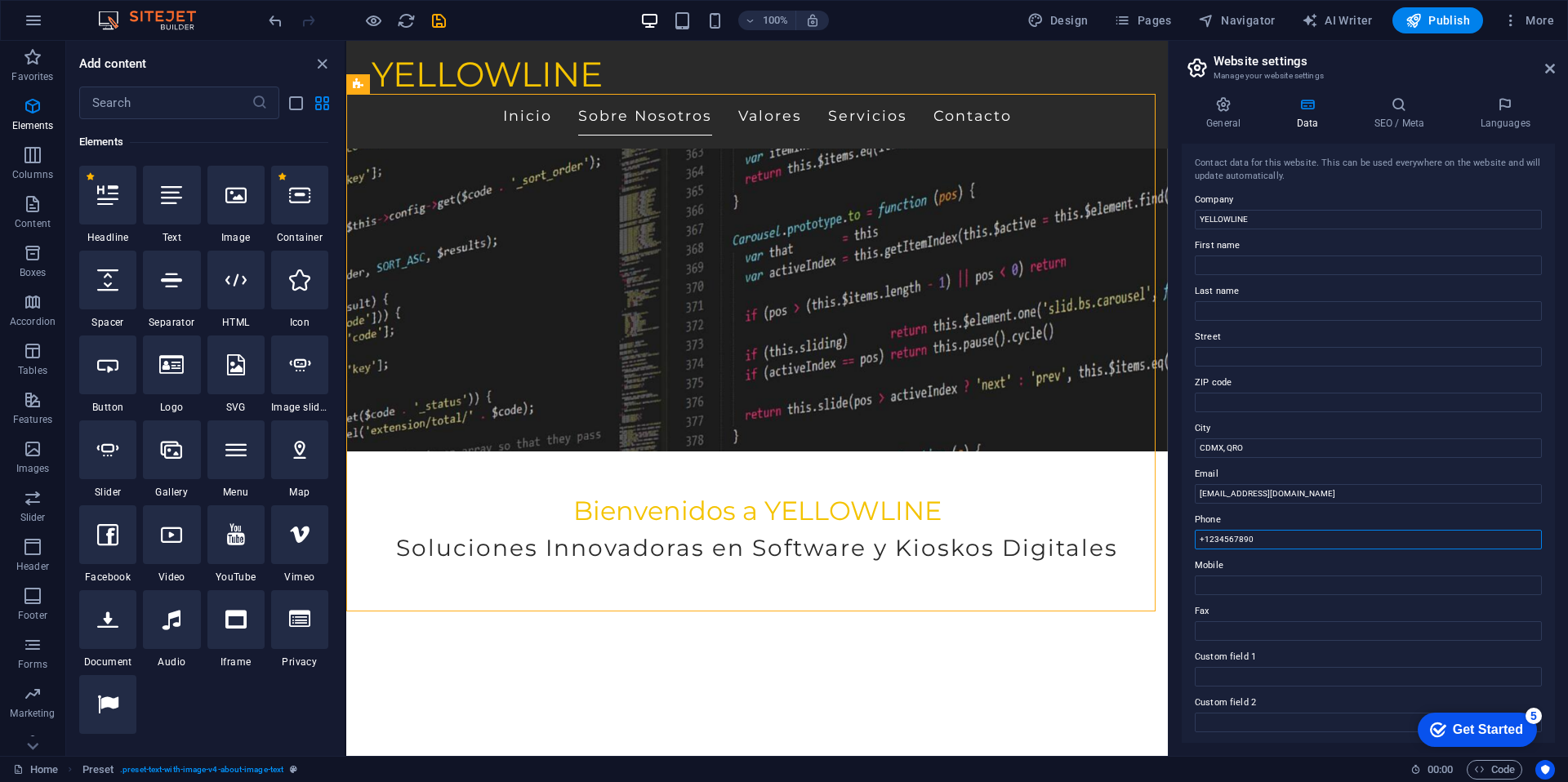
click at [1312, 537] on input "+1234567890" at bounding box center [1368, 539] width 347 height 20
click at [1235, 102] on icon at bounding box center [1223, 104] width 83 height 16
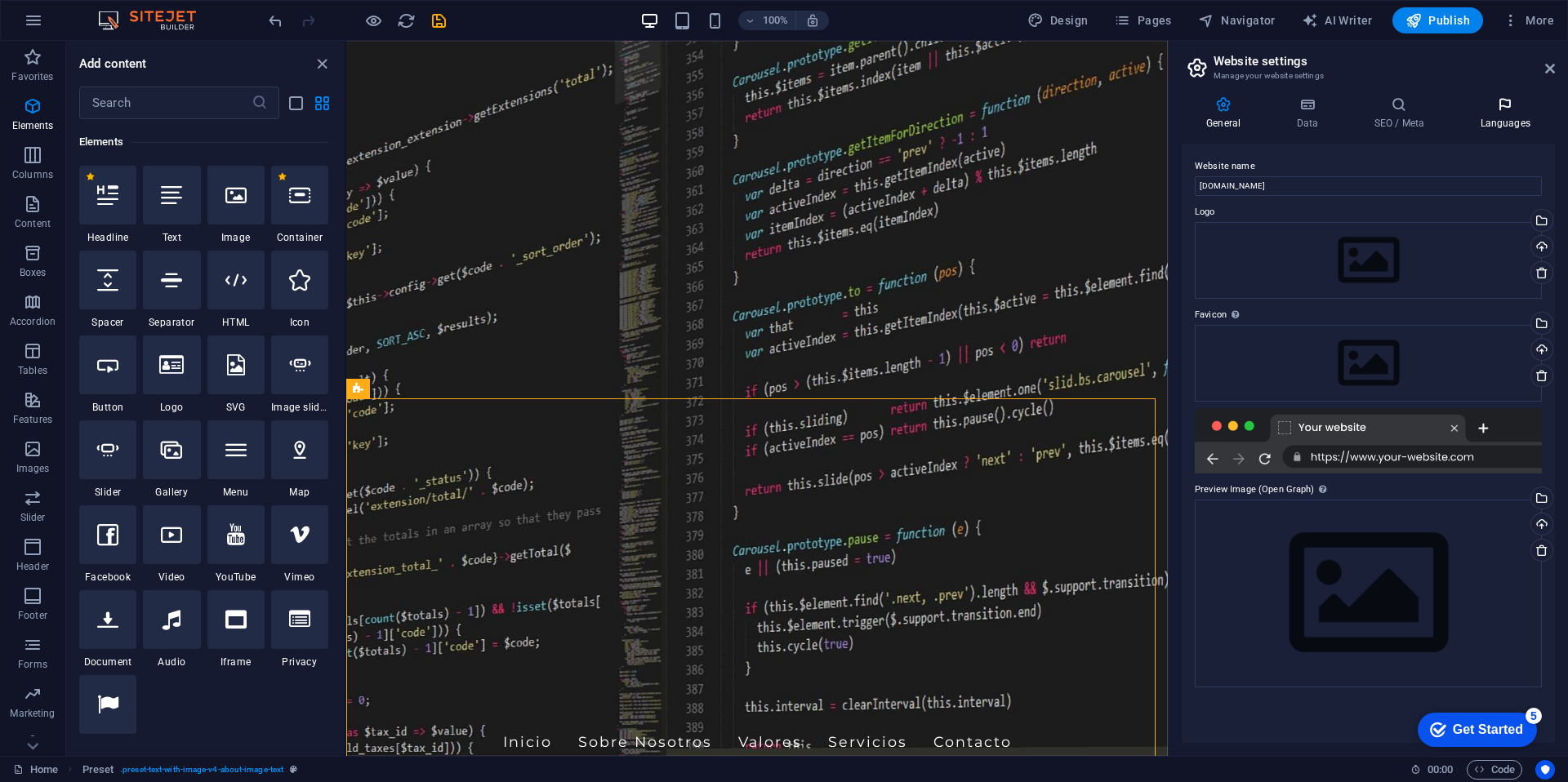
click at [1512, 104] on icon at bounding box center [1505, 104] width 99 height 16
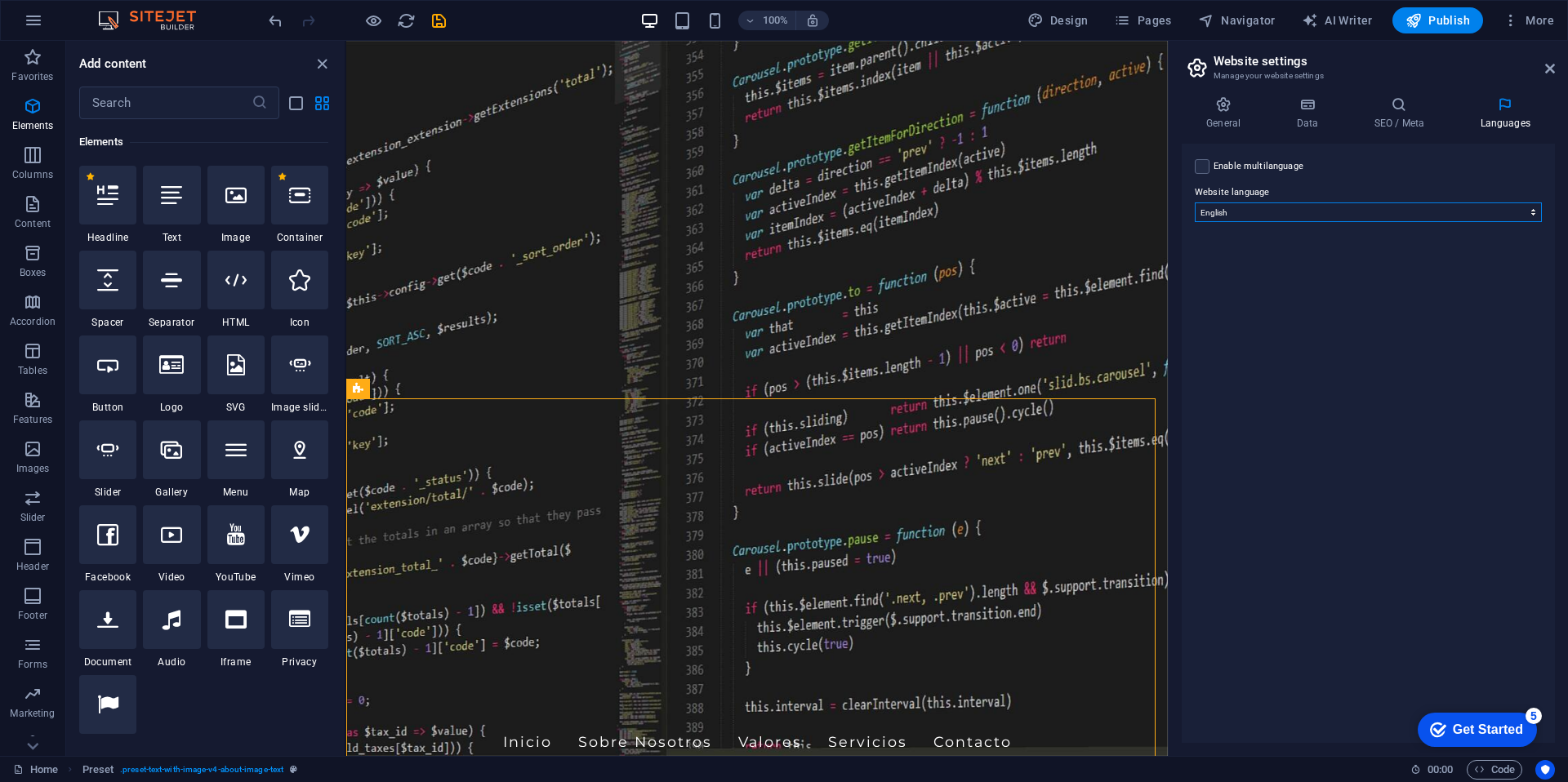
click at [1433, 207] on select "Abkhazian Afar Afrikaans Akan Albanian Amharic Arabic Aragonese Armenian Assame…" at bounding box center [1368, 212] width 347 height 20
select select "148"
click at [1195, 202] on select "Abkhazian Afar Afrikaans Akan Albanian Amharic Arabic Aragonese Armenian Assame…" at bounding box center [1368, 212] width 347 height 20
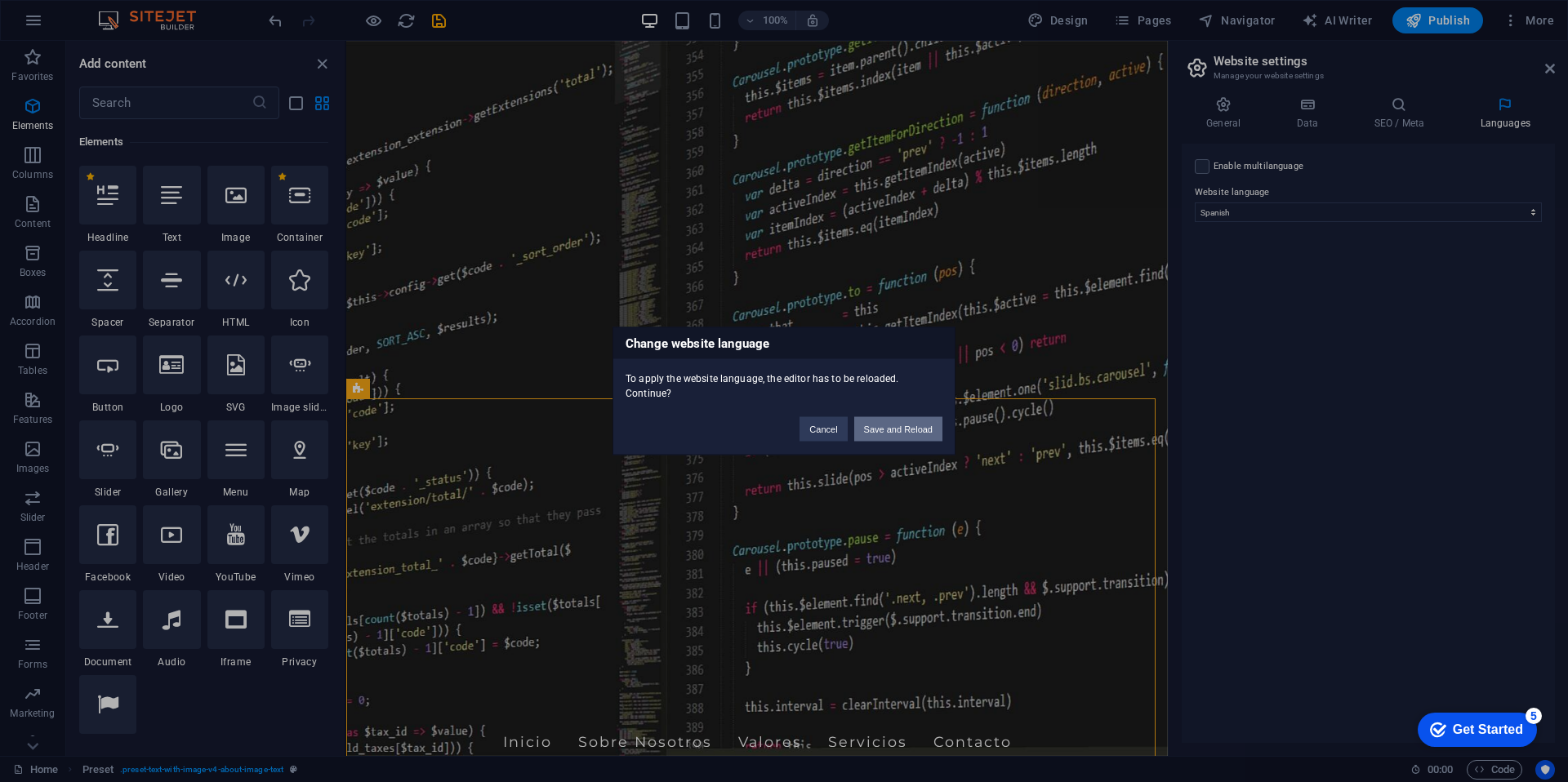
click at [890, 436] on button "Save and Reload" at bounding box center [898, 429] width 88 height 25
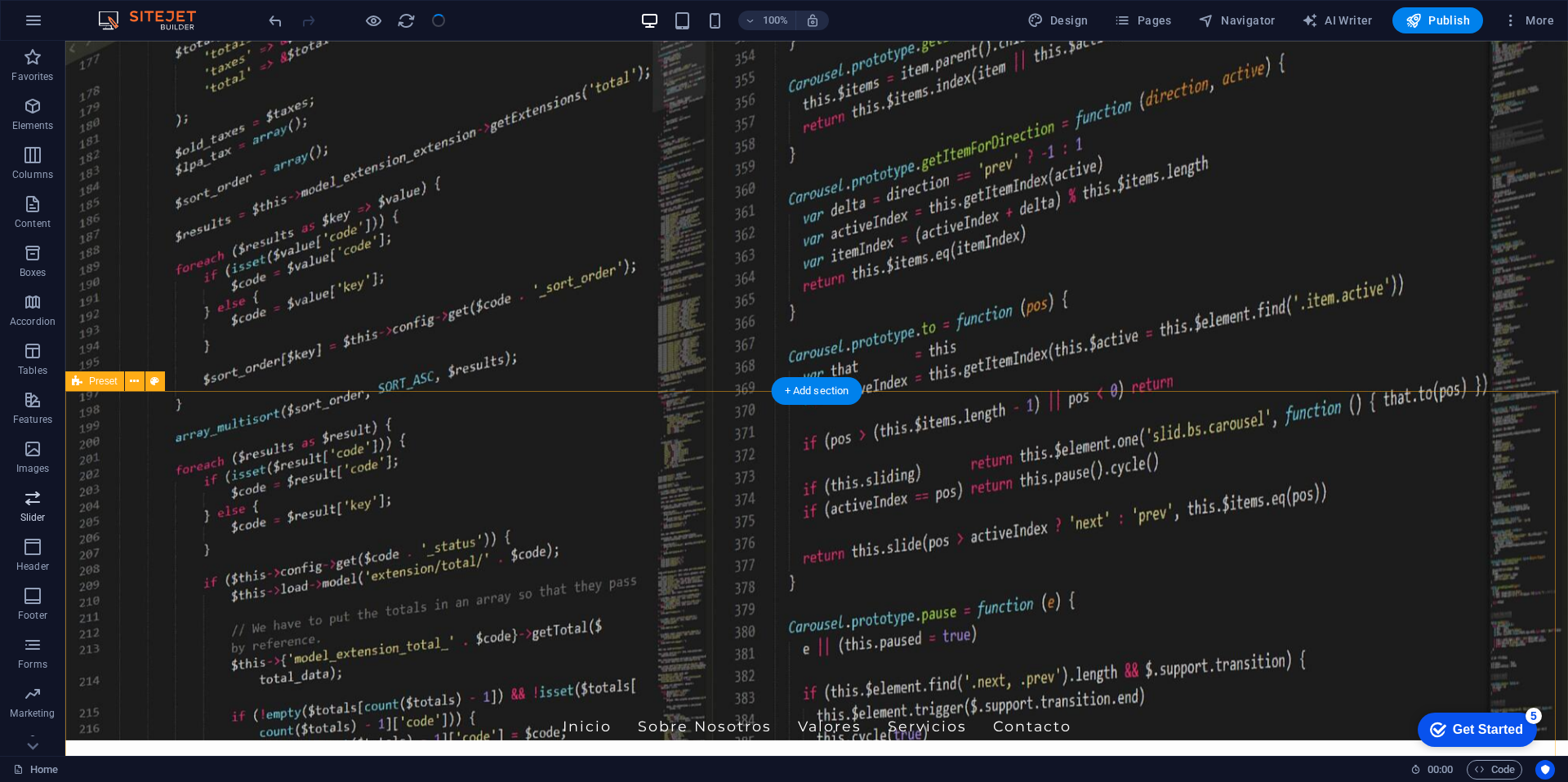
scroll to position [17, 0]
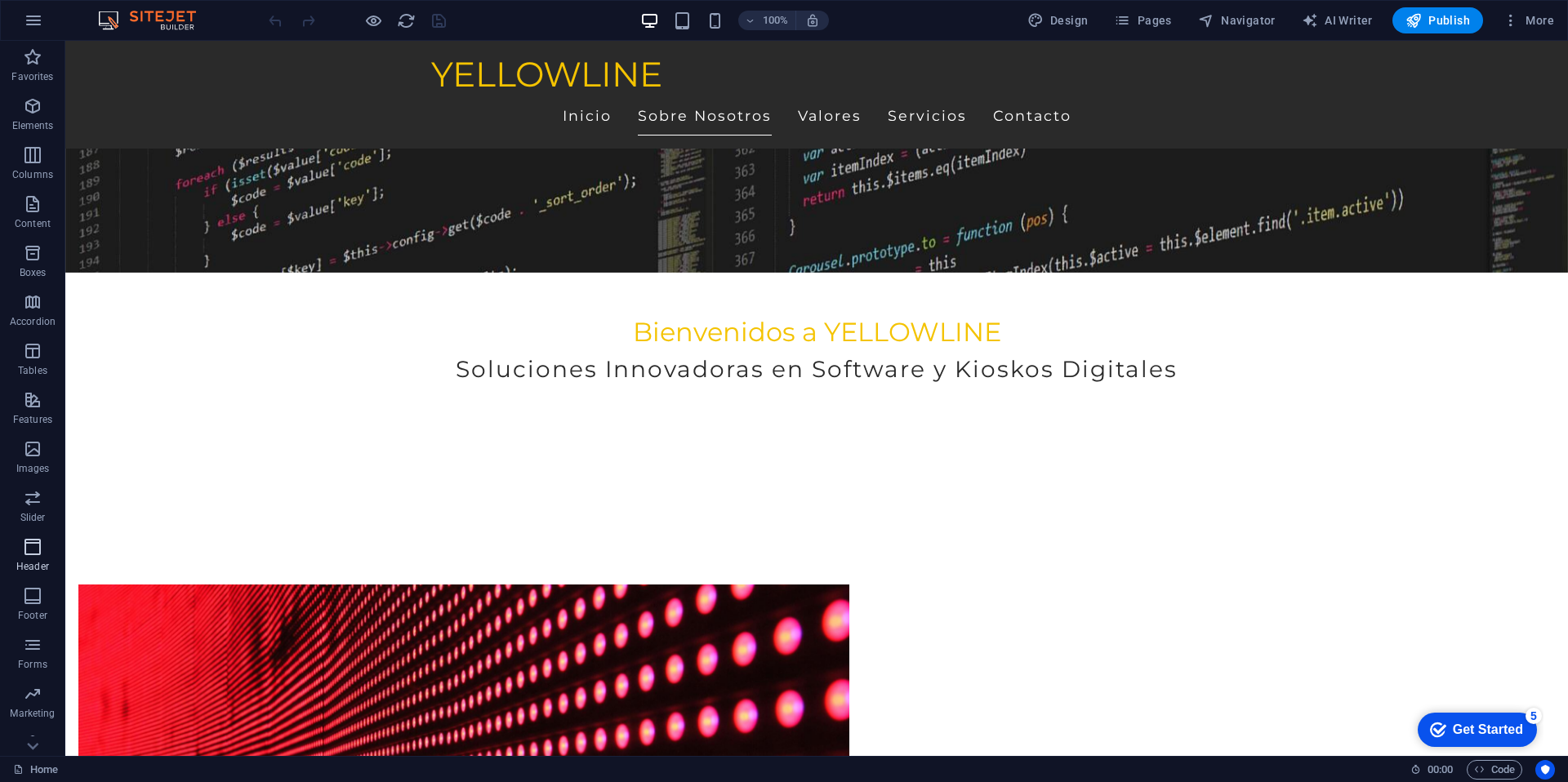
scroll to position [486, 0]
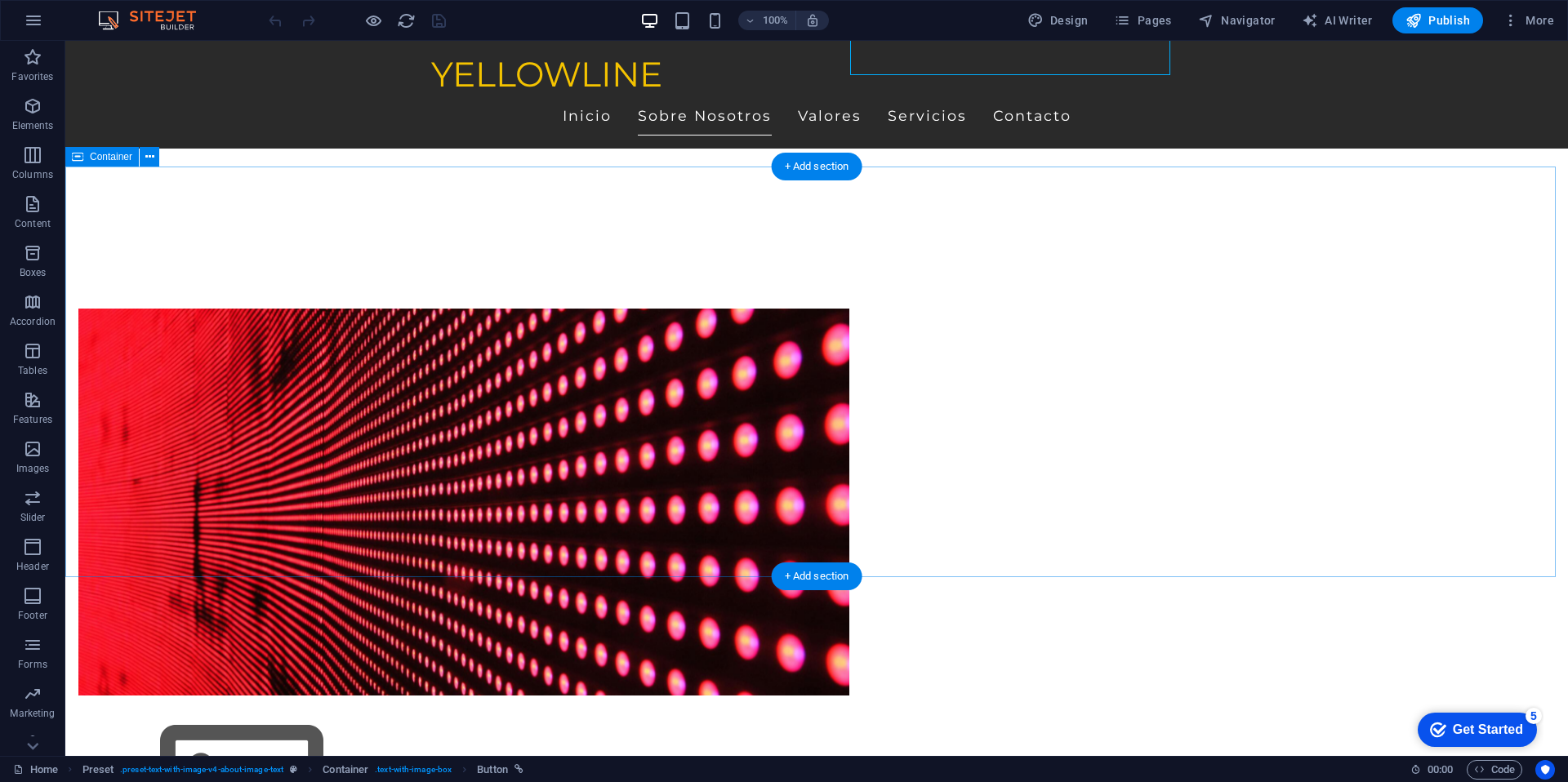
scroll to position [760, 0]
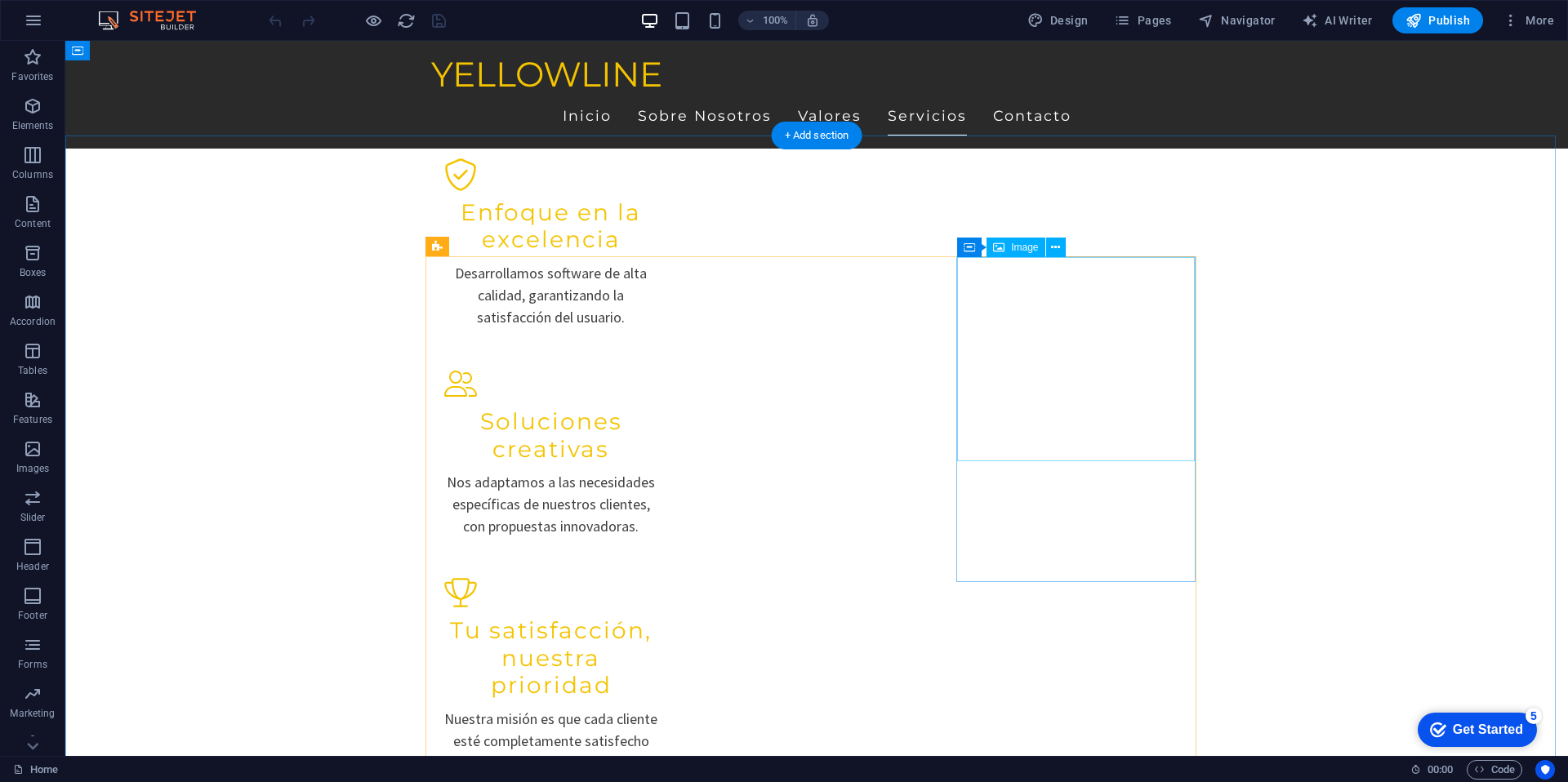
scroll to position [1947, 0]
click at [1057, 248] on icon at bounding box center [1055, 248] width 9 height 17
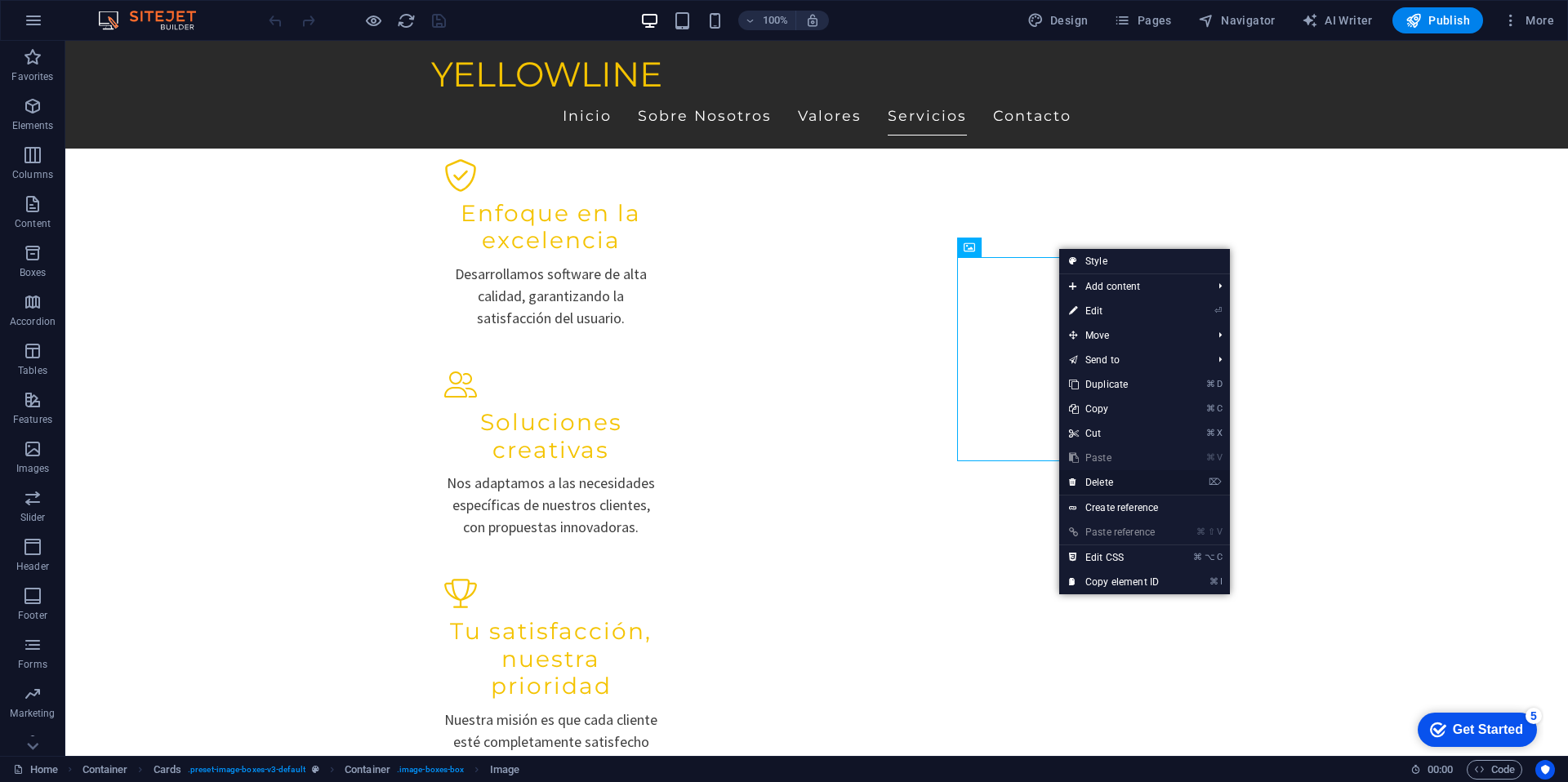
click at [1127, 479] on link "⌦ Delete" at bounding box center [1113, 483] width 109 height 25
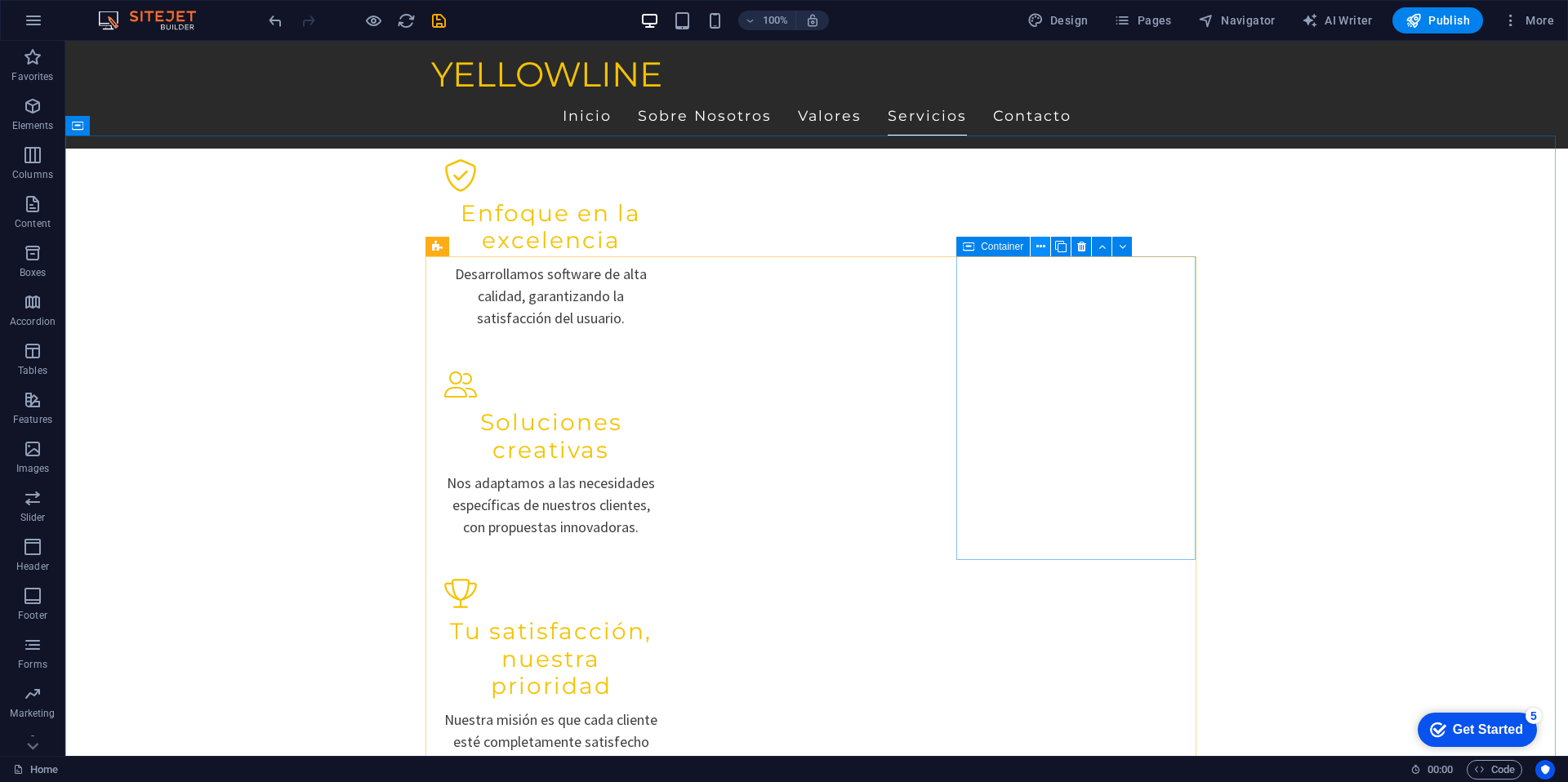
click at [1038, 245] on icon at bounding box center [1040, 247] width 9 height 17
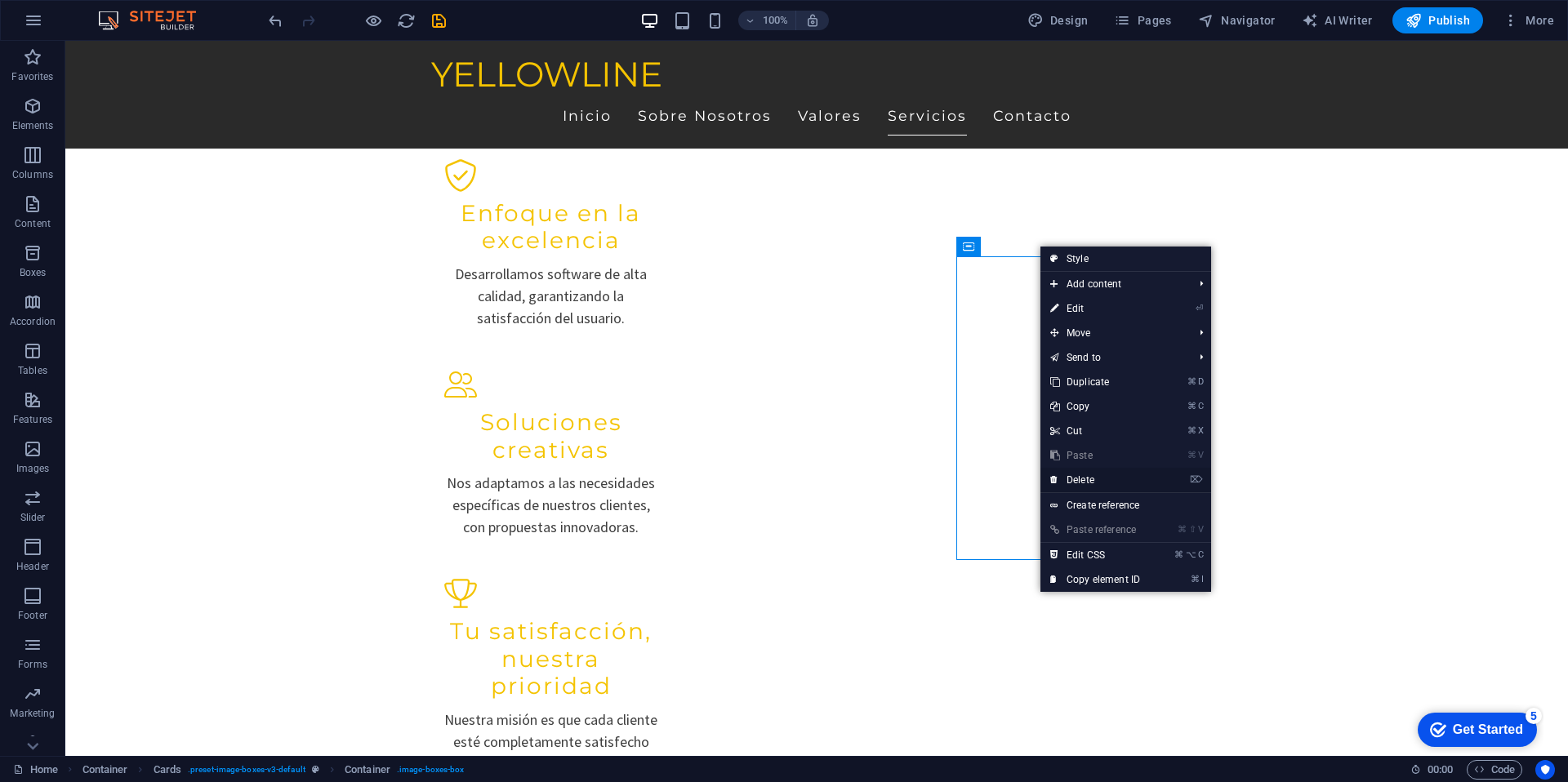
click at [1113, 477] on link "⌦ Delete" at bounding box center [1094, 480] width 109 height 25
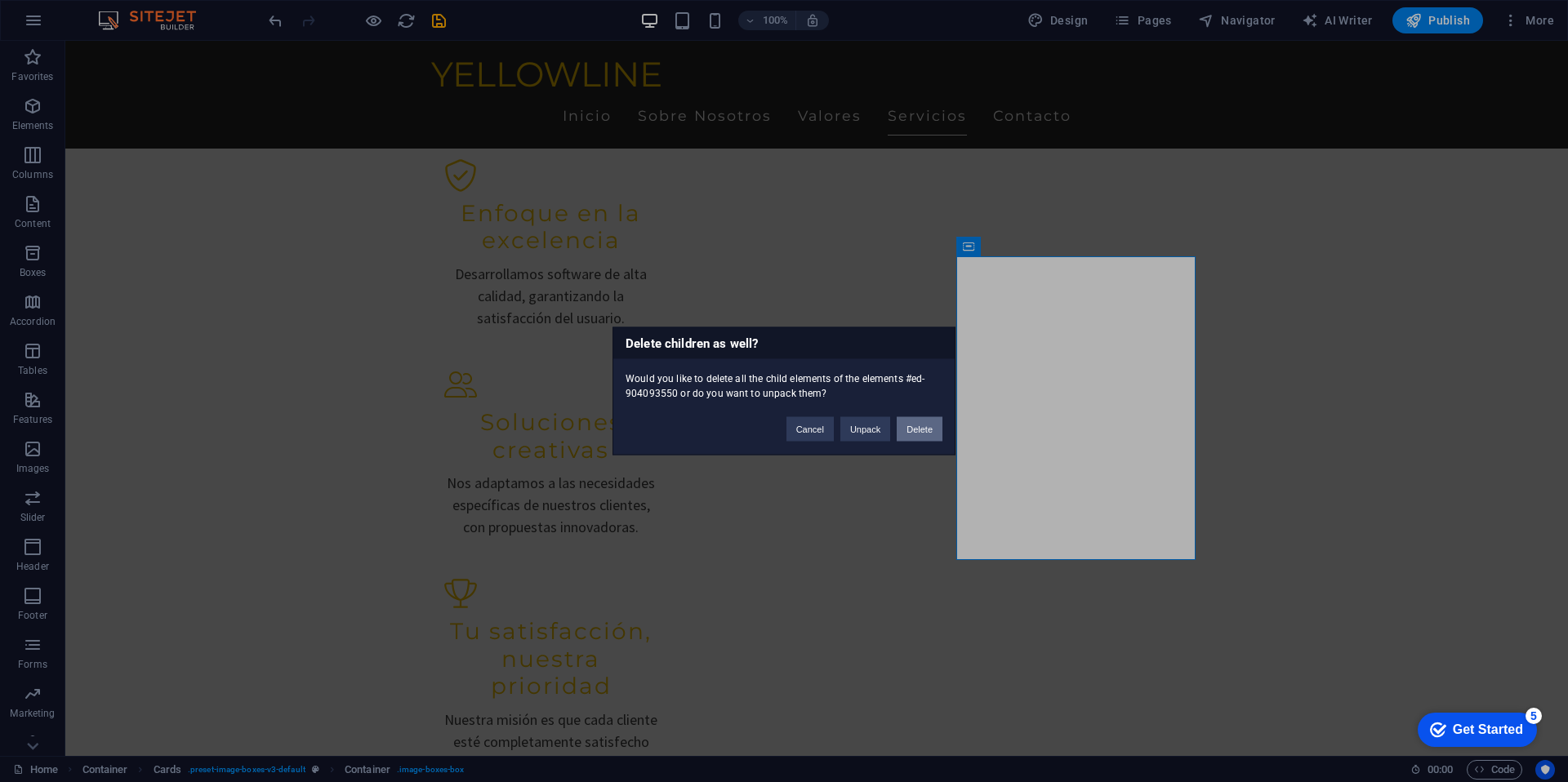
click at [917, 428] on button "Delete" at bounding box center [919, 429] width 46 height 25
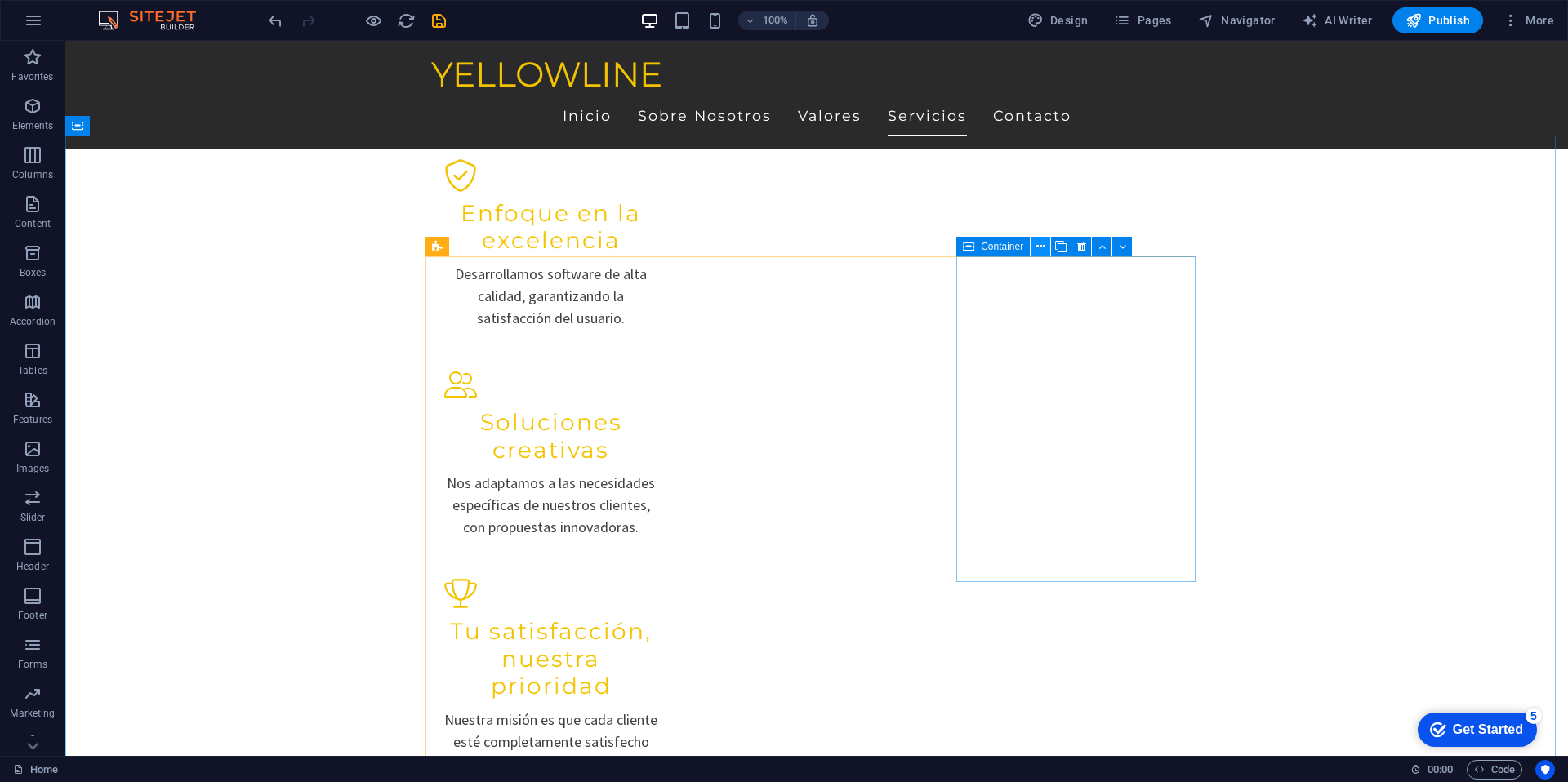
click at [1039, 245] on icon at bounding box center [1040, 247] width 9 height 17
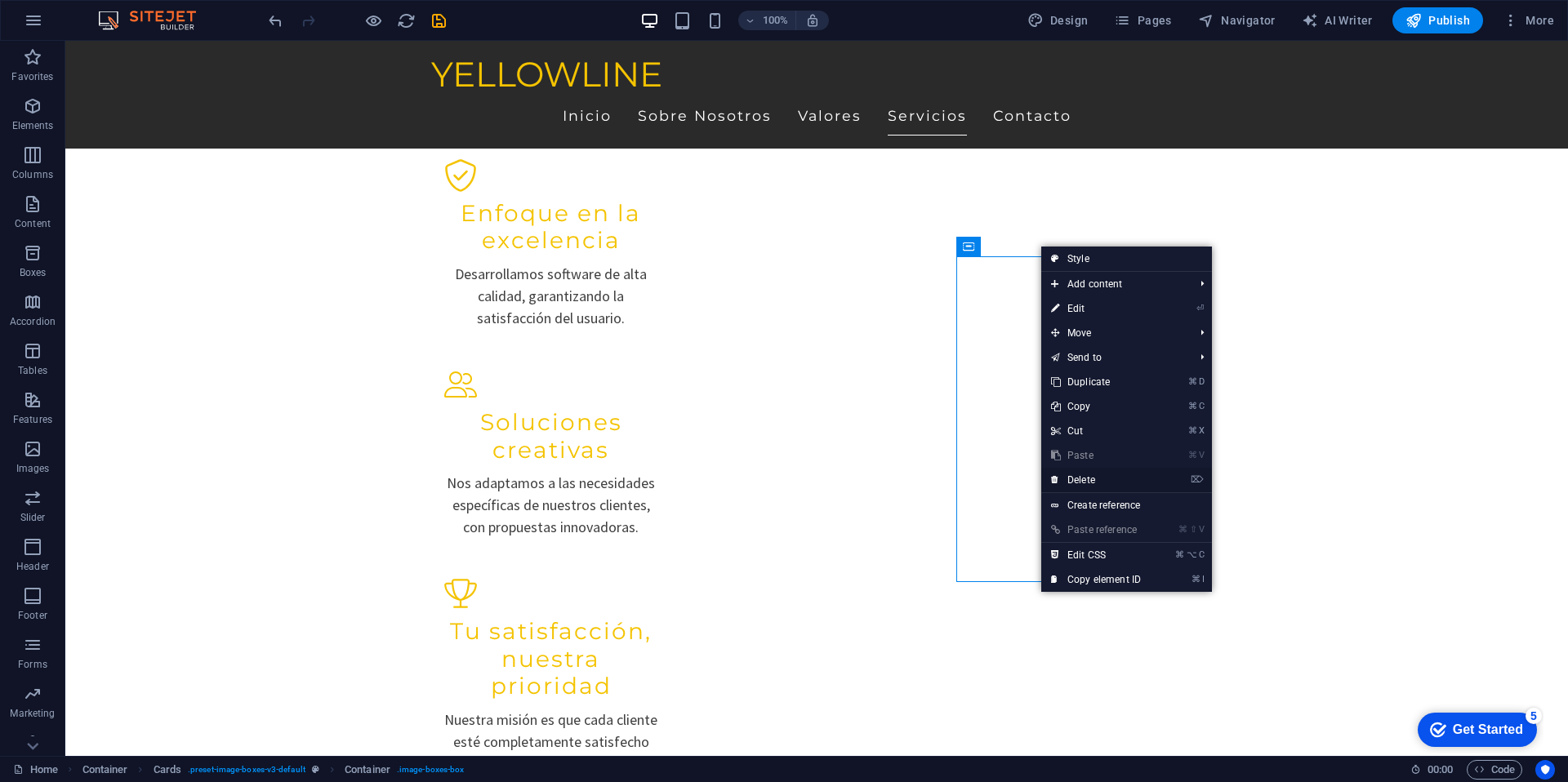
click at [1104, 471] on link "⌦ Delete" at bounding box center [1095, 480] width 109 height 25
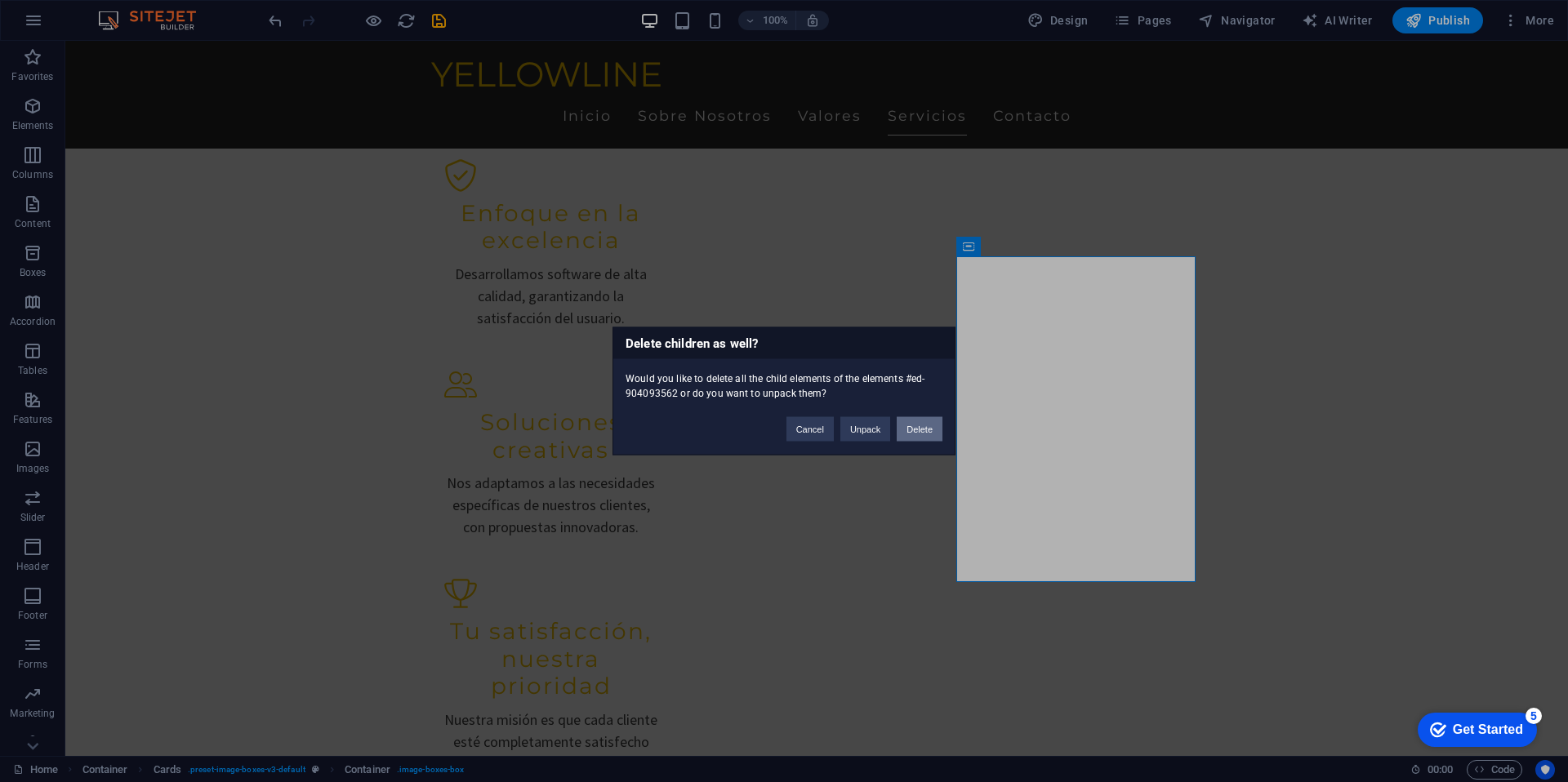
click at [919, 436] on button "Delete" at bounding box center [919, 429] width 46 height 25
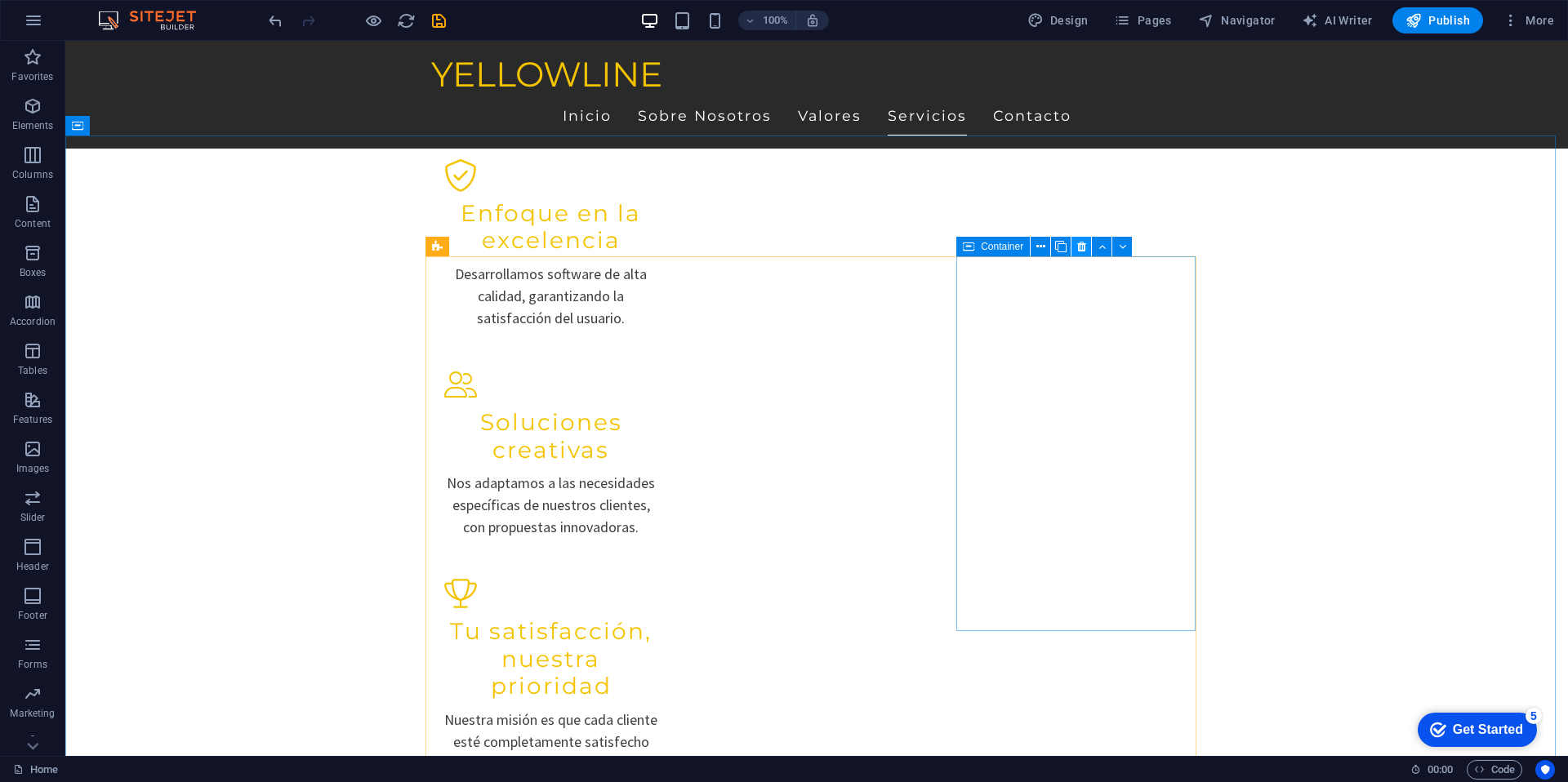
click at [1083, 243] on icon at bounding box center [1081, 247] width 9 height 17
click at [1075, 246] on button at bounding box center [1081, 247] width 20 height 20
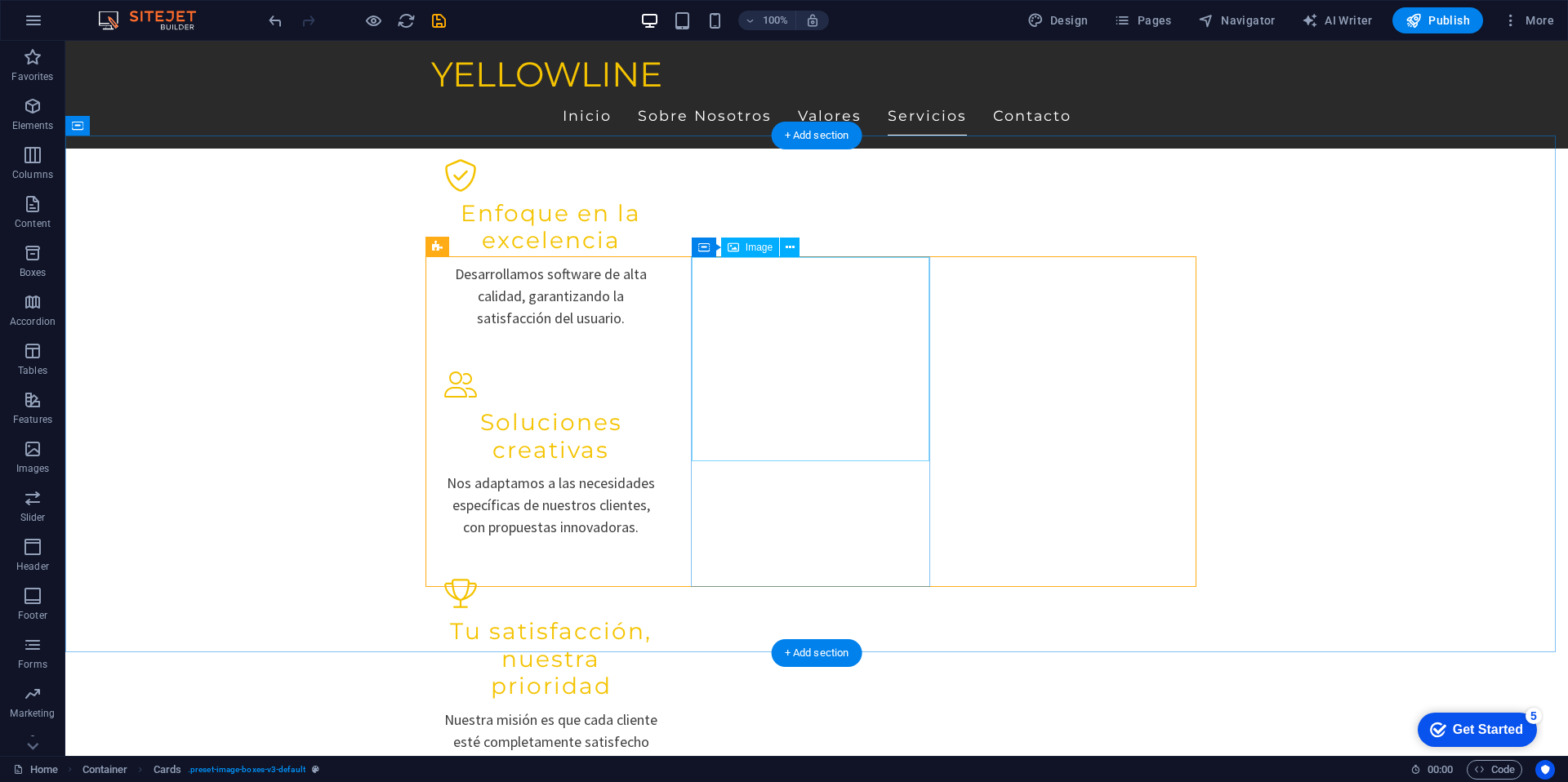
click at [742, 244] on div "Image" at bounding box center [750, 248] width 58 height 20
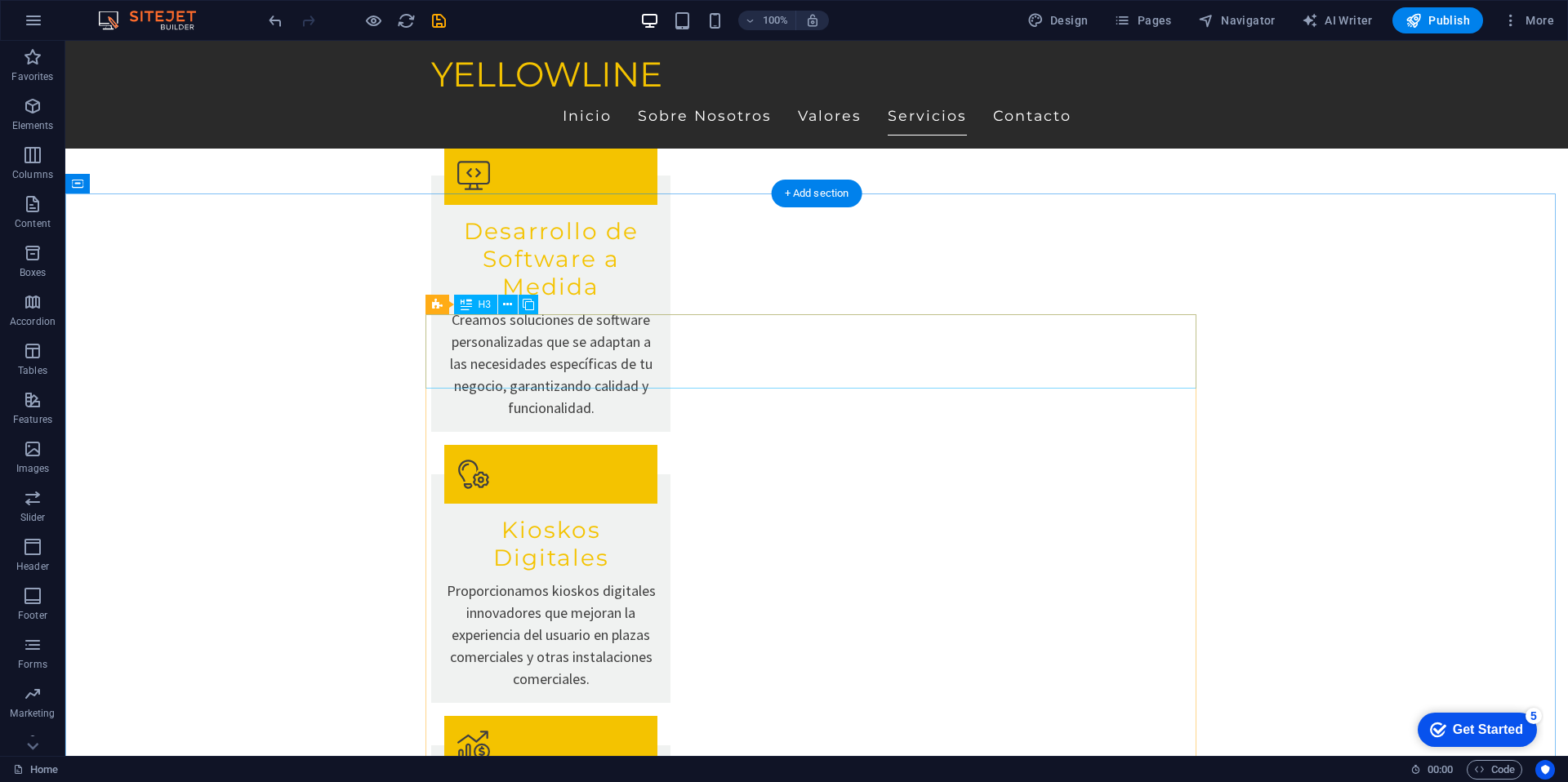
scroll to position [2779, 0]
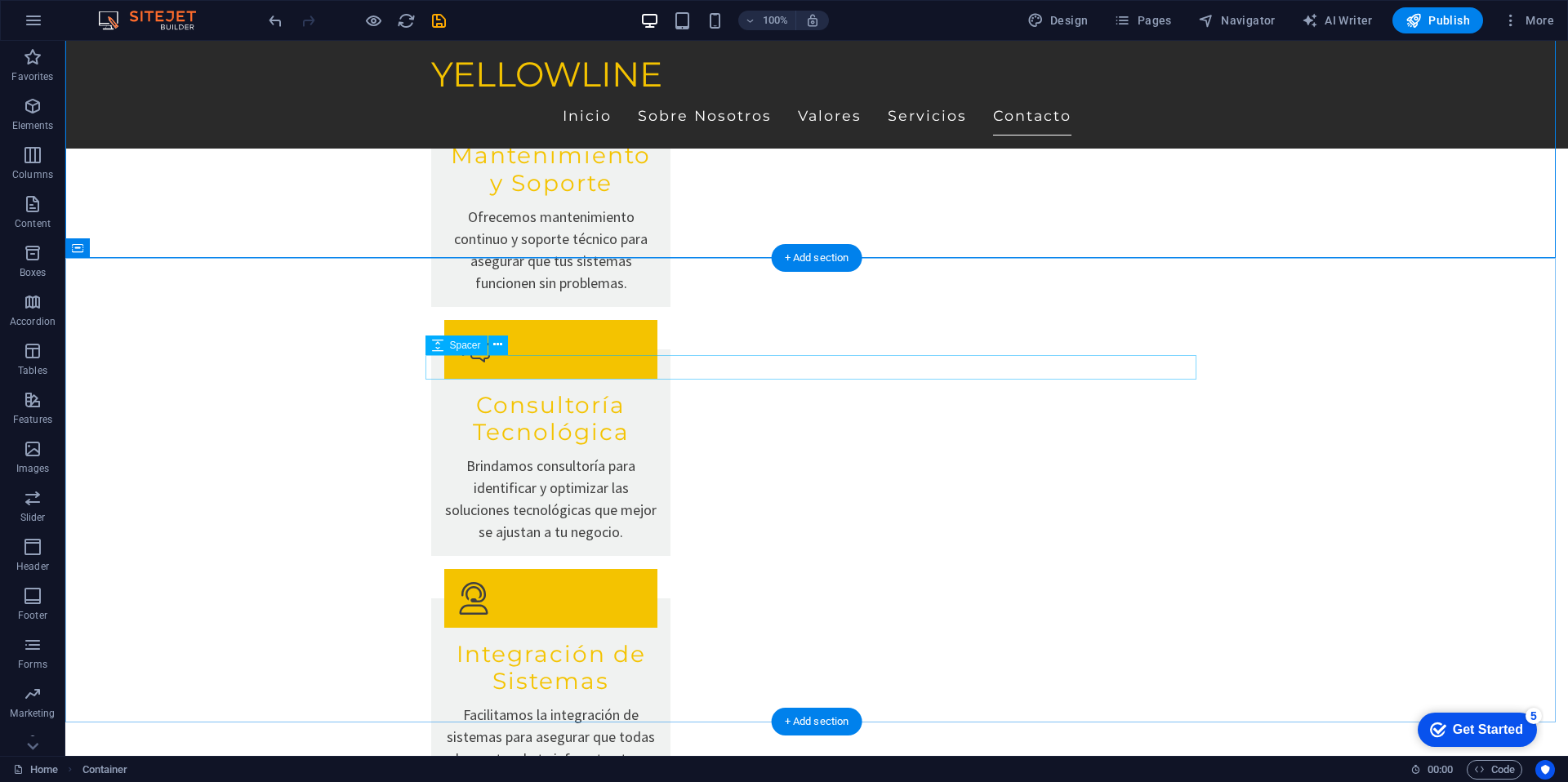
scroll to position [3683, 0]
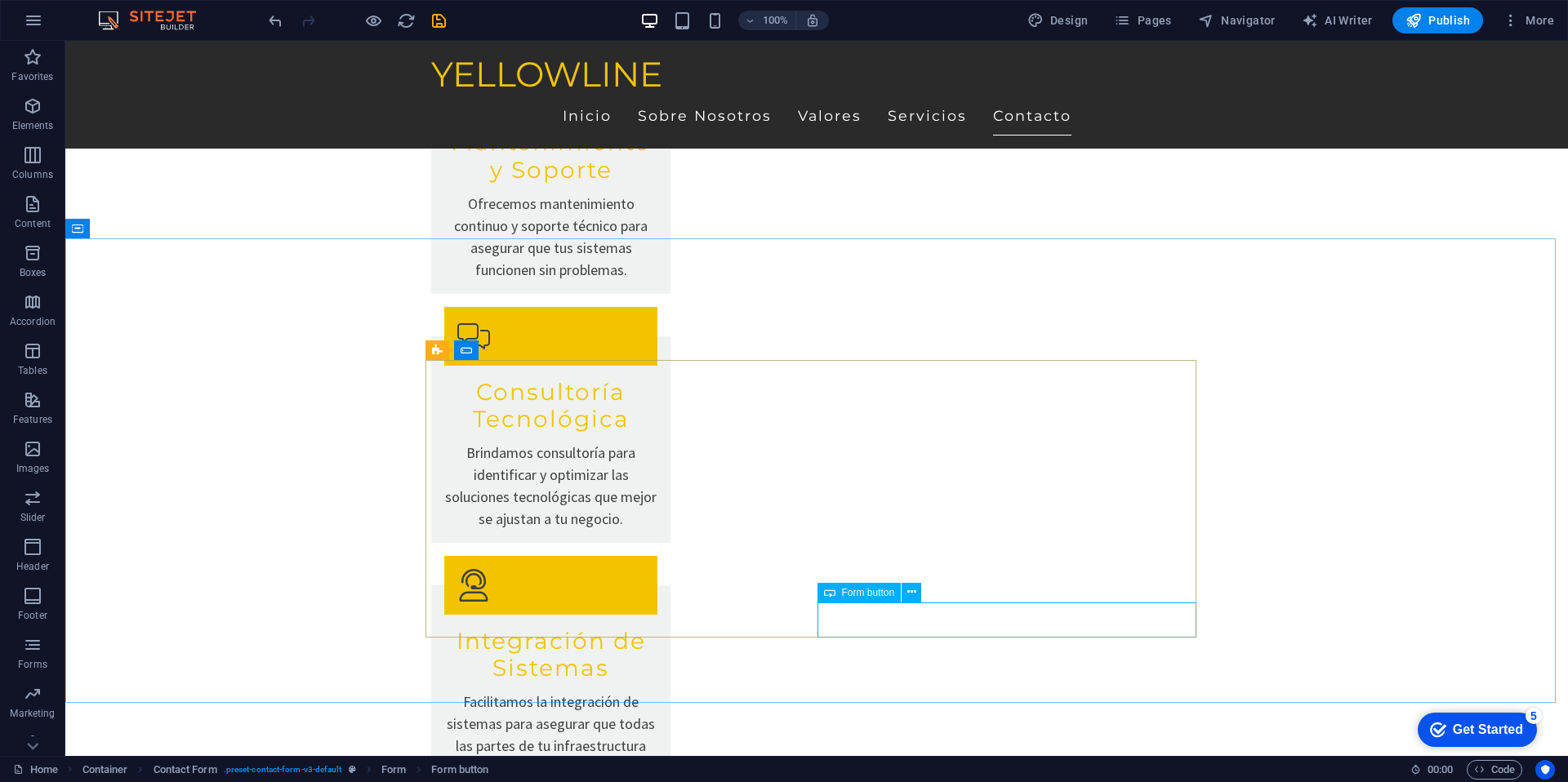
click at [863, 589] on span "Form button" at bounding box center [868, 593] width 53 height 10
click at [913, 590] on button at bounding box center [911, 593] width 20 height 20
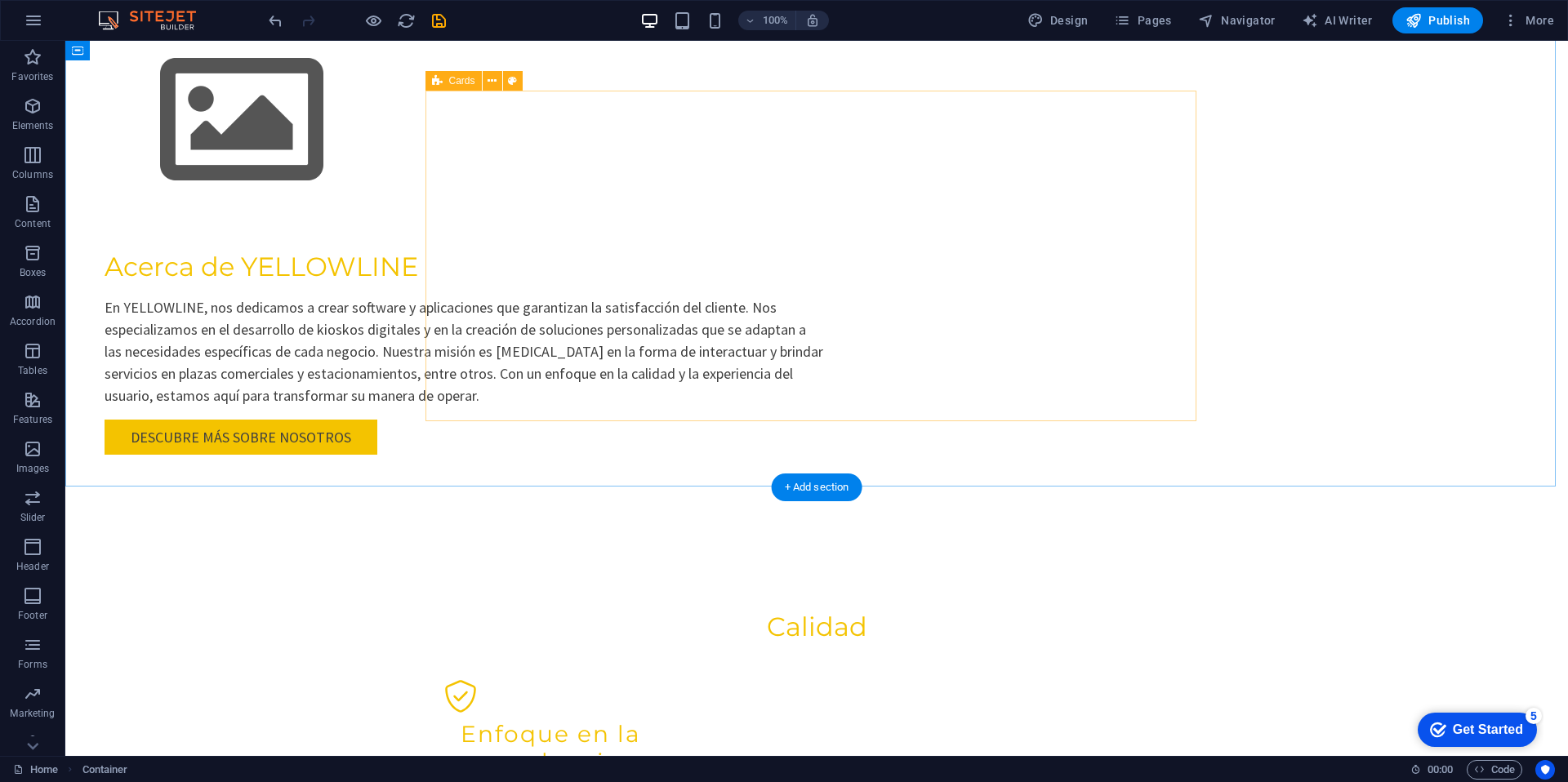
scroll to position [0, 0]
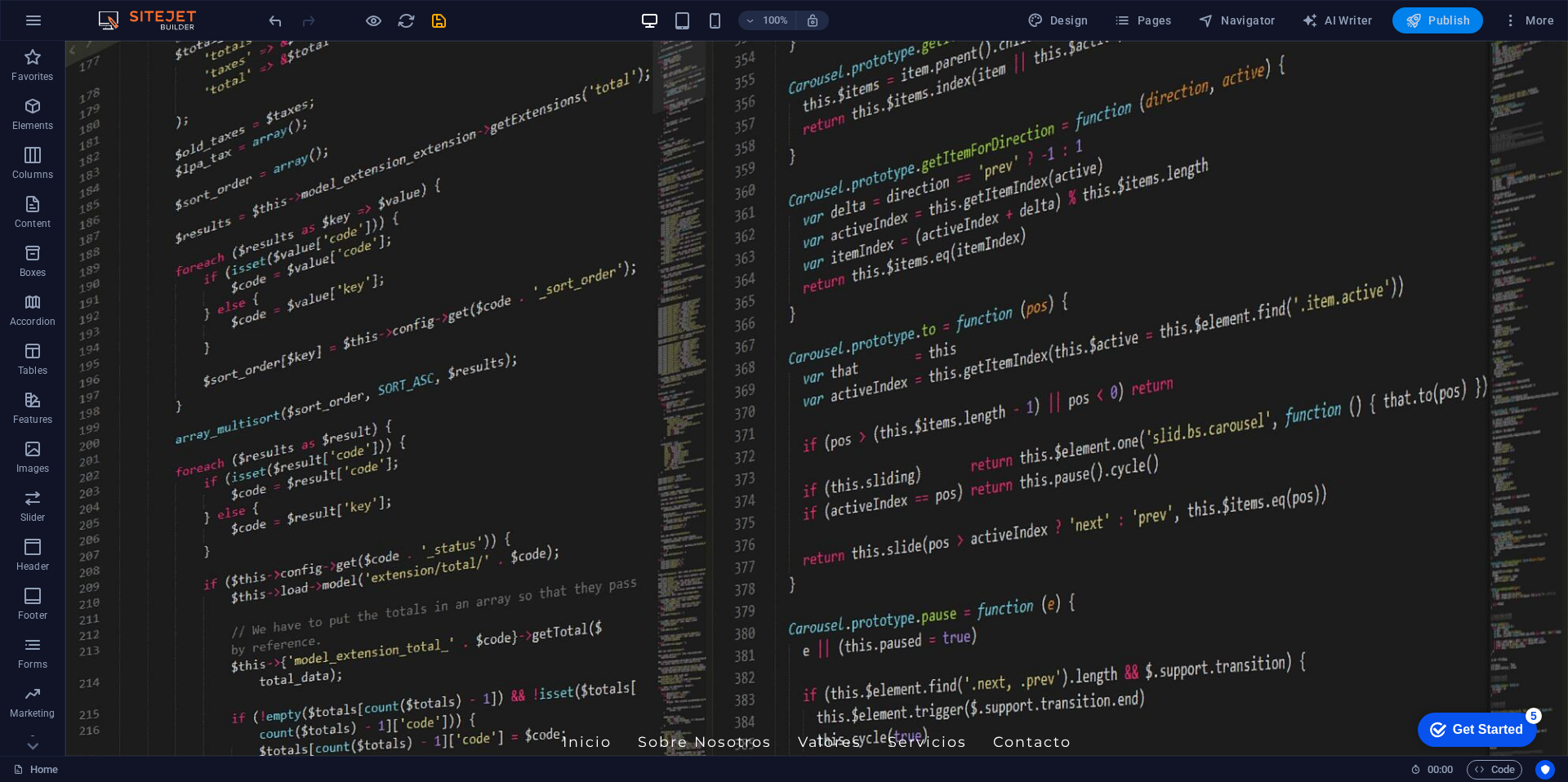
click at [1469, 18] on span "Publish" at bounding box center [1437, 21] width 64 height 16
